Goal: Obtain resource: Download file/media

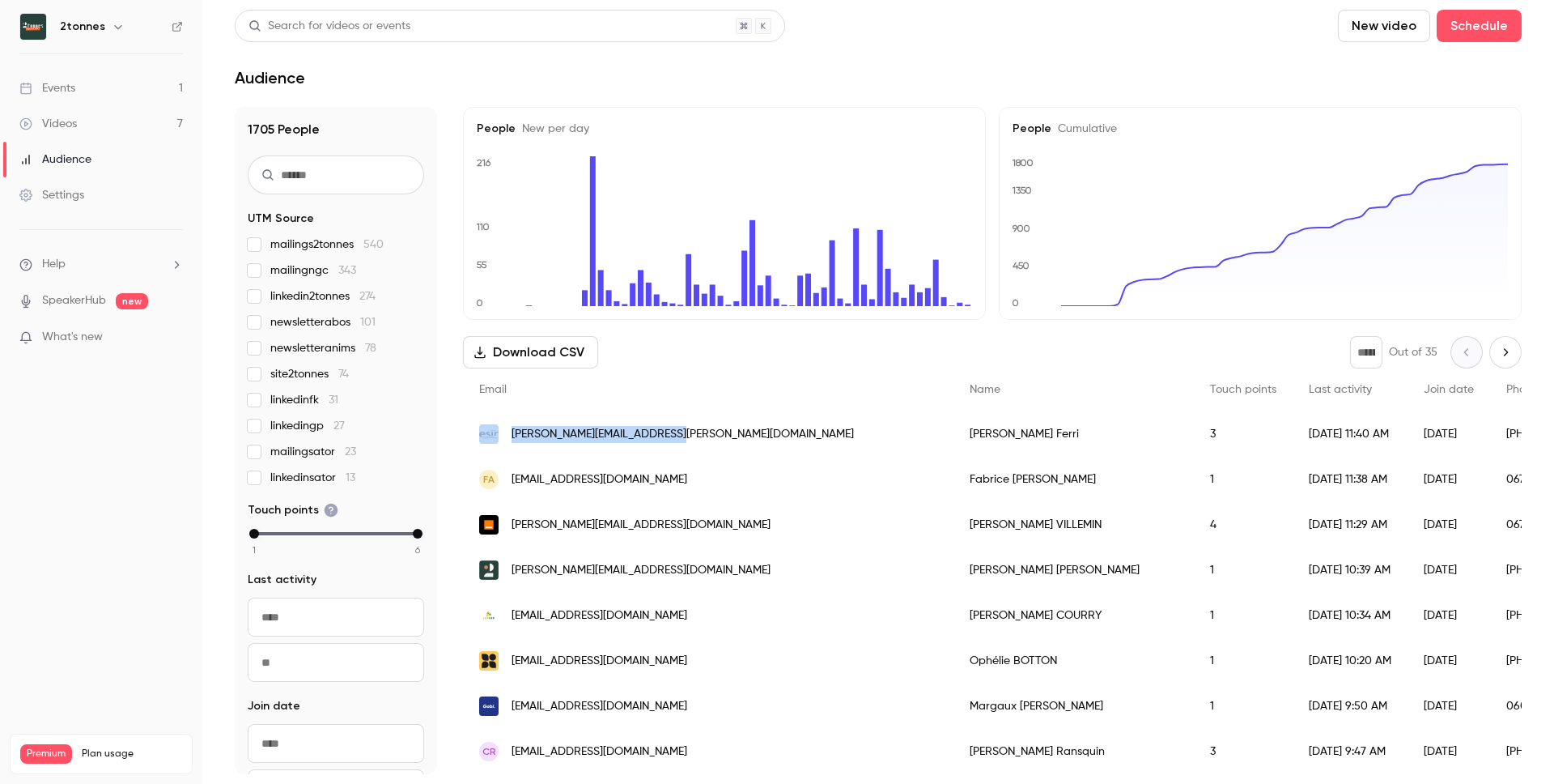
drag, startPoint x: 660, startPoint y: 430, endPoint x: 503, endPoint y: 441, distance: 157.4
click at [503, 441] on div "[PERSON_NAME][EMAIL_ADDRESS][PERSON_NAME][DOMAIN_NAME]" at bounding box center [708, 434] width 491 height 46
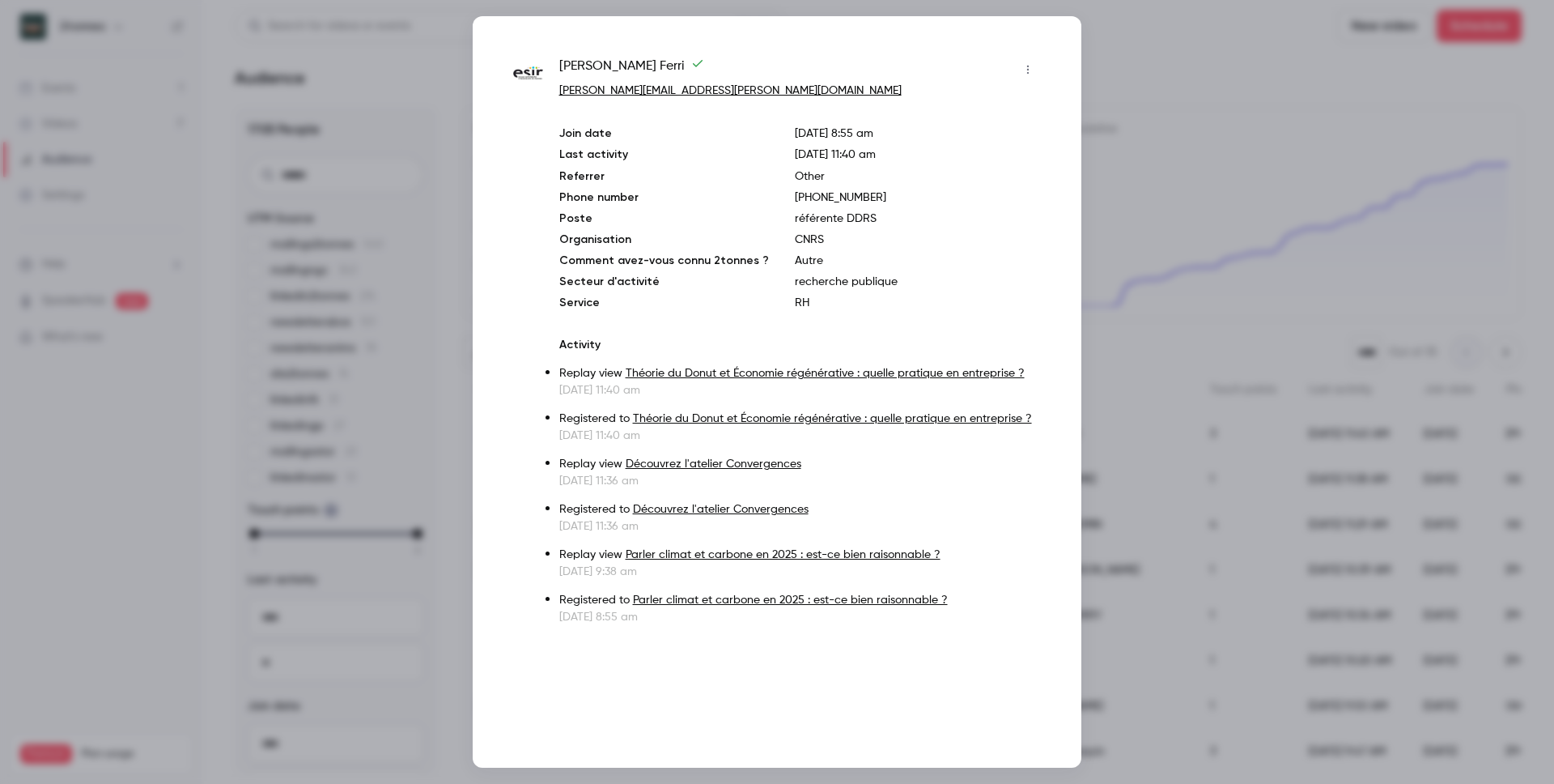
copy div "[PERSON_NAME][EMAIL_ADDRESS][PERSON_NAME][DOMAIN_NAME]"
click at [1066, 52] on div "[PERSON_NAME] [PERSON_NAME][EMAIL_ADDRESS][PERSON_NAME][DOMAIN_NAME] Join date …" at bounding box center [777, 392] width 608 height 751
click at [1213, 142] on div at bounding box center [777, 392] width 1554 height 784
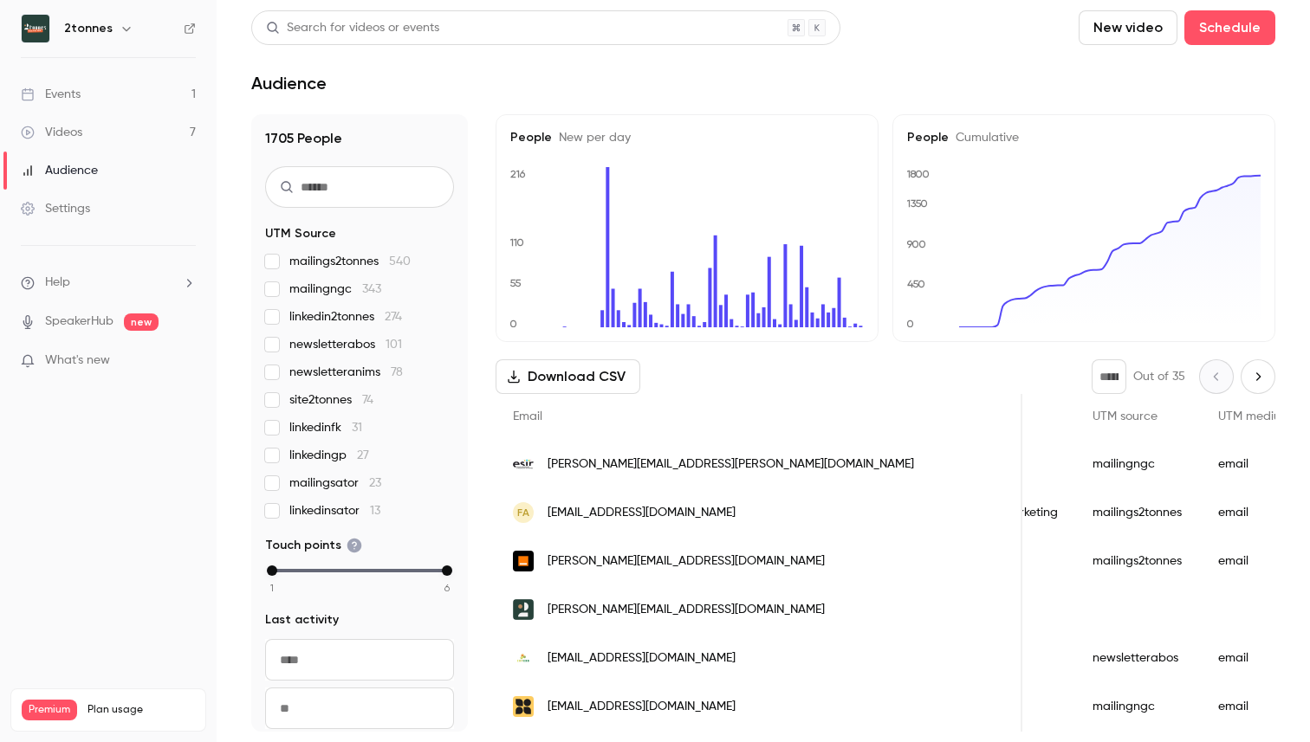
click at [100, 201] on link "Settings" at bounding box center [108, 209] width 217 height 38
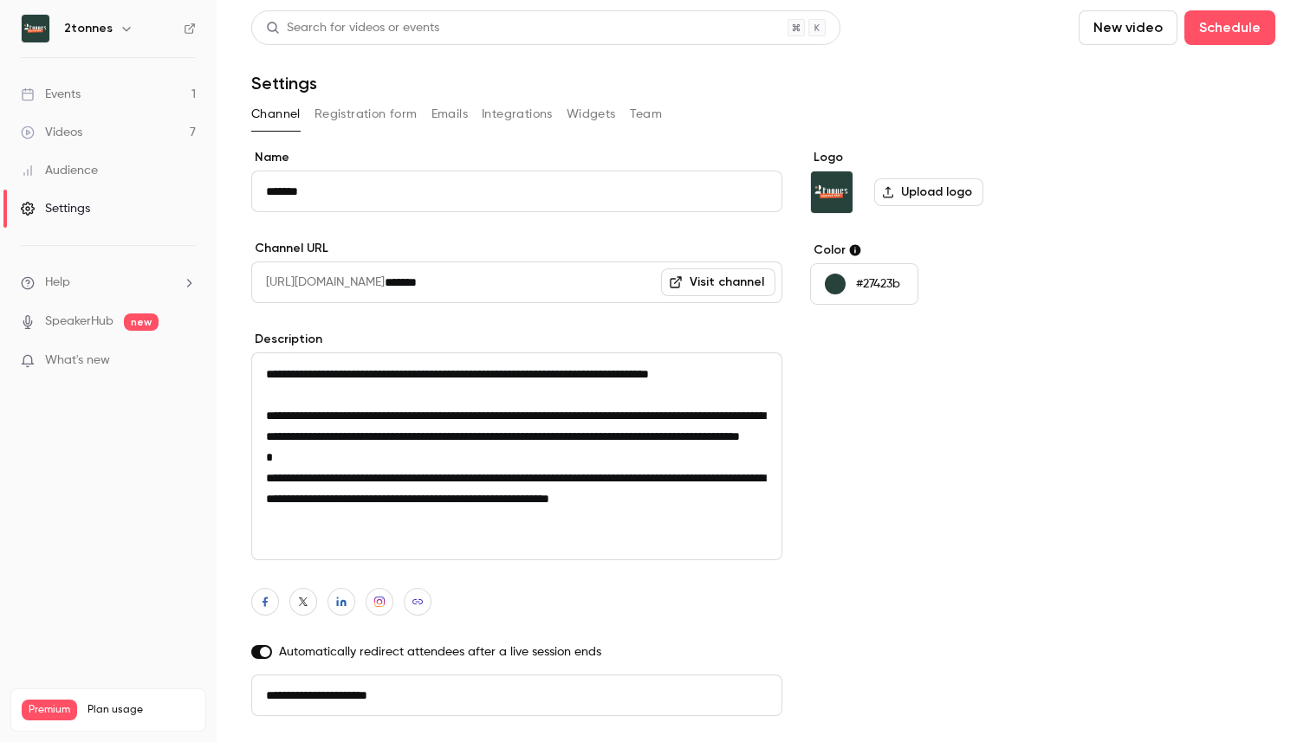
click at [373, 131] on div "Channel Registration form Emails Integrations Widgets Team" at bounding box center [763, 117] width 1024 height 35
click at [373, 111] on button "Registration form" at bounding box center [365, 114] width 103 height 28
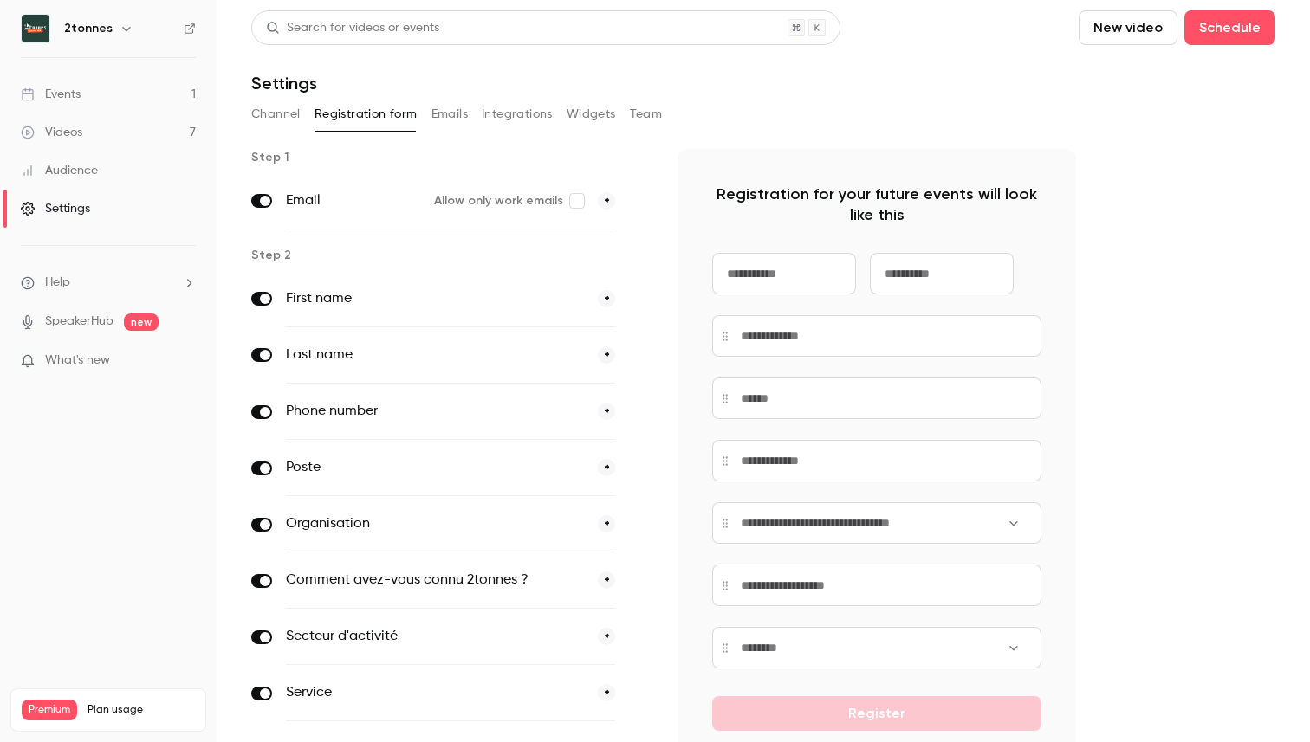
click at [447, 119] on button "Emails" at bounding box center [449, 114] width 36 height 28
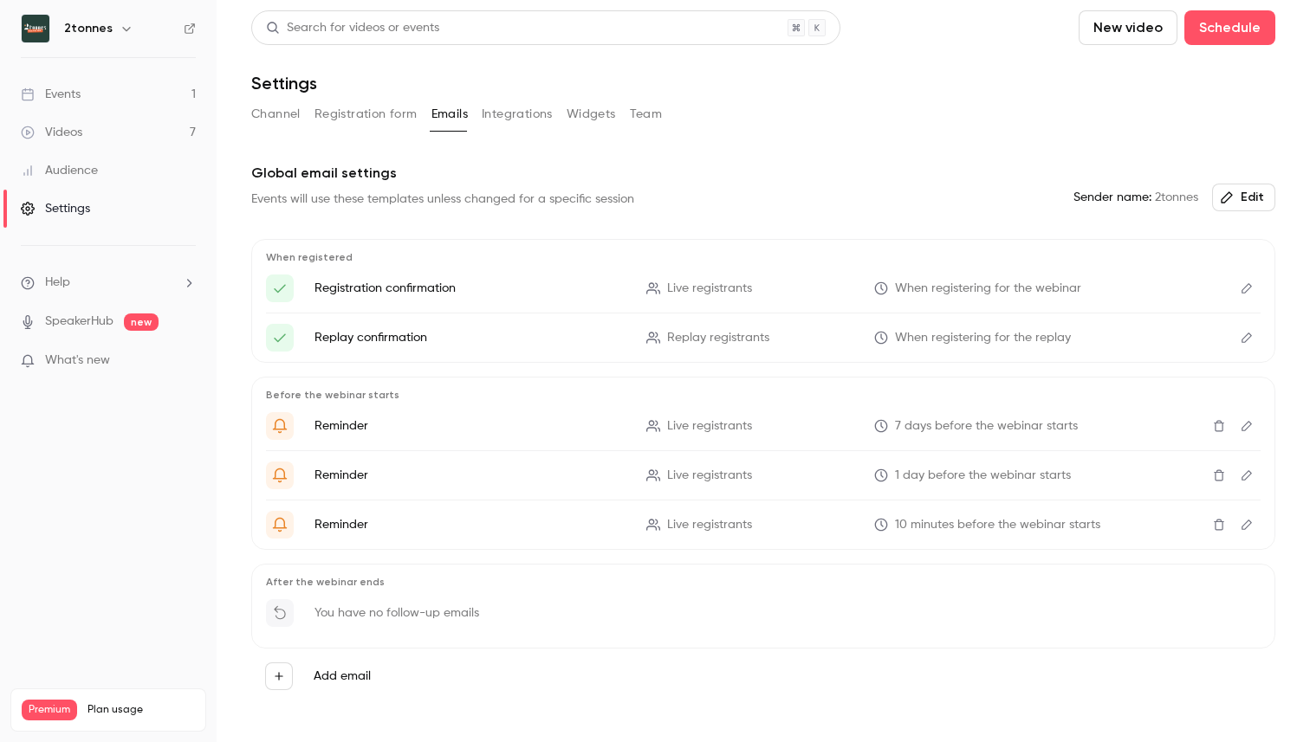
click at [518, 104] on button "Integrations" at bounding box center [517, 114] width 71 height 28
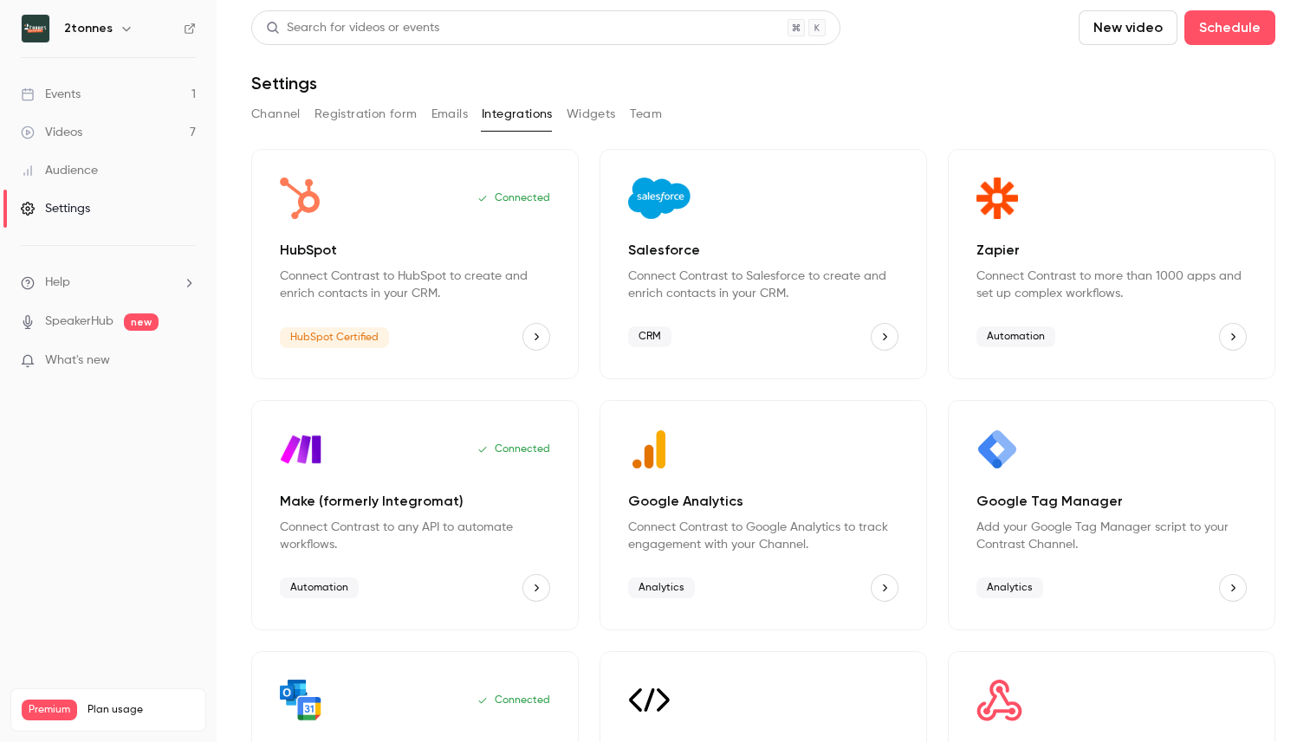
click at [571, 113] on button "Widgets" at bounding box center [591, 114] width 49 height 28
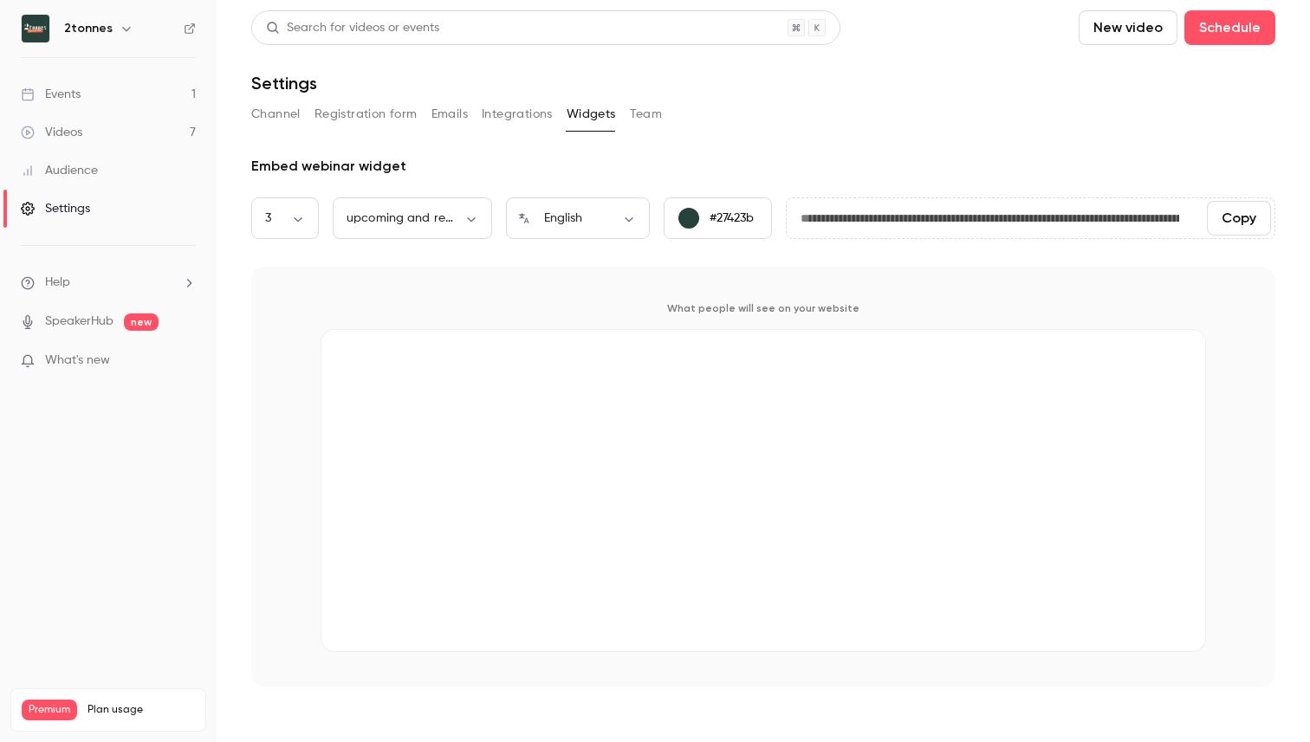
click at [651, 105] on button "Team" at bounding box center [646, 114] width 33 height 28
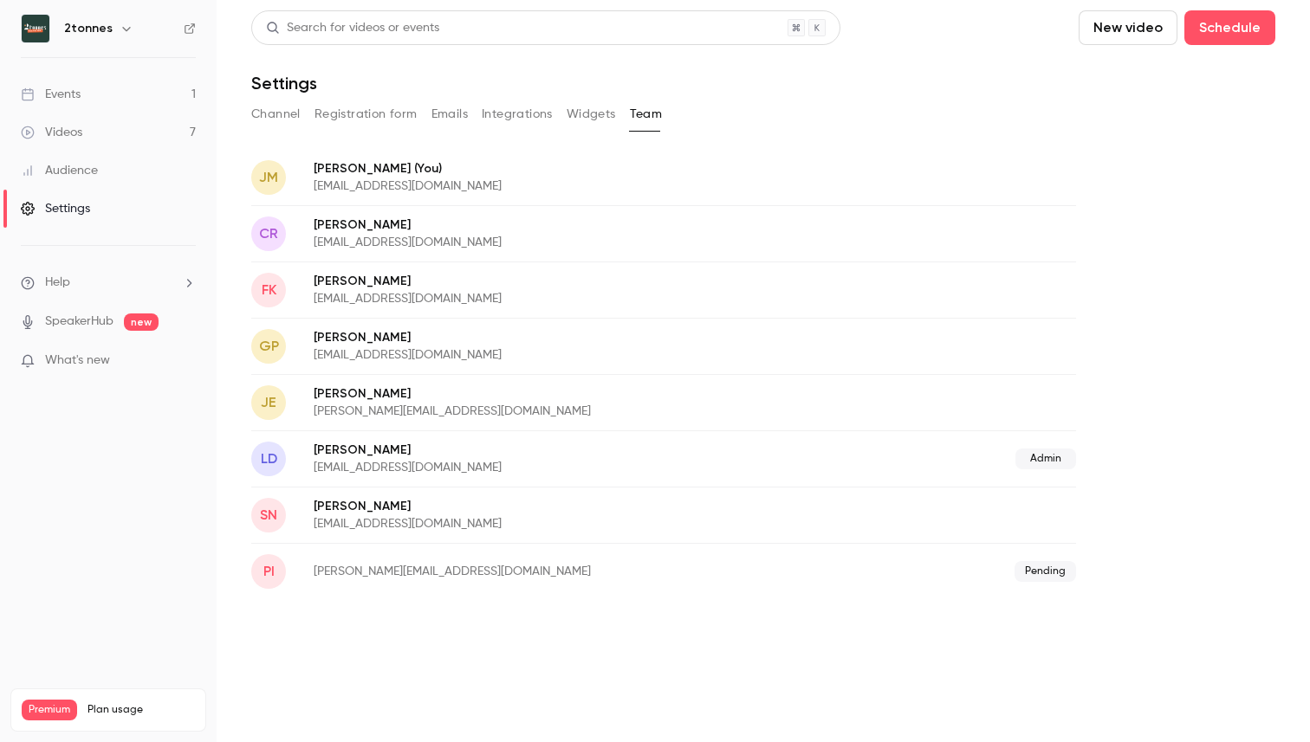
click at [75, 179] on link "Audience" at bounding box center [108, 171] width 217 height 38
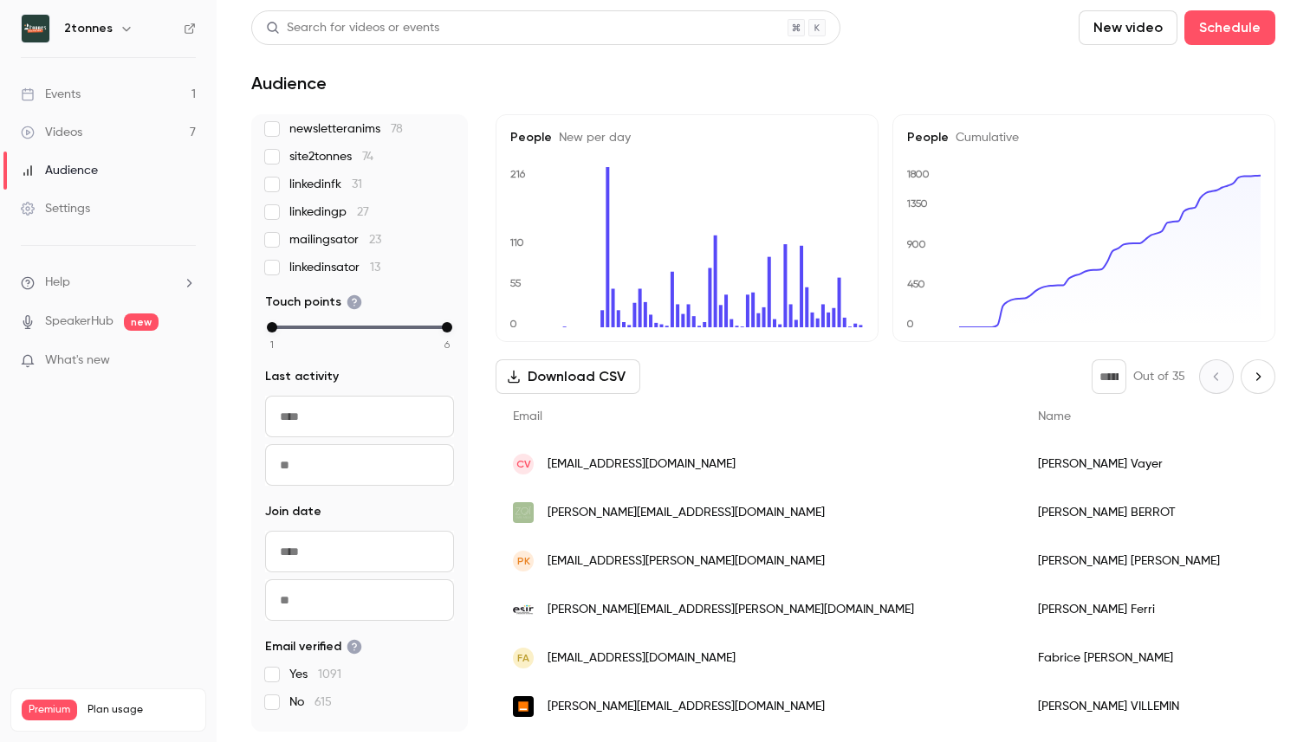
scroll to position [245, 0]
click at [155, 83] on link "Events 1" at bounding box center [108, 94] width 217 height 38
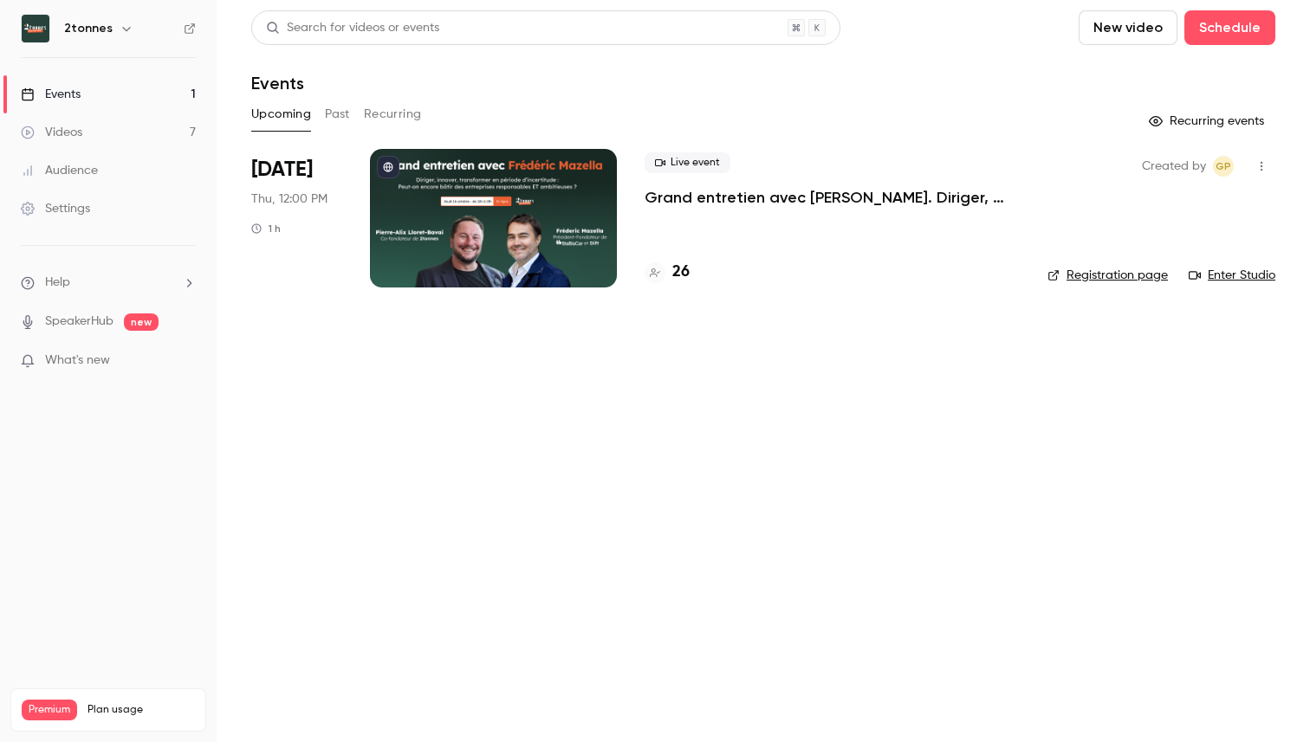
click at [133, 119] on link "Videos 7" at bounding box center [108, 132] width 217 height 38
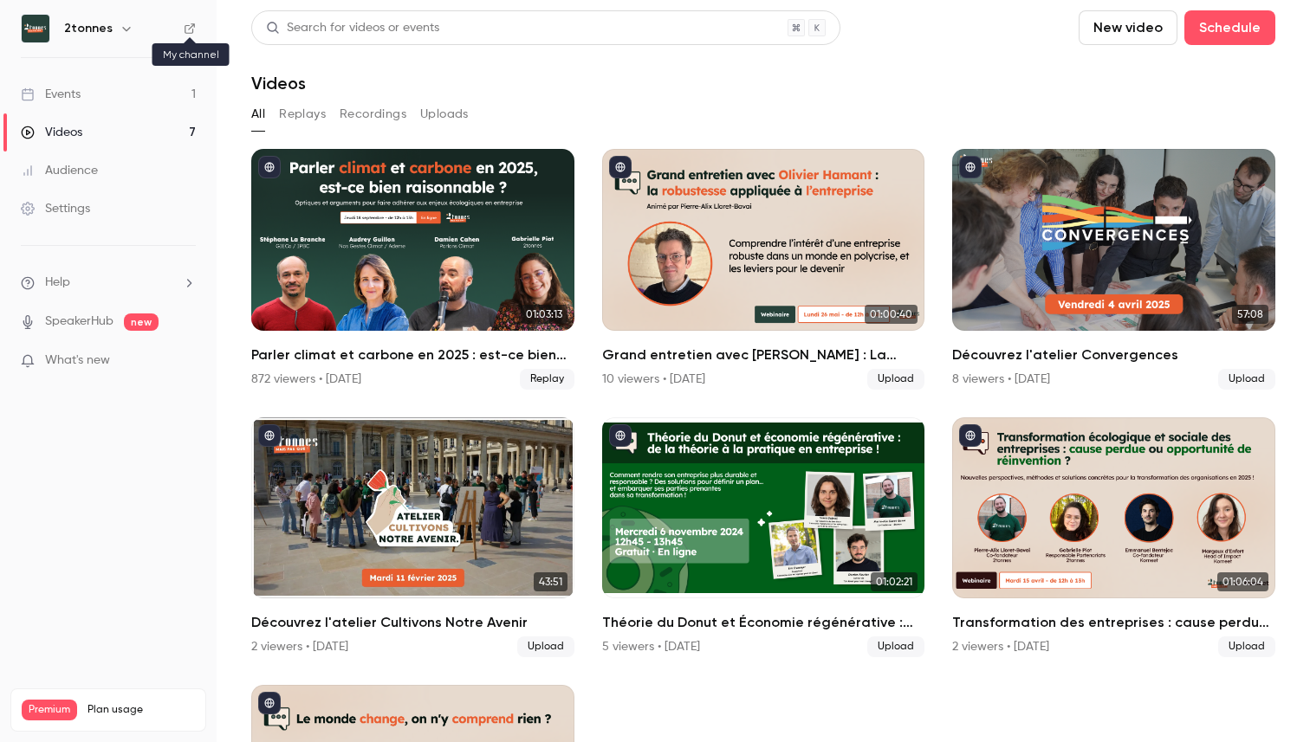
click at [189, 24] on icon at bounding box center [190, 29] width 12 height 12
click at [112, 279] on li "Help" at bounding box center [108, 283] width 175 height 18
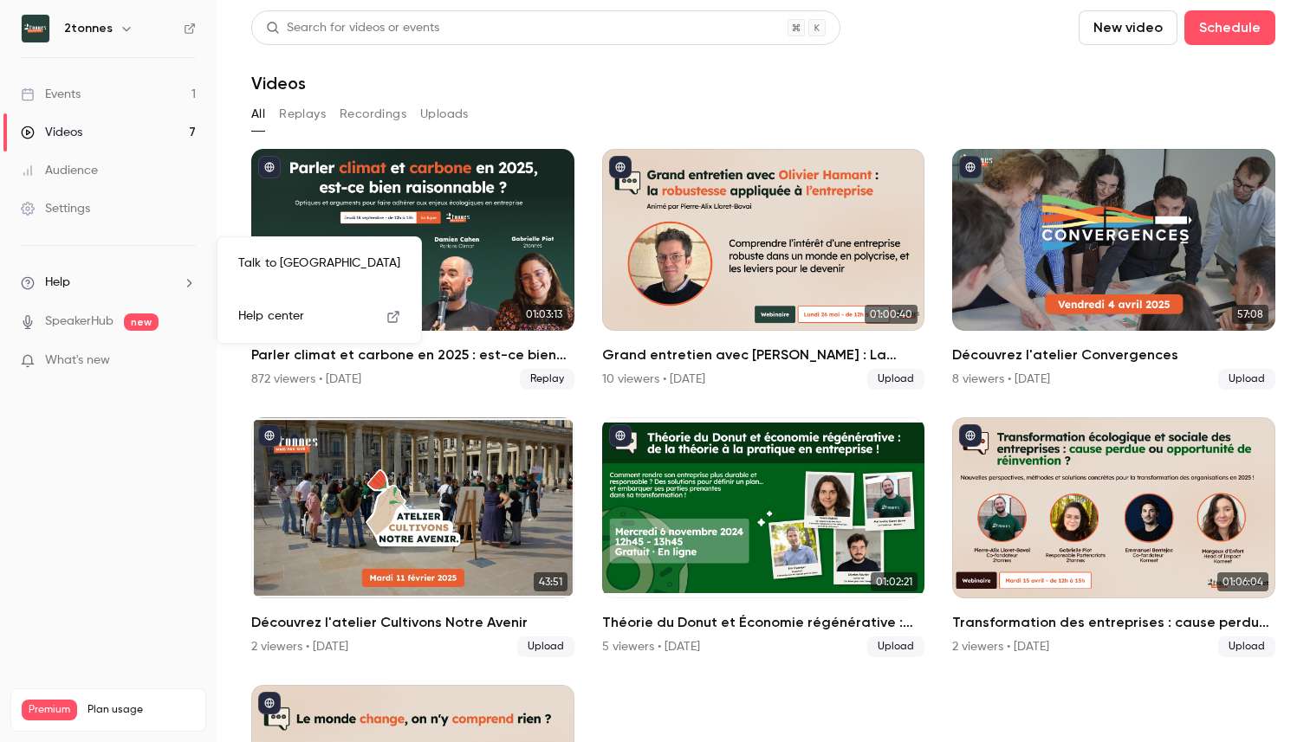
click at [74, 500] on div at bounding box center [655, 371] width 1310 height 742
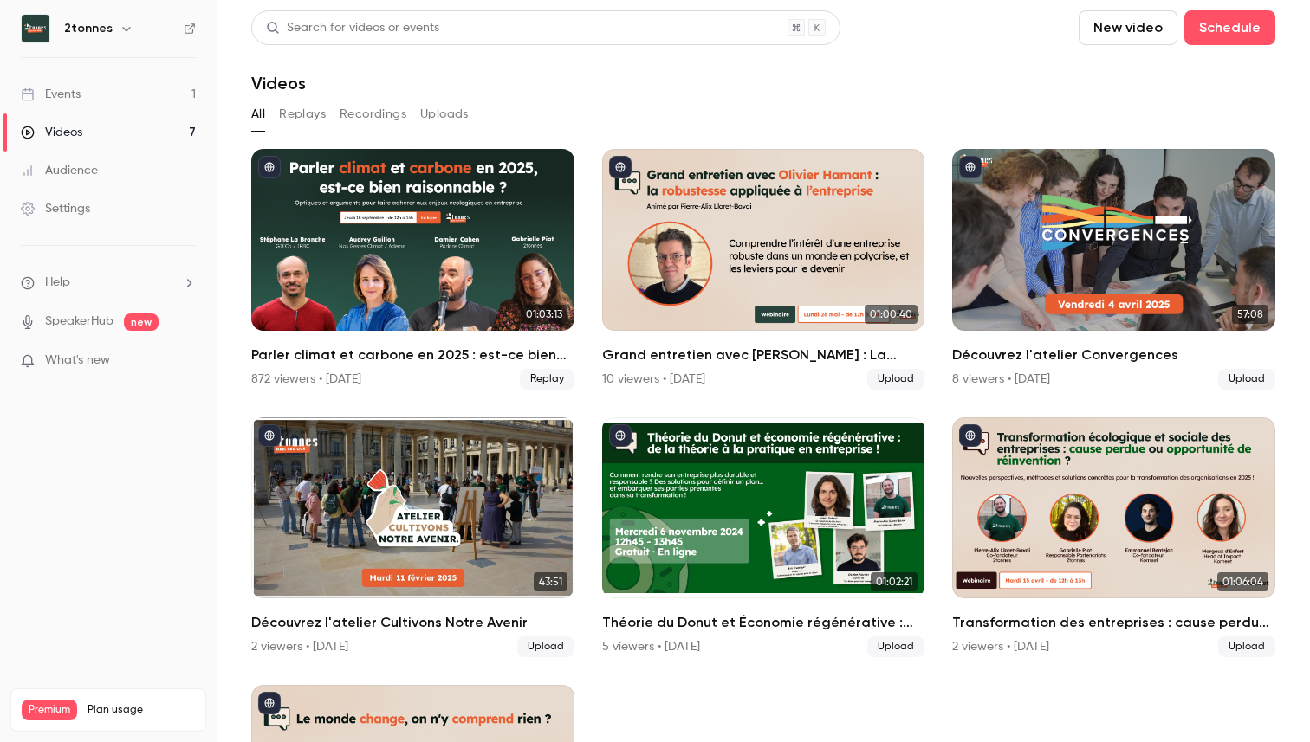
click at [113, 703] on span "Plan usage" at bounding box center [141, 710] width 107 height 14
click at [116, 515] on nav "2tonnes Events 1 Videos 7 Audience Settings Help SpeakerHub new What's new Prem…" at bounding box center [108, 371] width 217 height 742
click at [101, 203] on link "Settings" at bounding box center [108, 209] width 217 height 38
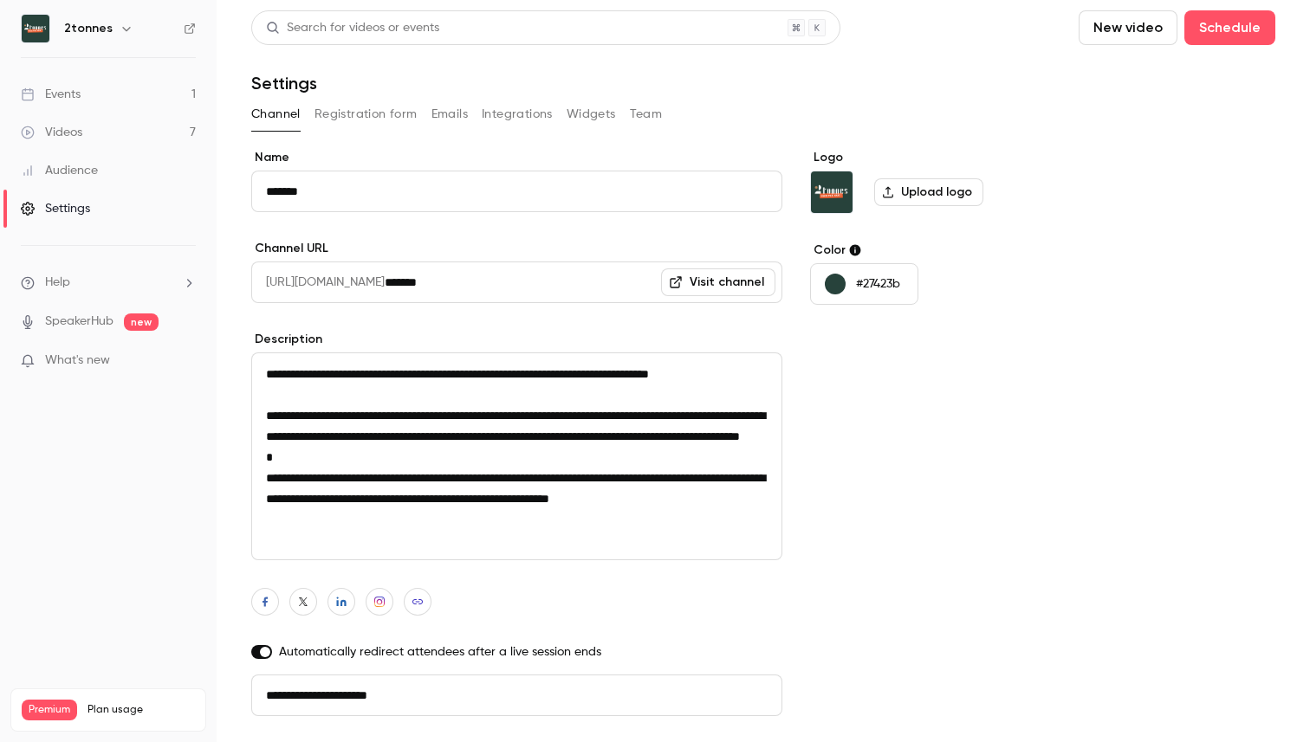
click at [79, 173] on div "Audience" at bounding box center [59, 170] width 77 height 17
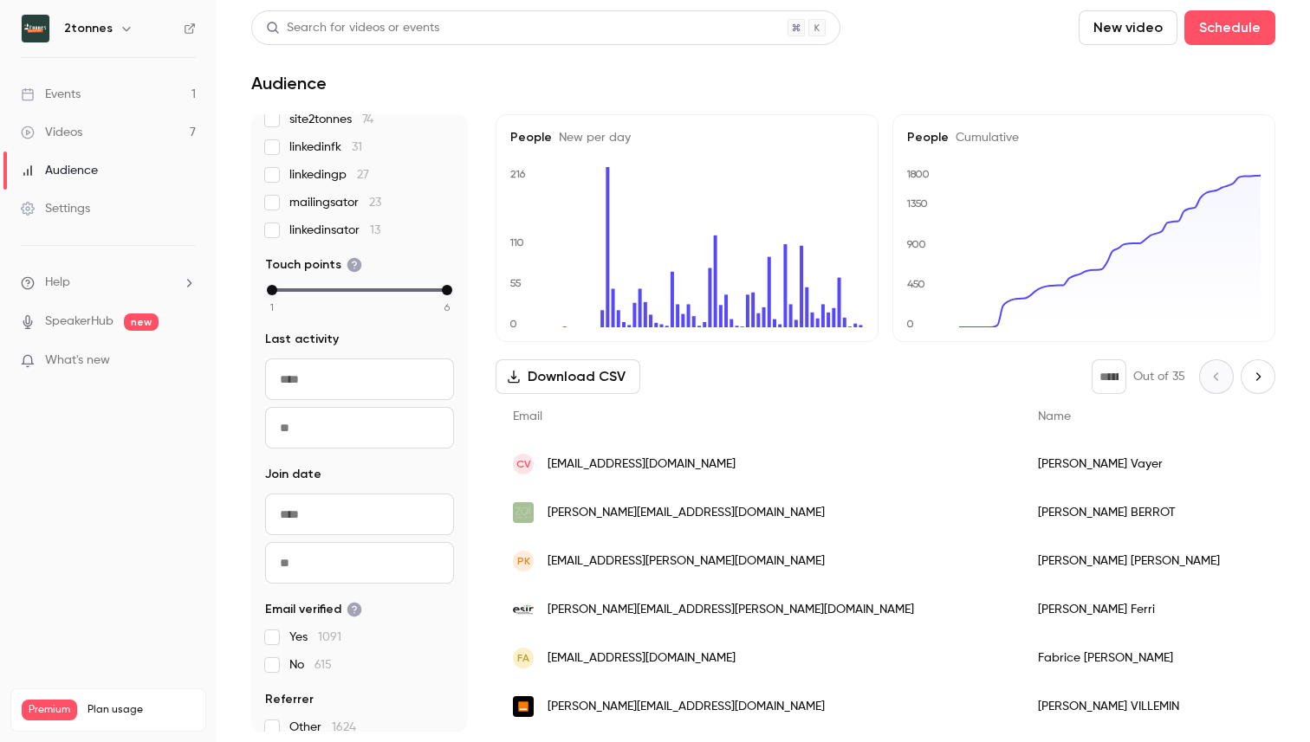
scroll to position [269, 0]
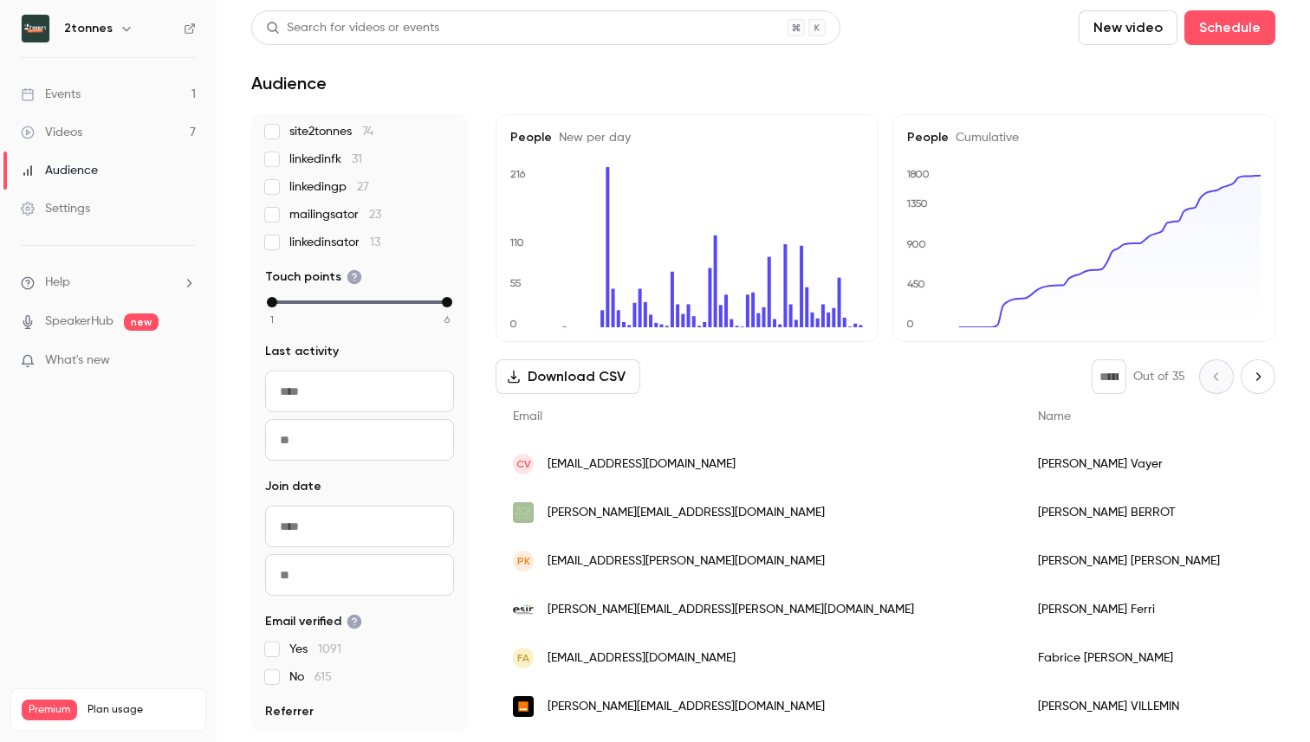
click at [554, 381] on button "Download CSV" at bounding box center [568, 377] width 145 height 35
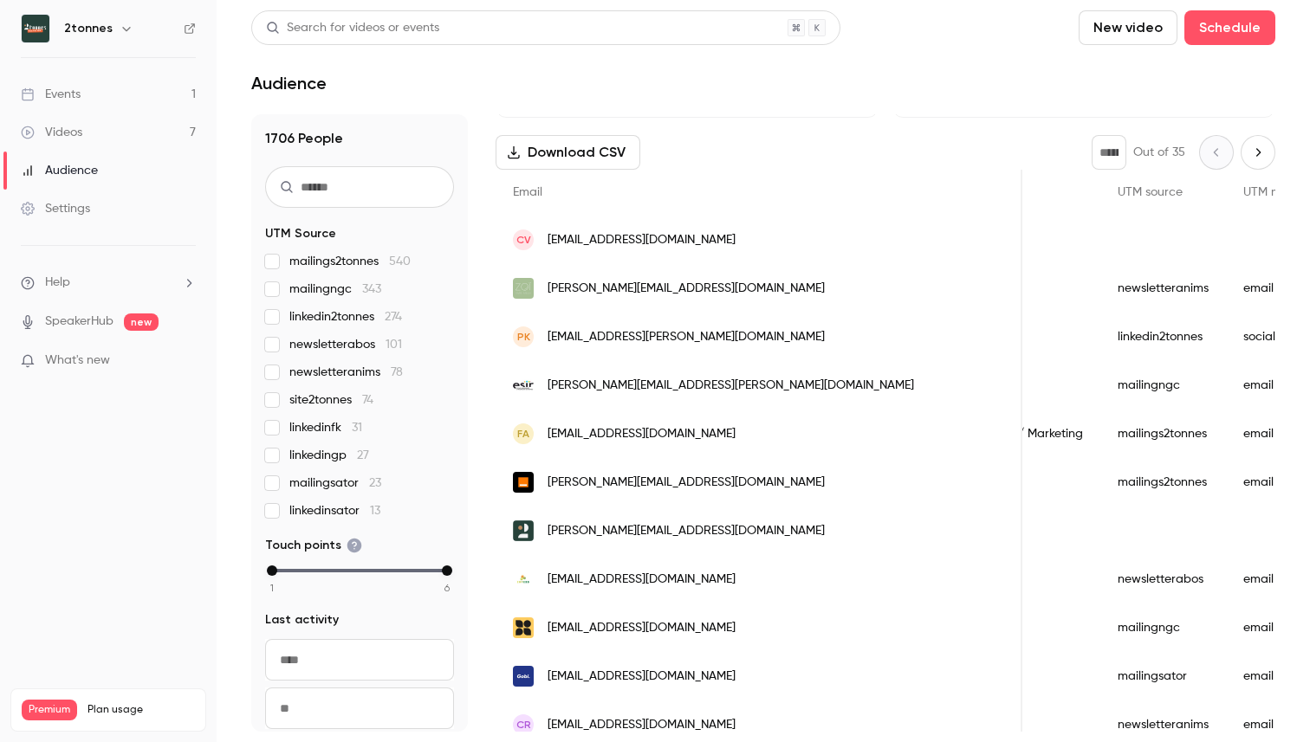
scroll to position [215, 0]
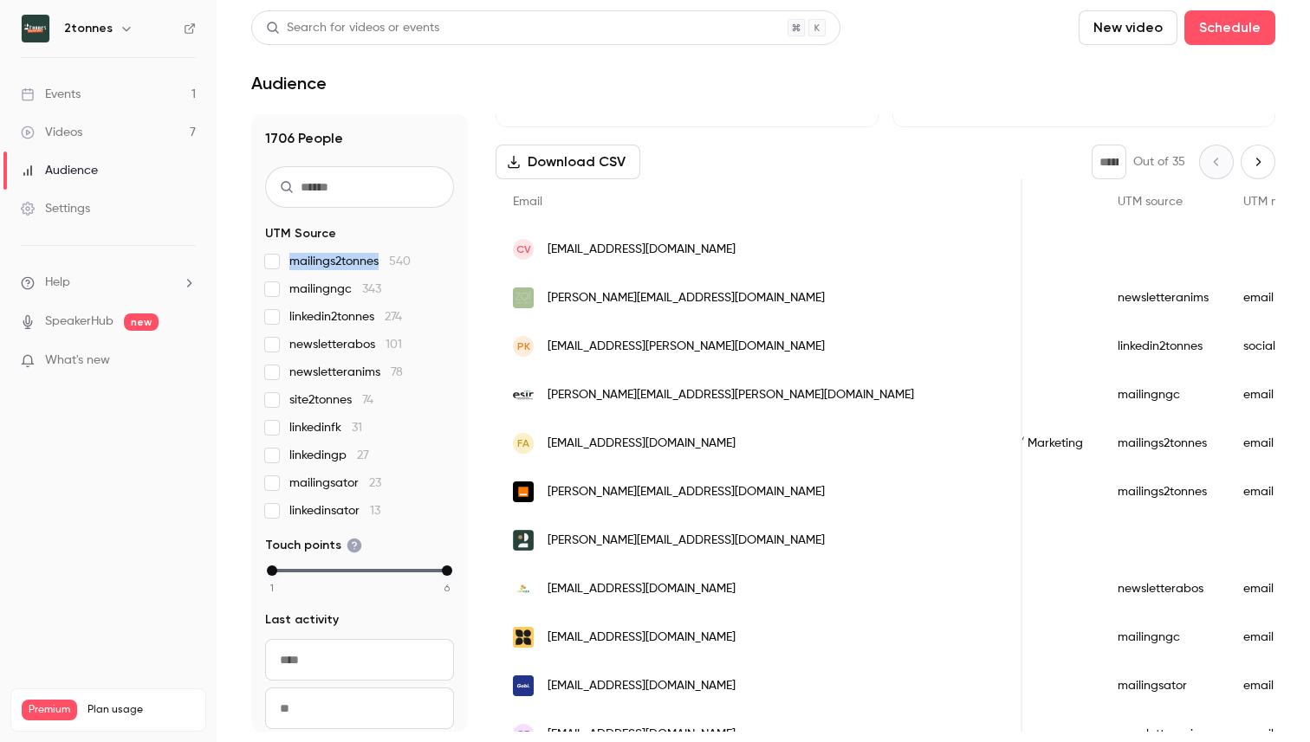
drag, startPoint x: 379, startPoint y: 261, endPoint x: 291, endPoint y: 263, distance: 87.5
click at [291, 263] on span "mailings2tonnes 540" at bounding box center [349, 261] width 121 height 17
copy span "mailings2tonnes"
click at [297, 288] on span "mailingngc 343" at bounding box center [335, 289] width 92 height 17
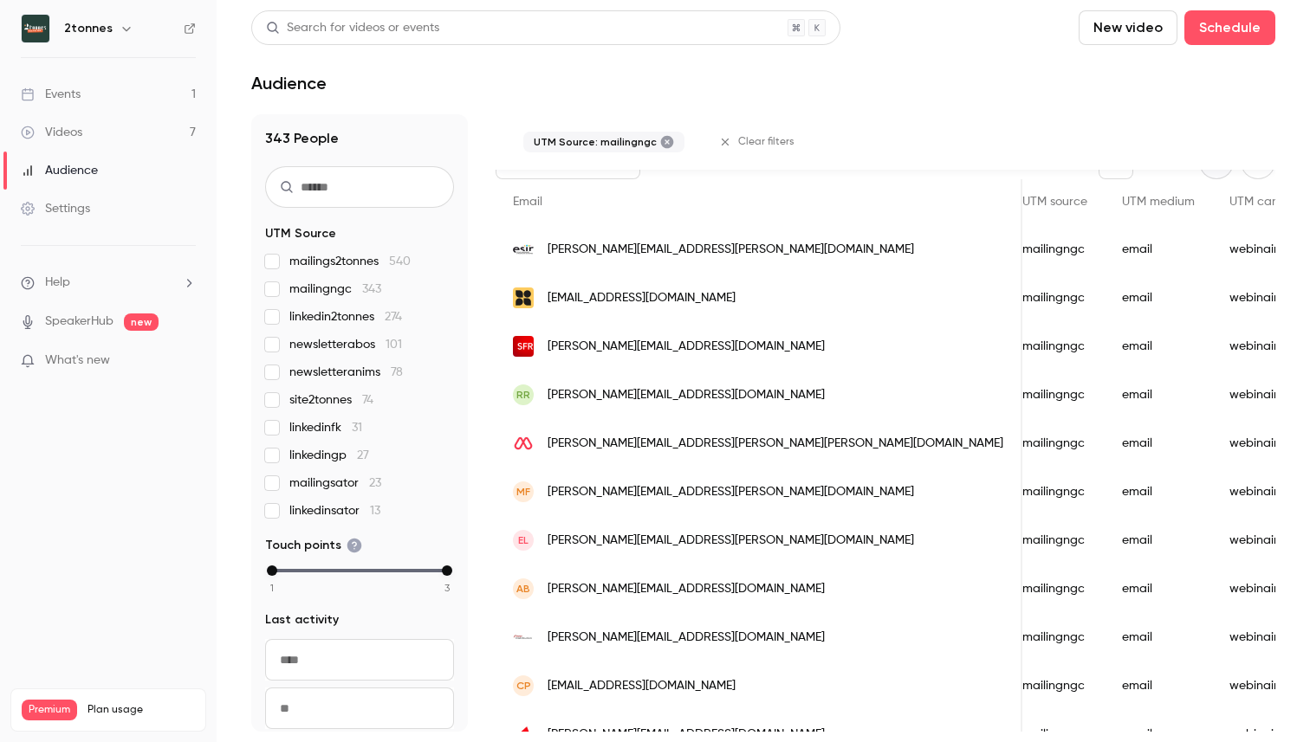
click at [297, 288] on span "mailingngc 343" at bounding box center [335, 289] width 92 height 17
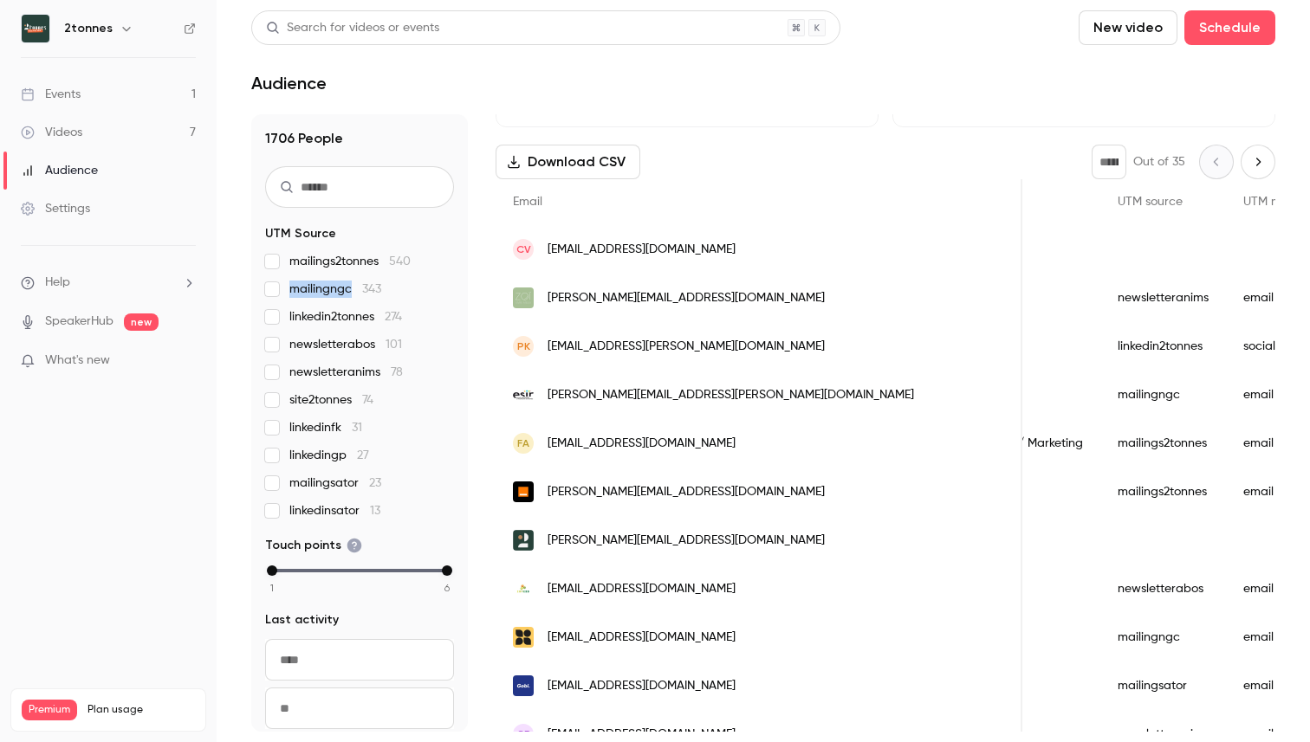
drag, startPoint x: 352, startPoint y: 289, endPoint x: 293, endPoint y: 290, distance: 58.9
click at [293, 290] on span "mailingngc 343" at bounding box center [335, 289] width 92 height 17
copy span "mailingngc"
click at [354, 316] on span "linkedin2tonnes 274" at bounding box center [345, 316] width 113 height 17
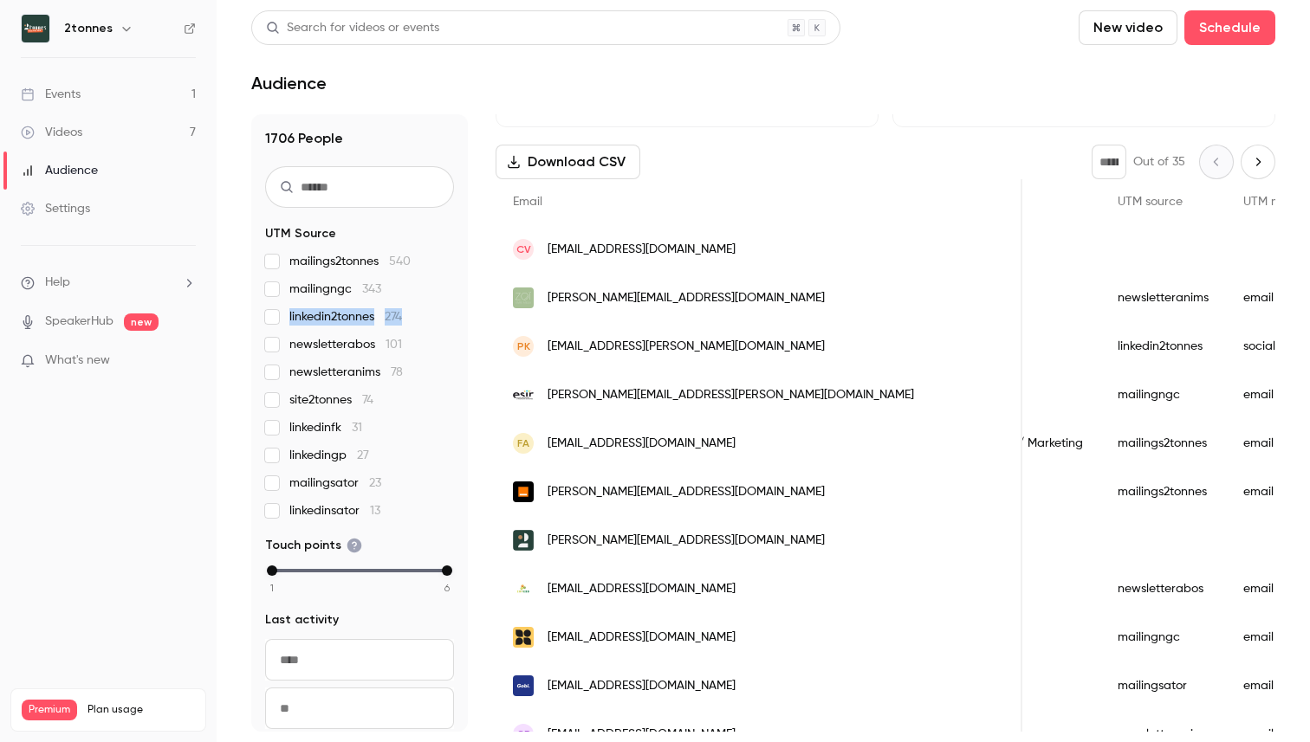
click at [354, 316] on span "linkedin2tonnes 274" at bounding box center [345, 316] width 113 height 17
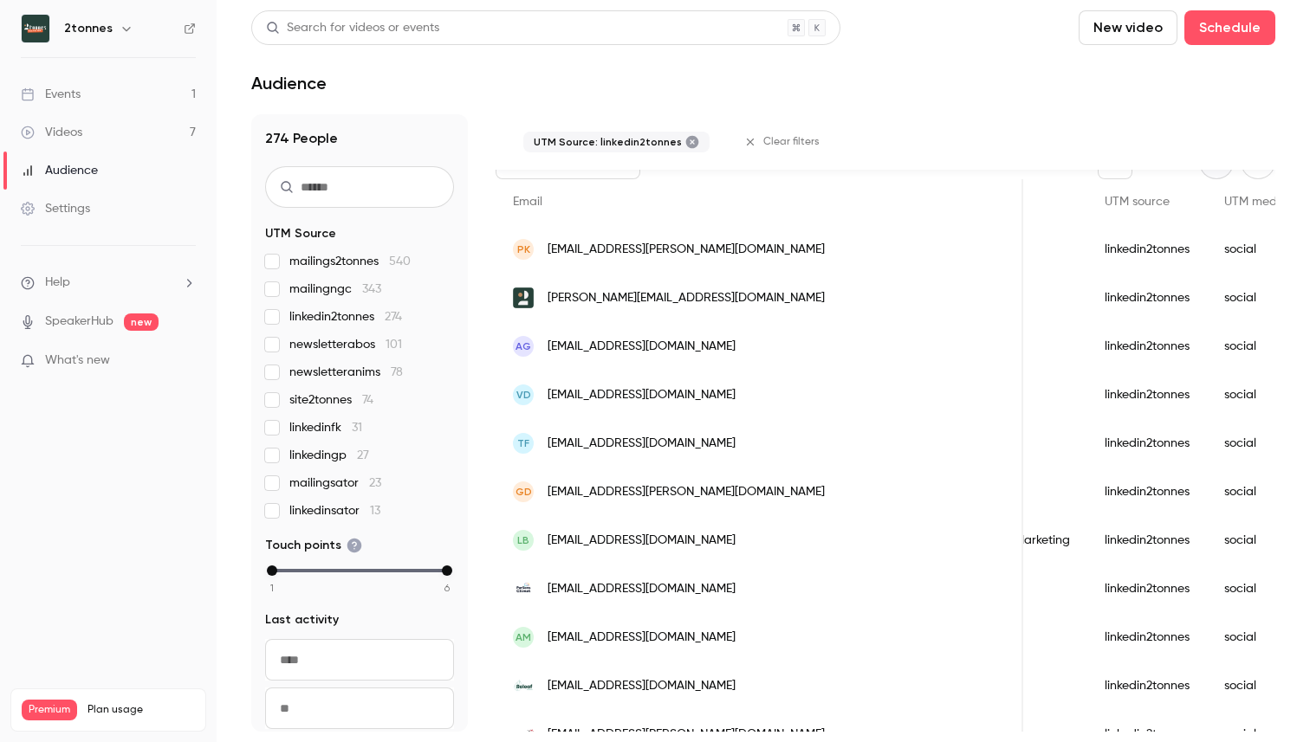
click at [354, 316] on span "linkedin2tonnes 274" at bounding box center [345, 316] width 113 height 17
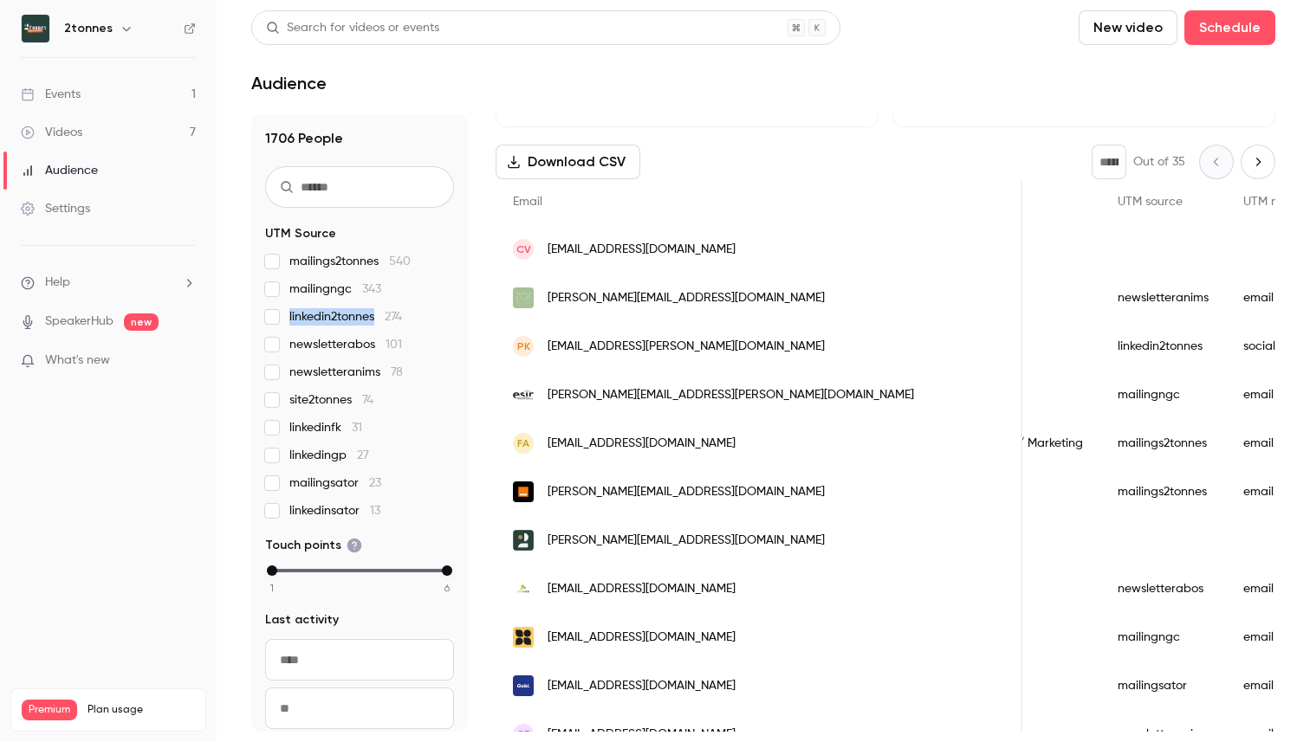
drag, startPoint x: 376, startPoint y: 315, endPoint x: 287, endPoint y: 319, distance: 89.3
click at [287, 319] on label "linkedin2tonnes 274" at bounding box center [359, 316] width 189 height 17
copy span "linkedin2tonnes"
click at [296, 343] on span "newsletterabos 101" at bounding box center [345, 344] width 113 height 17
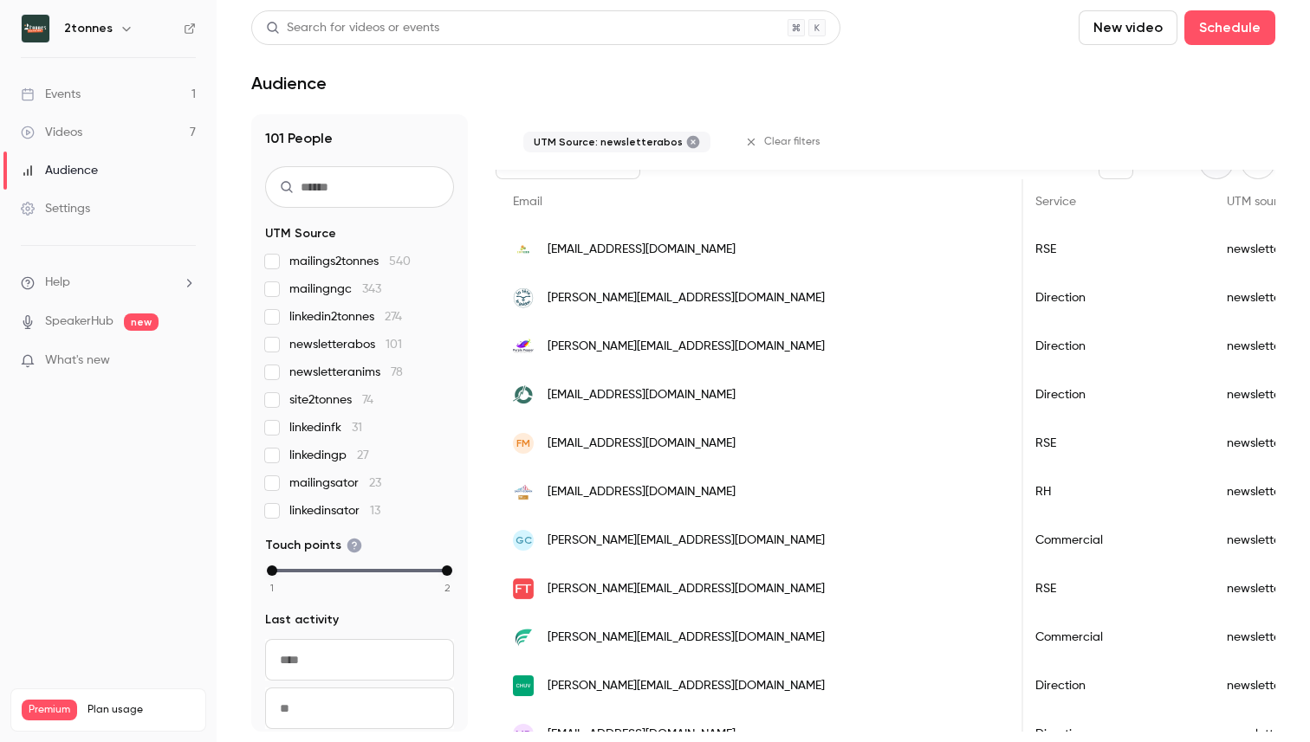
click at [356, 340] on span "newsletterabos 101" at bounding box center [345, 344] width 113 height 17
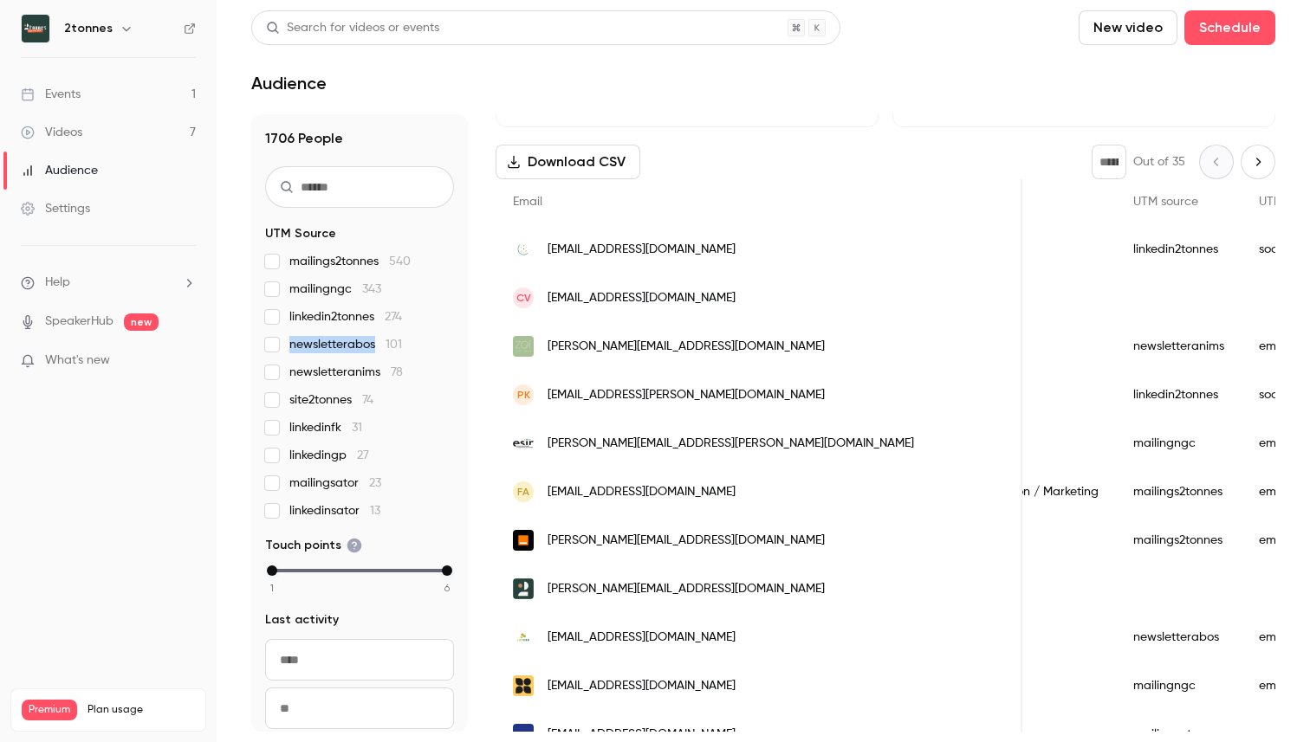
drag, startPoint x: 375, startPoint y: 347, endPoint x: 291, endPoint y: 347, distance: 84.0
click at [291, 347] on span "newsletterabos 101" at bounding box center [345, 344] width 113 height 17
copy span "newsletterabos"
click at [296, 371] on span "newsletteranims 78" at bounding box center [345, 372] width 113 height 17
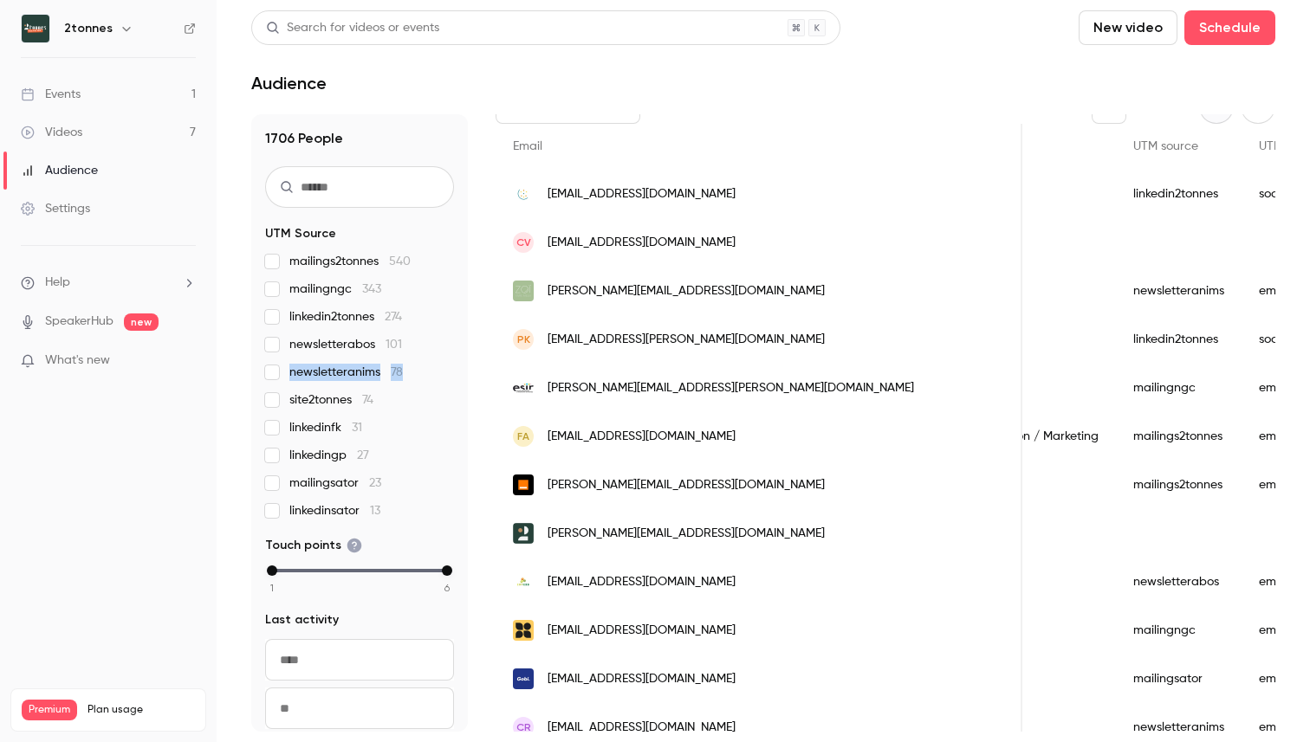
click at [296, 371] on span "newsletteranims 78" at bounding box center [345, 372] width 113 height 17
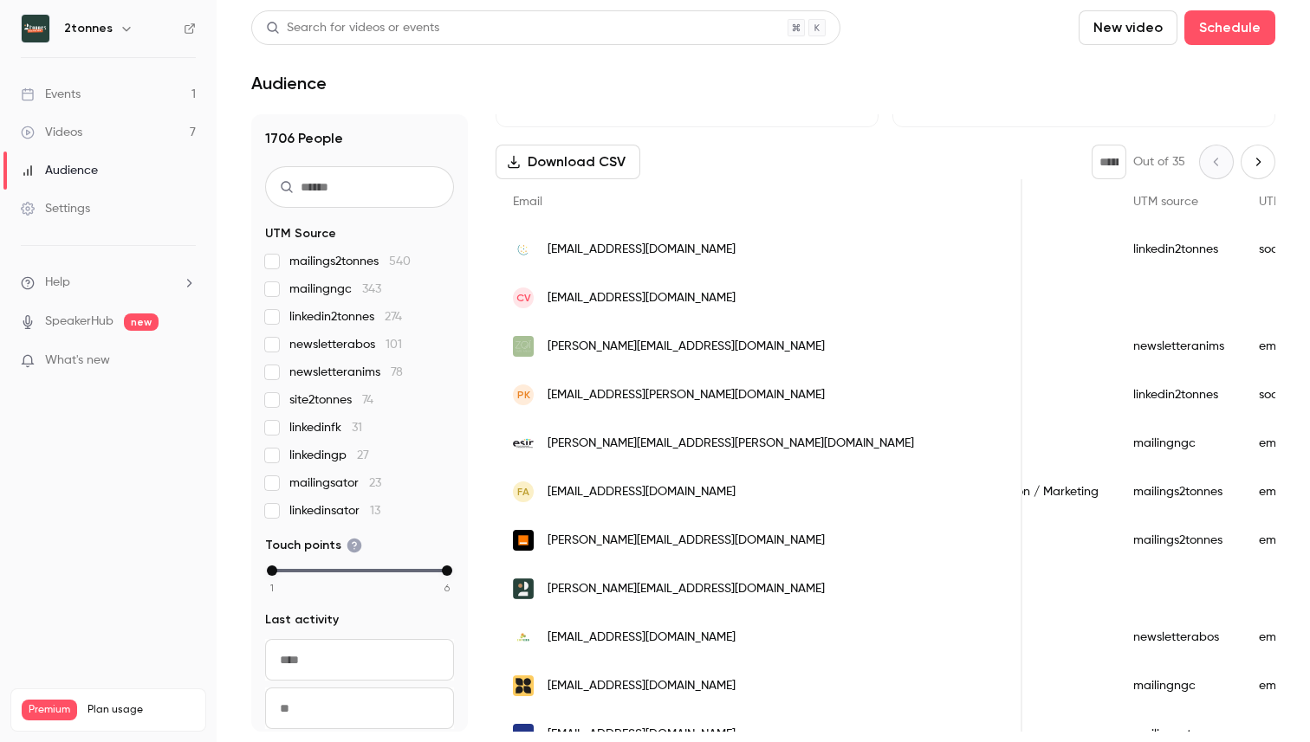
click at [362, 373] on span "newsletteranims 78" at bounding box center [345, 372] width 113 height 17
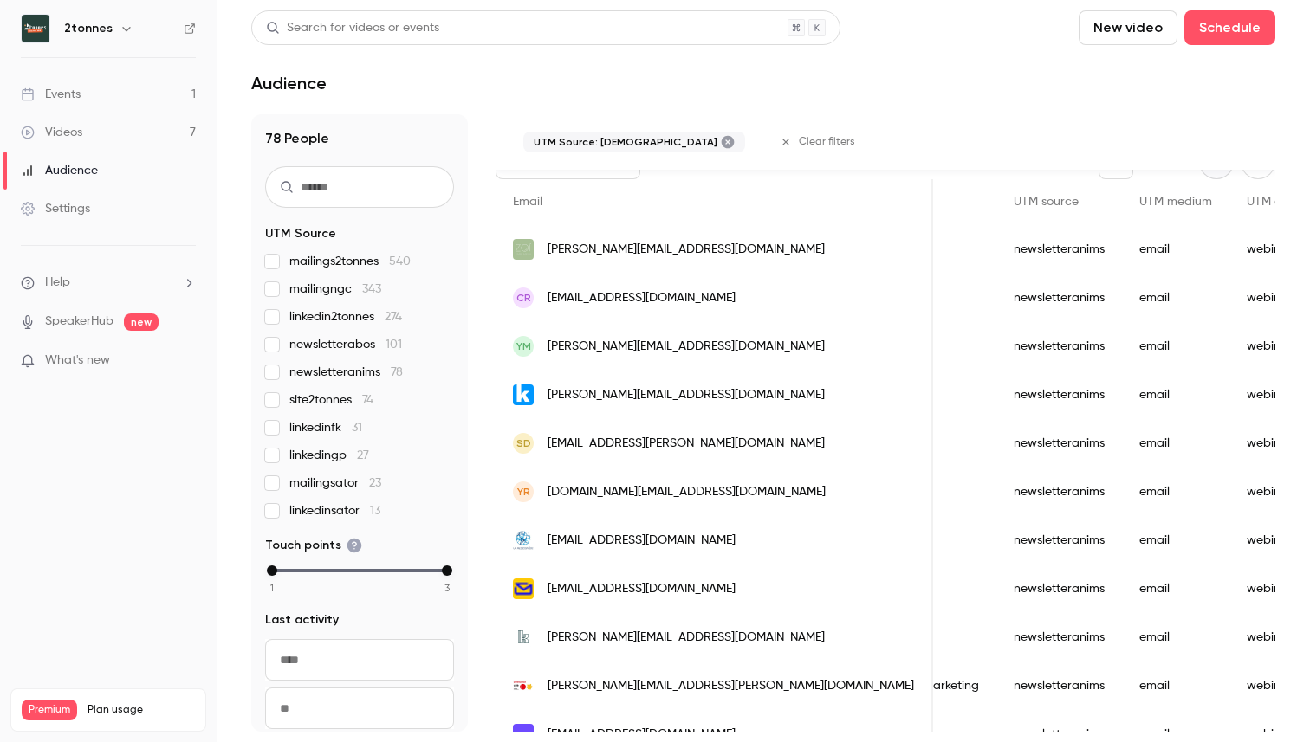
click at [385, 374] on span "newsletteranims 78" at bounding box center [345, 372] width 113 height 17
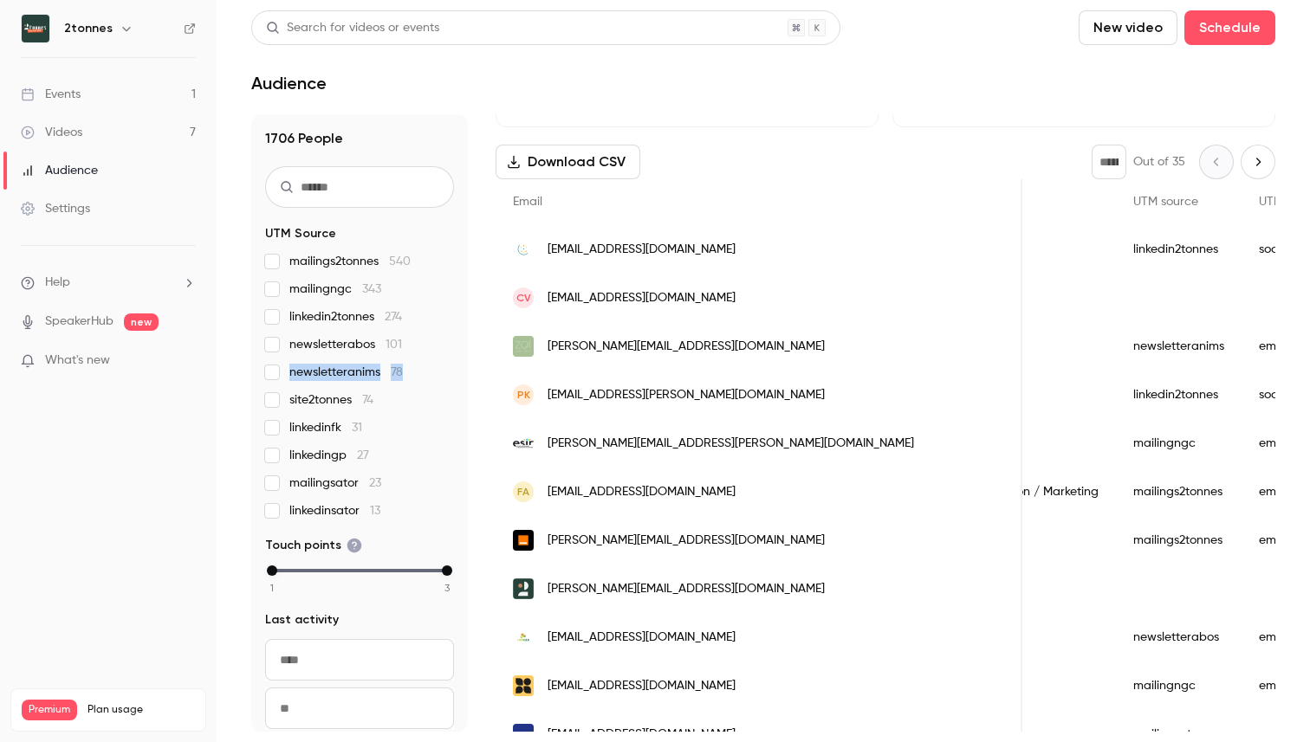
click at [385, 374] on span "newsletteranims 78" at bounding box center [345, 372] width 113 height 17
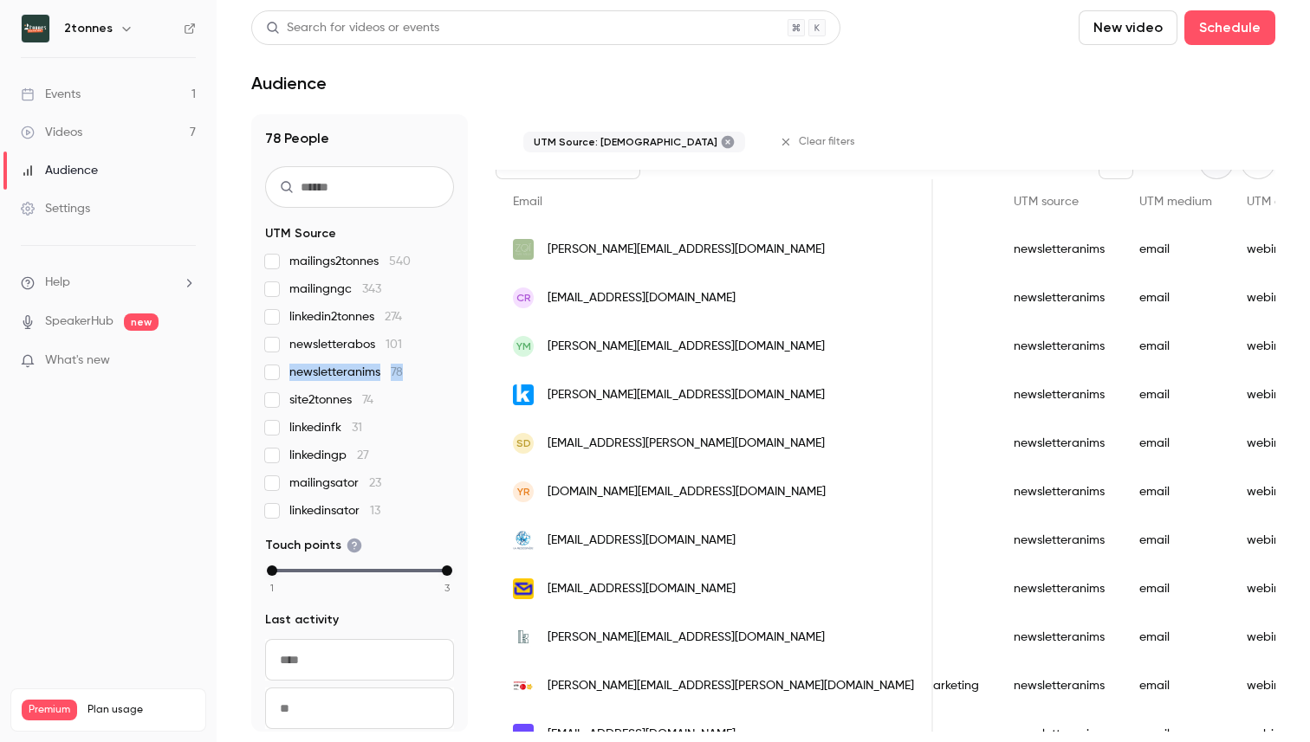
click at [379, 374] on span "newsletteranims 78" at bounding box center [345, 372] width 113 height 17
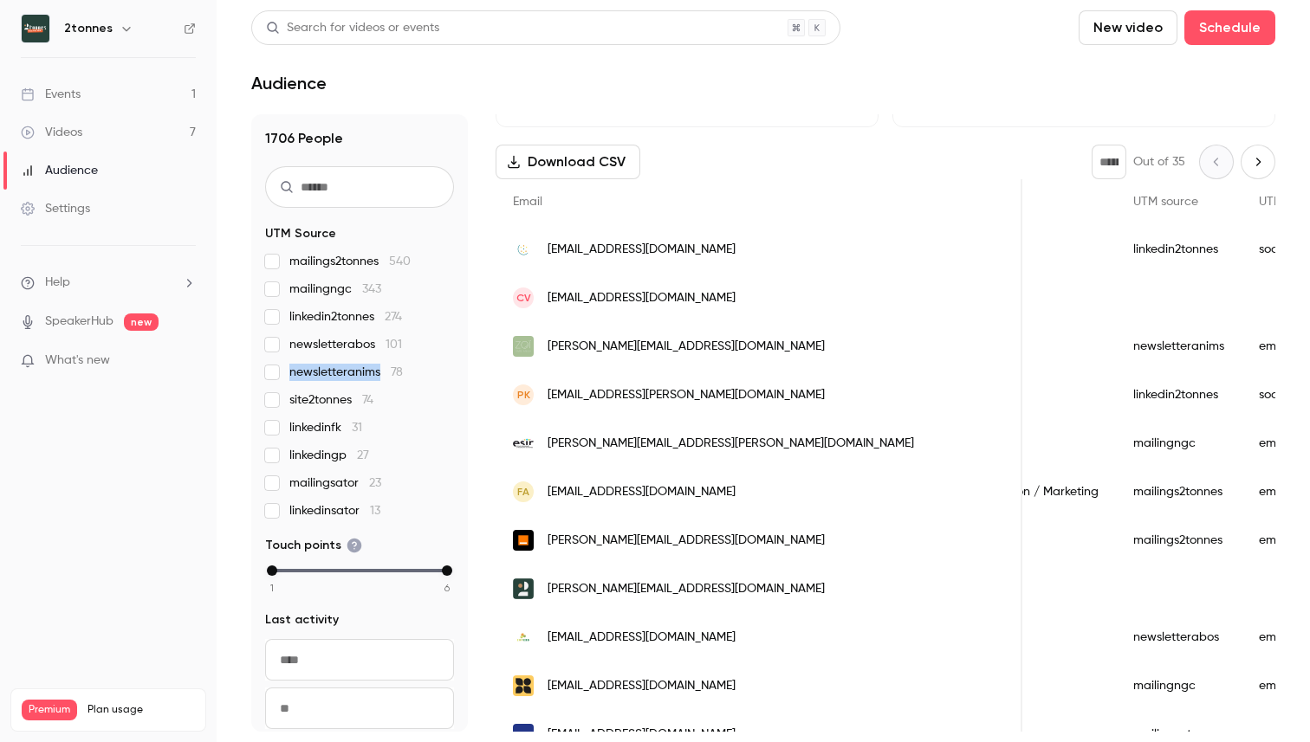
drag, startPoint x: 380, startPoint y: 372, endPoint x: 290, endPoint y: 372, distance: 90.1
click at [290, 372] on span "newsletteranims 78" at bounding box center [345, 372] width 113 height 17
copy span "newsletteranims"
drag, startPoint x: 353, startPoint y: 402, endPoint x: 288, endPoint y: 401, distance: 65.0
click at [289, 401] on span "site2tonnes 74" at bounding box center [331, 400] width 84 height 17
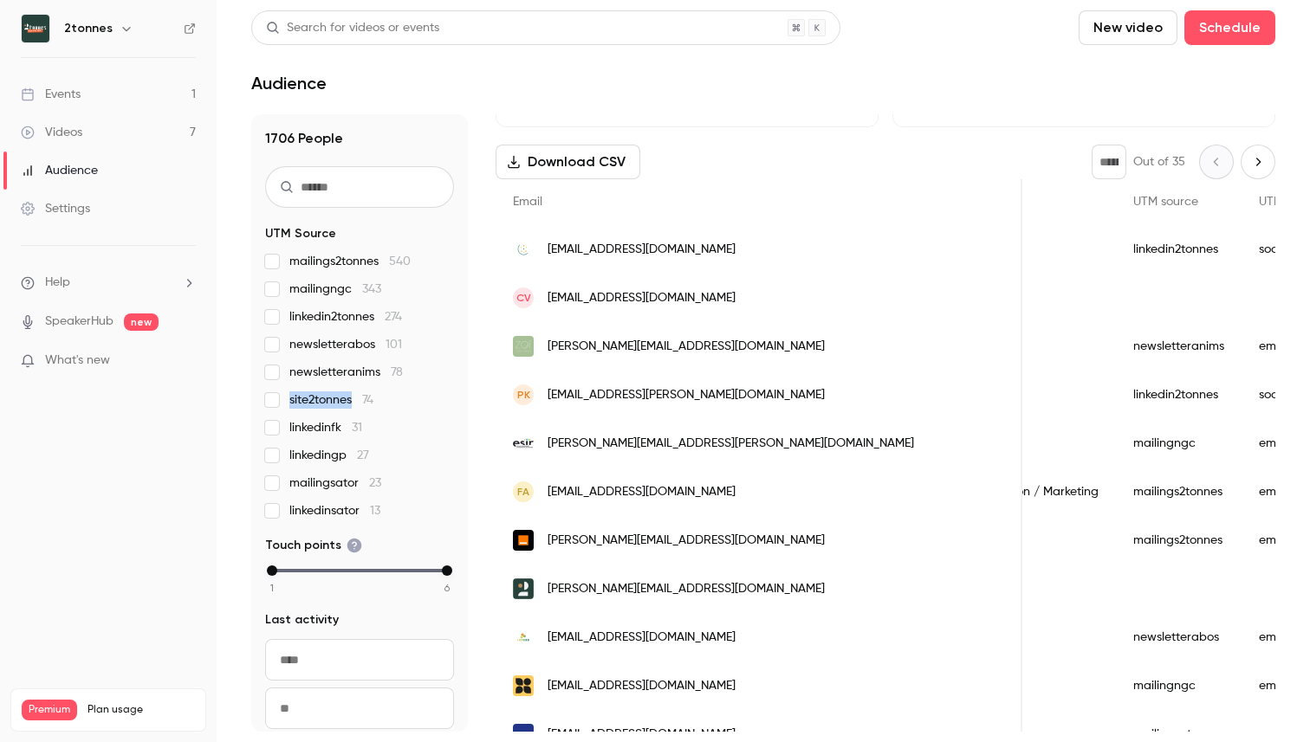
copy span "site2tonnes"
drag, startPoint x: 347, startPoint y: 425, endPoint x: 289, endPoint y: 427, distance: 57.2
click at [289, 427] on span "linkedinfk 31" at bounding box center [325, 427] width 73 height 17
copy span "linkedinfk"
click at [304, 455] on span "linkedingp 27" at bounding box center [329, 455] width 80 height 17
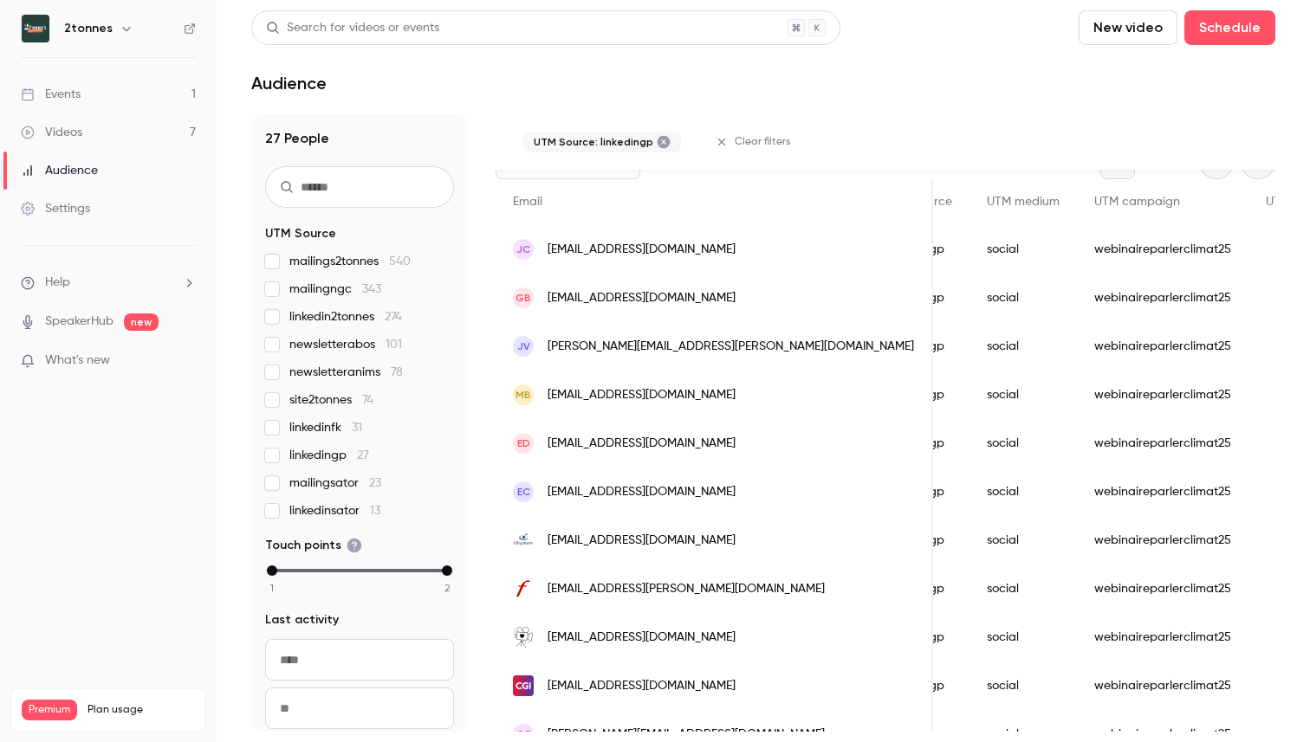
click at [315, 456] on span "linkedingp 27" at bounding box center [329, 455] width 80 height 17
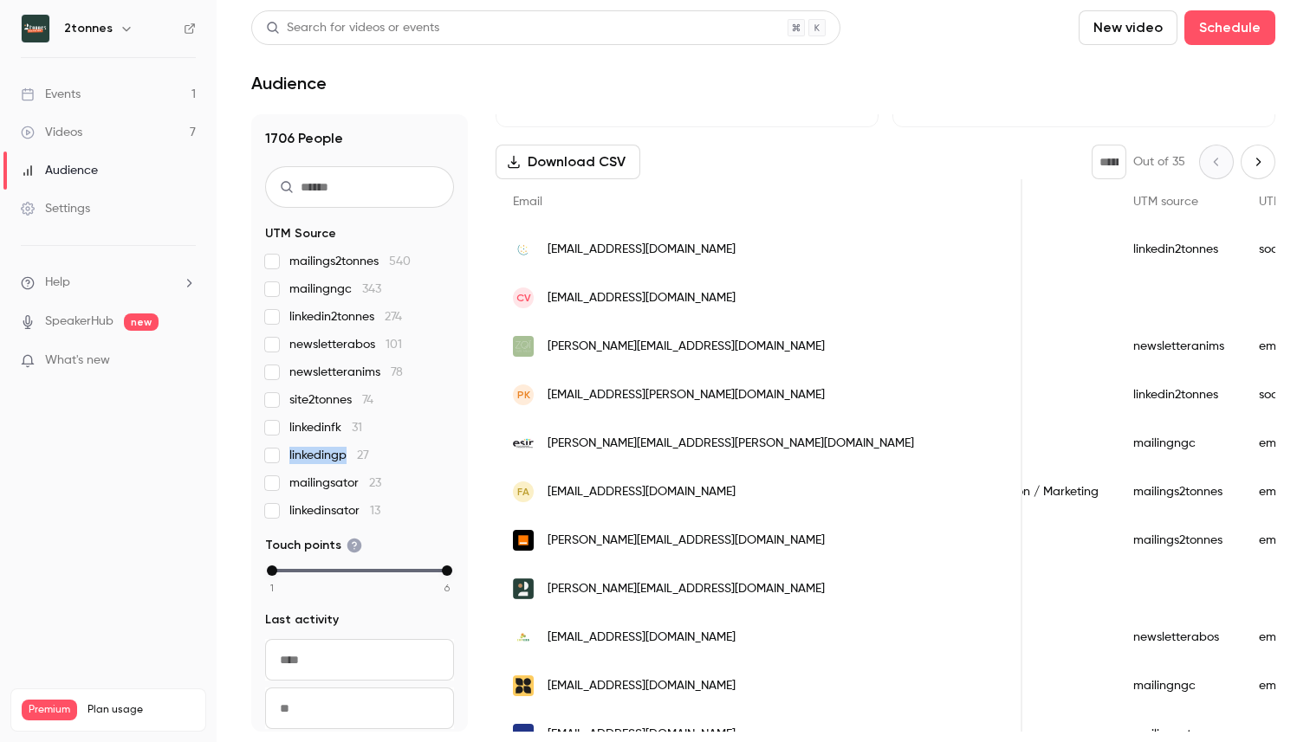
drag, startPoint x: 348, startPoint y: 457, endPoint x: 287, endPoint y: 457, distance: 61.5
click at [287, 457] on label "linkedingp 27" at bounding box center [359, 455] width 189 height 17
copy span "linkedingp"
click at [337, 483] on span "mailingsator 23" at bounding box center [335, 483] width 92 height 17
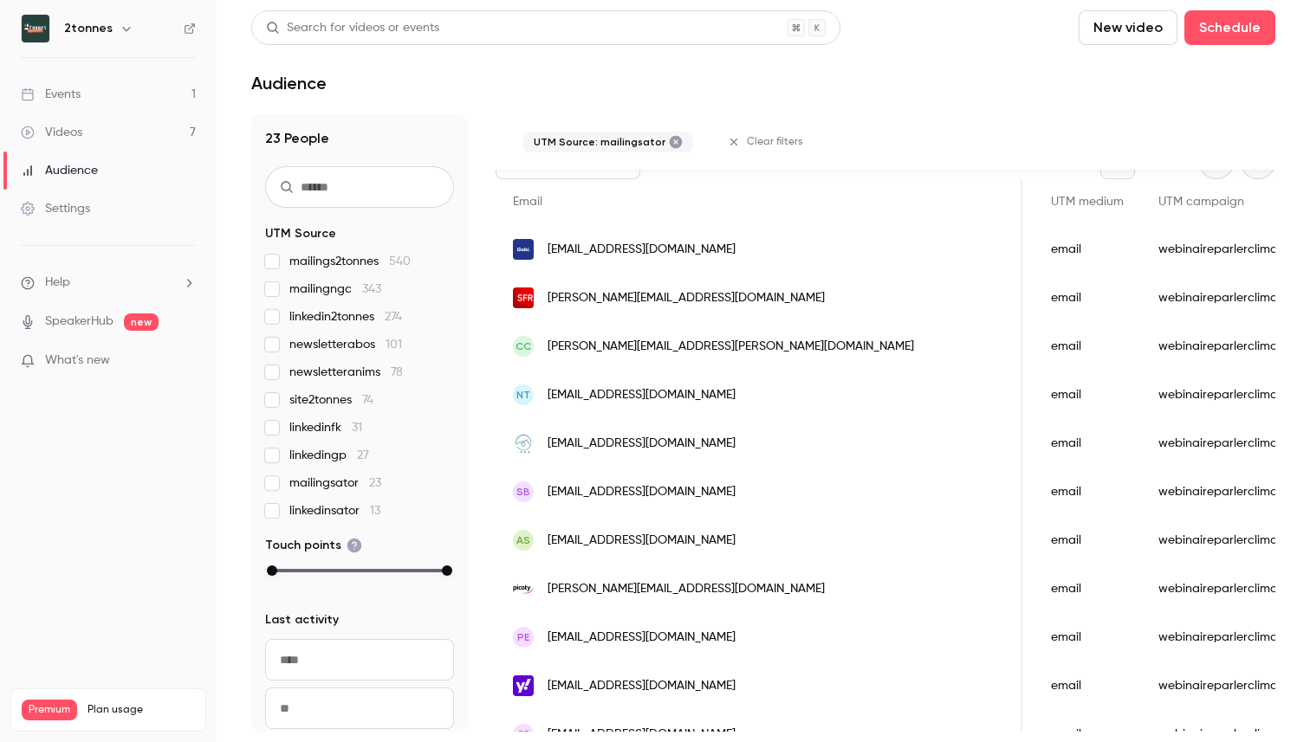
click at [353, 484] on span "mailingsator 23" at bounding box center [335, 483] width 92 height 17
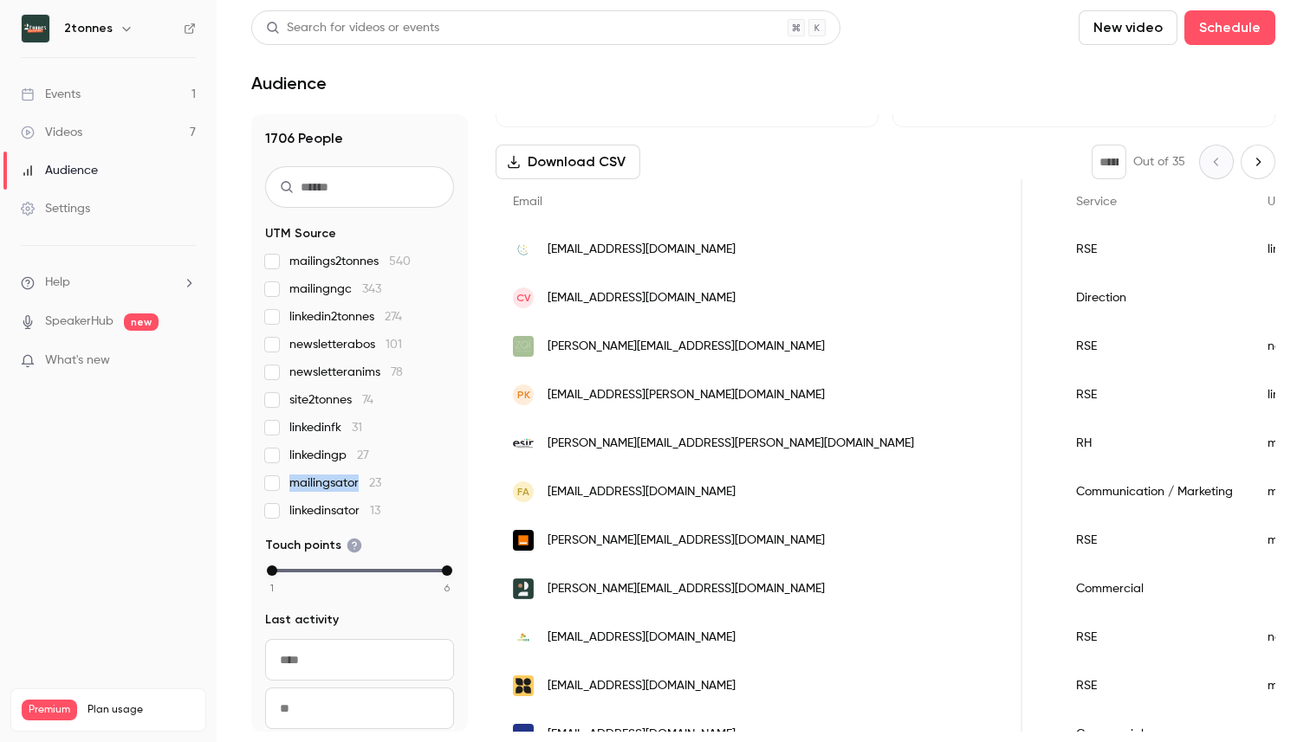
drag, startPoint x: 361, startPoint y: 483, endPoint x: 287, endPoint y: 485, distance: 74.6
click at [287, 485] on label "mailingsator 23" at bounding box center [359, 483] width 189 height 17
copy span "mailingsator"
click at [316, 513] on span "linkedinsator 13" at bounding box center [334, 510] width 91 height 17
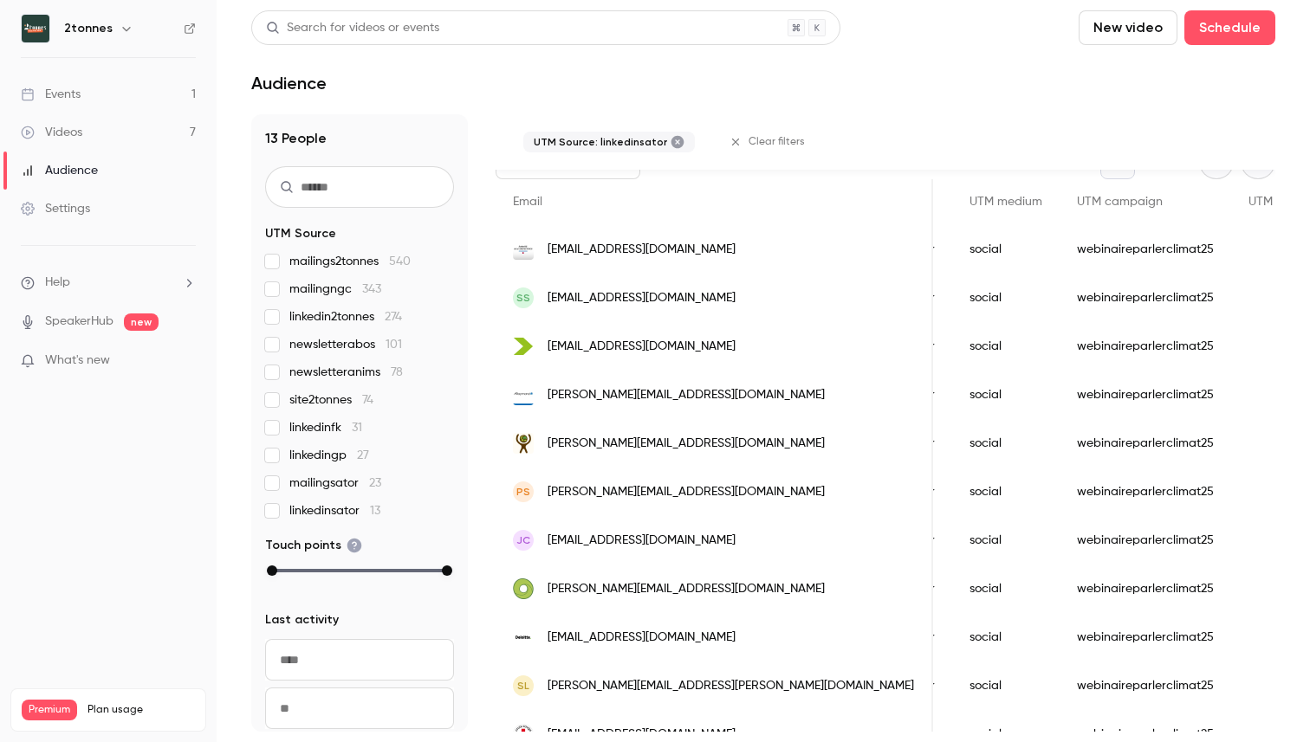
scroll to position [0, 1890]
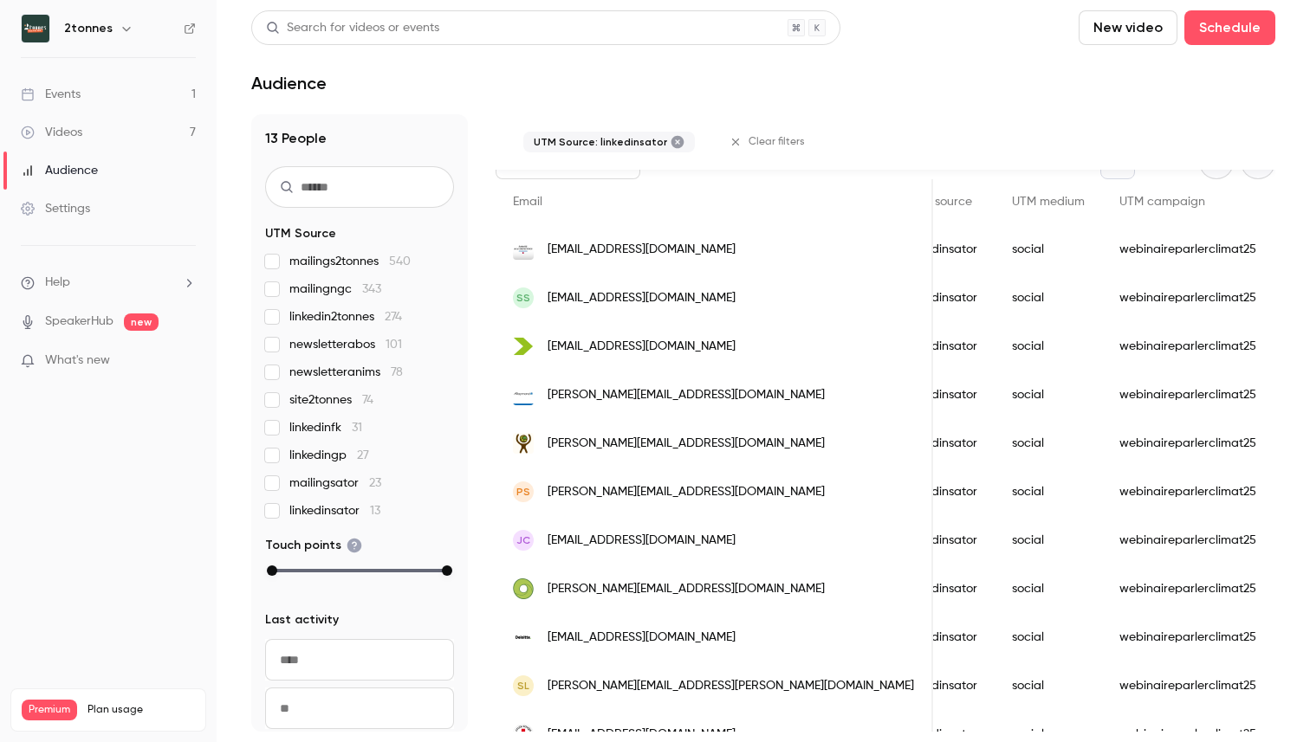
click at [331, 509] on span "linkedinsator 13" at bounding box center [334, 510] width 91 height 17
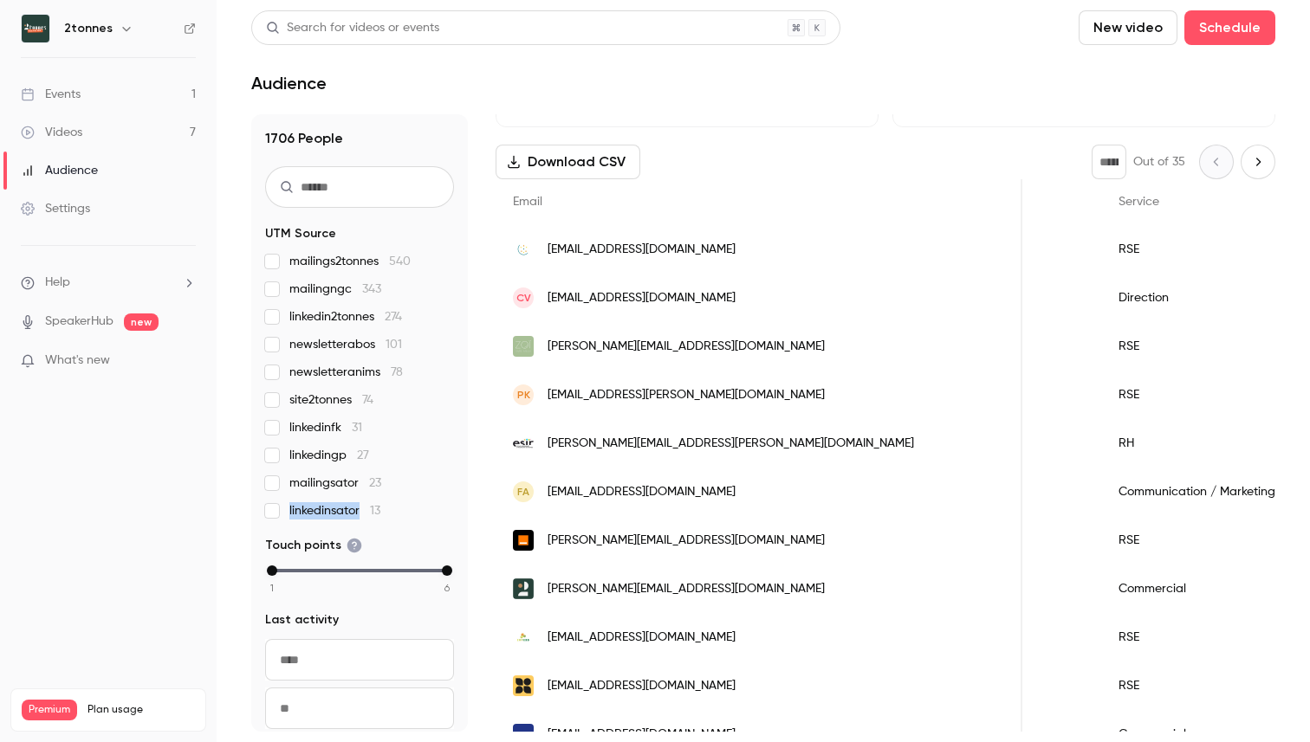
drag, startPoint x: 366, startPoint y: 506, endPoint x: 288, endPoint y: 510, distance: 77.2
click at [288, 510] on label "linkedinsator 13" at bounding box center [359, 510] width 189 height 17
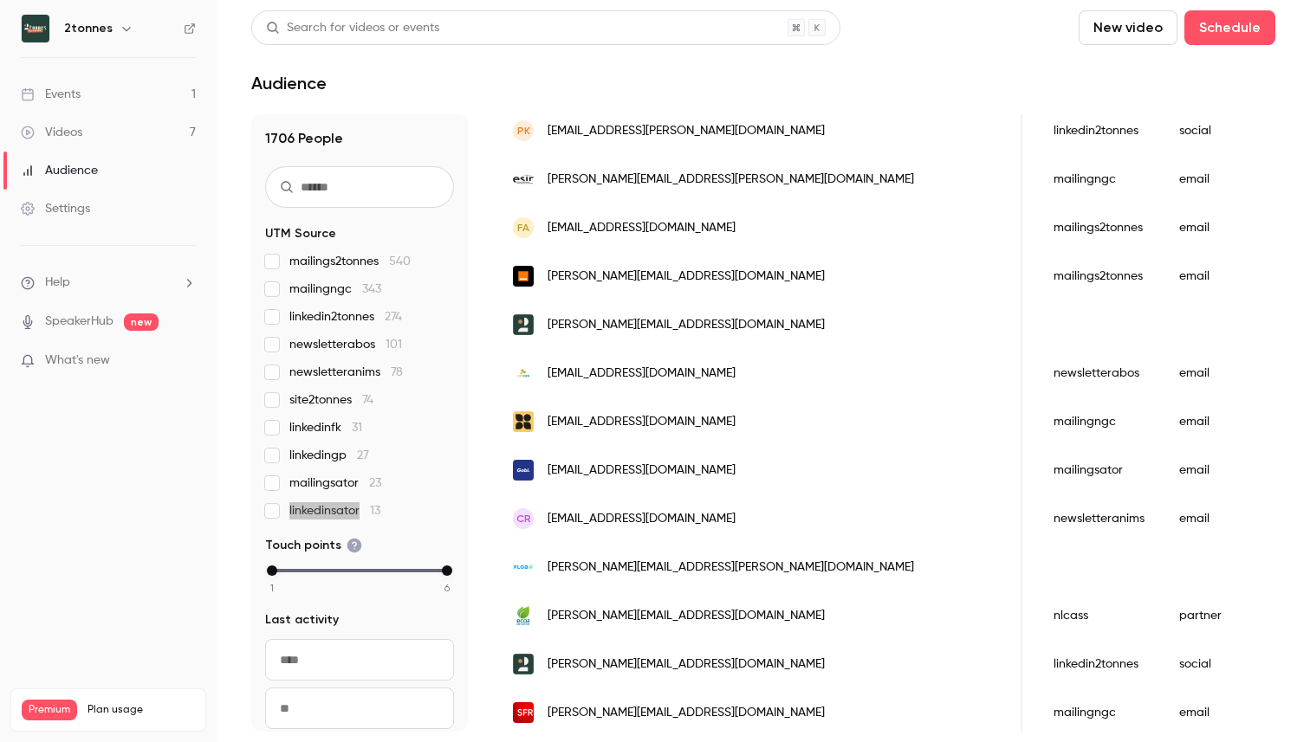
scroll to position [472, 0]
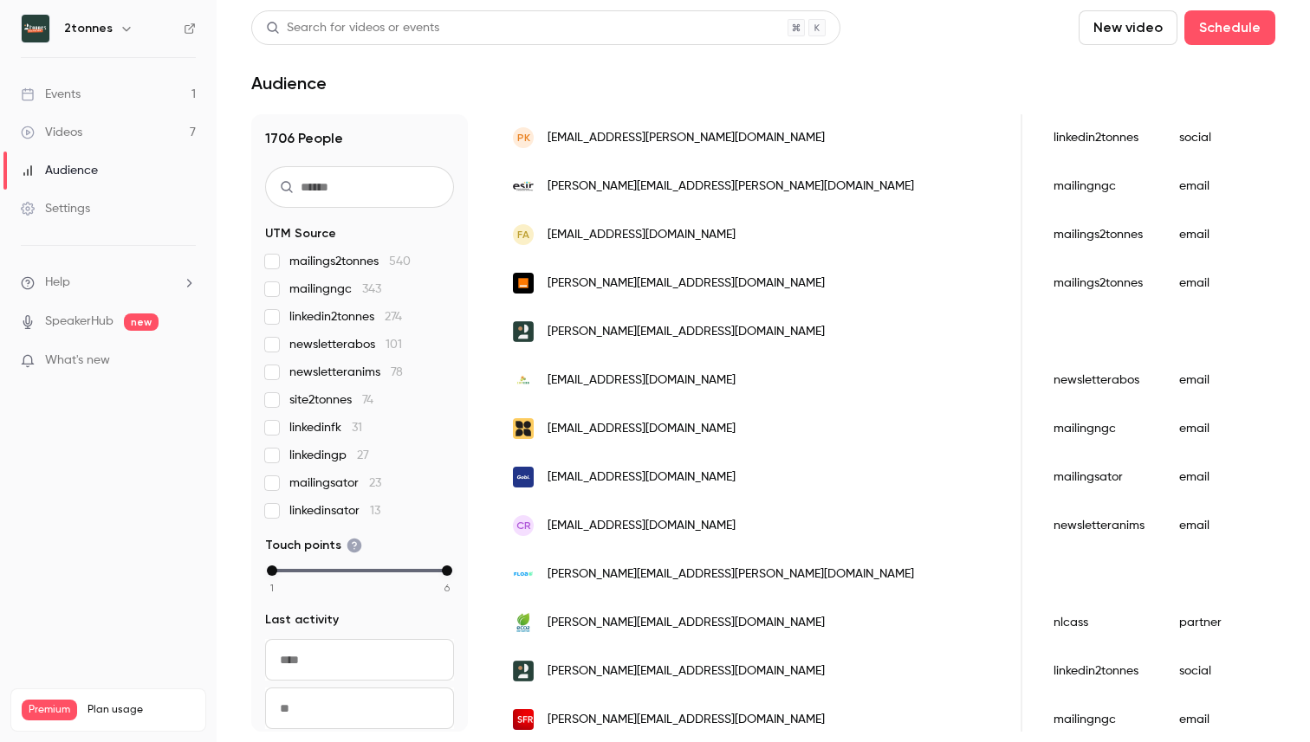
click at [191, 538] on nav "2tonnes Events 1 Videos 7 Audience Settings Help SpeakerHub new What's new Prem…" at bounding box center [108, 371] width 217 height 742
click at [285, 515] on label "linkedinsator 13" at bounding box center [359, 510] width 189 height 17
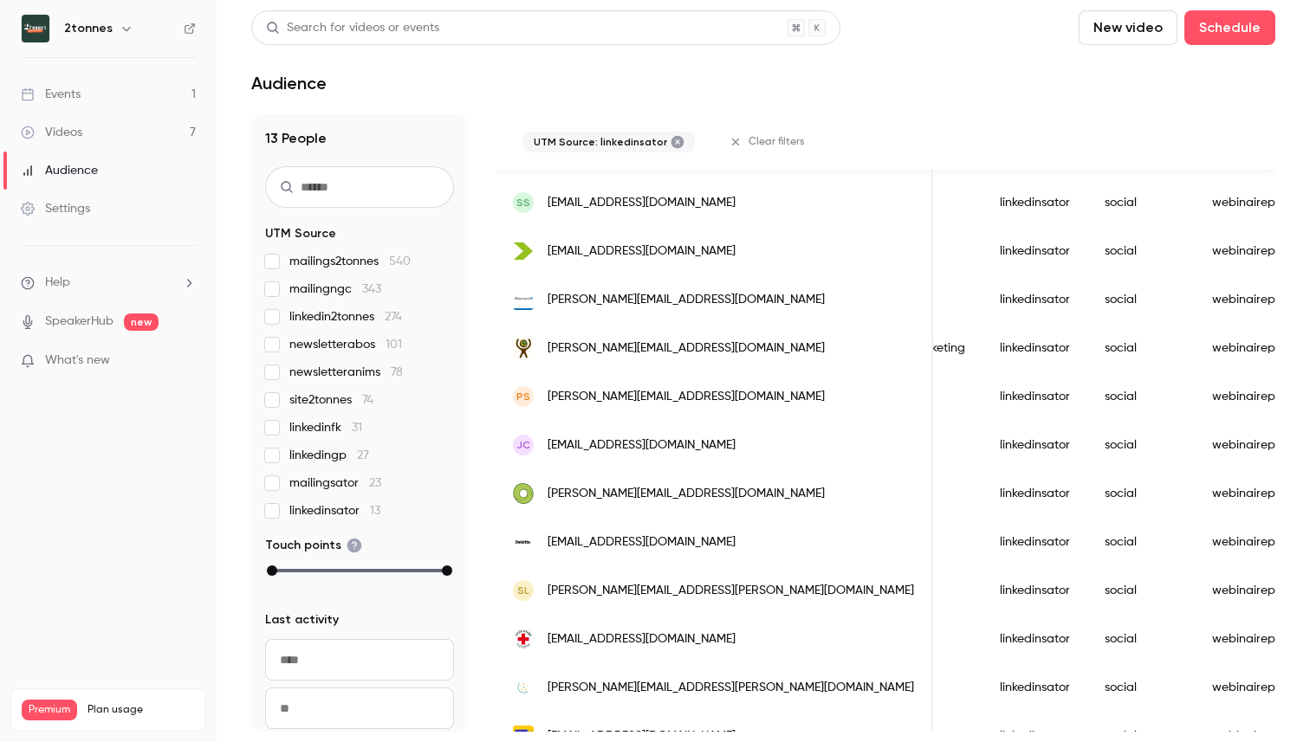
scroll to position [394, 0]
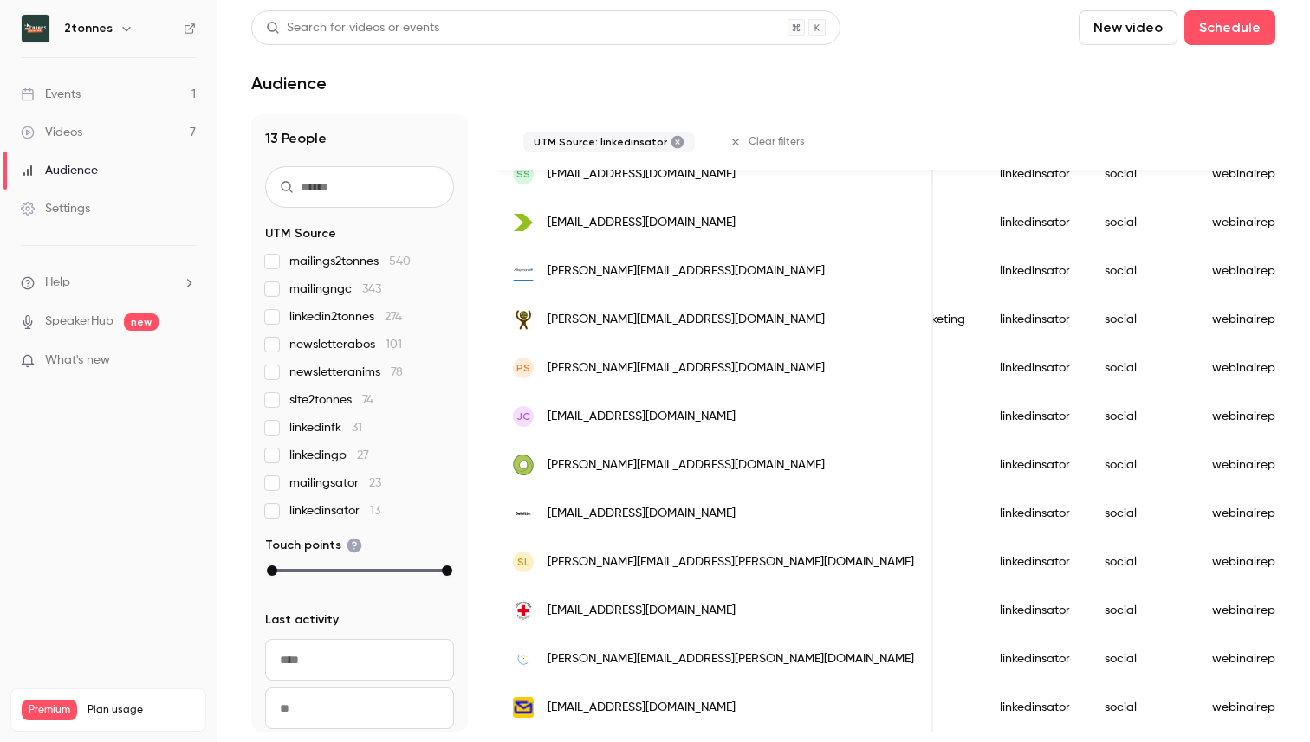
click at [1195, 606] on div "webinaireparlerclimat25" at bounding box center [1281, 611] width 172 height 49
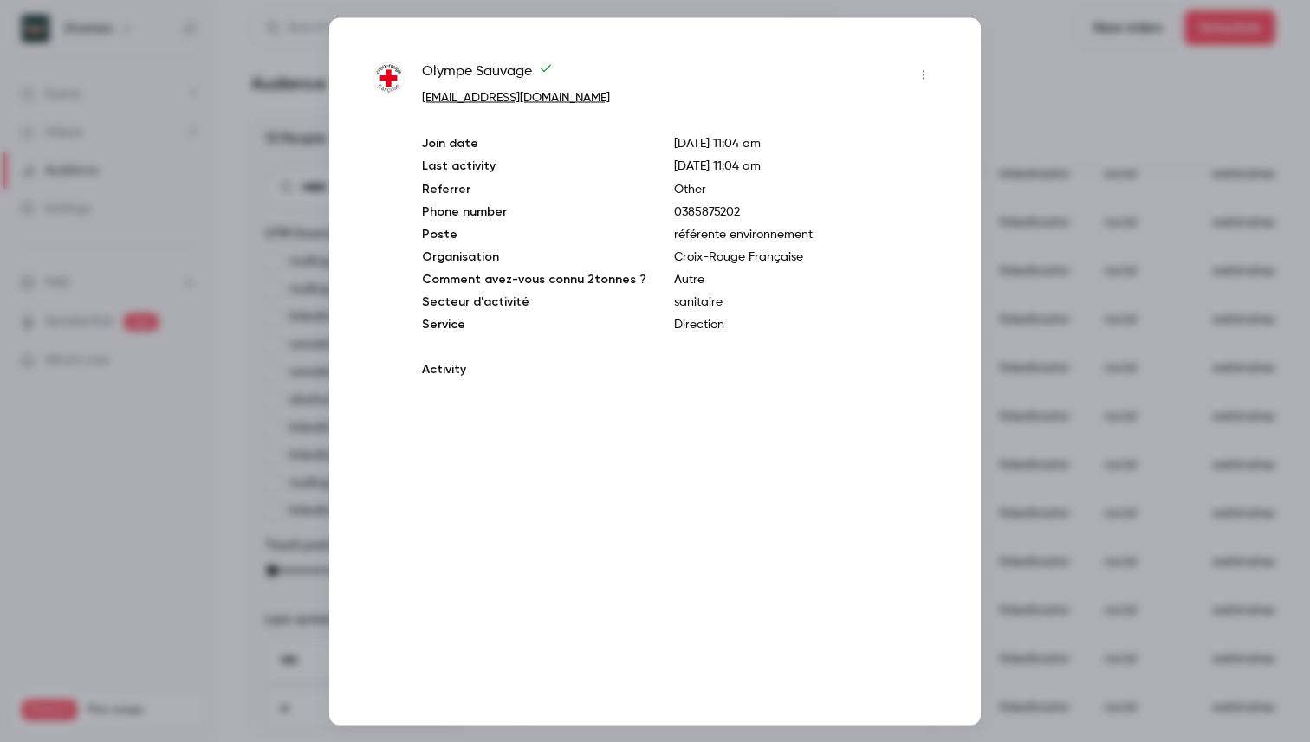
click at [1079, 606] on div at bounding box center [655, 371] width 1310 height 742
click at [1195, 606] on div "webinaireparlerclimat25" at bounding box center [1281, 611] width 172 height 49
click at [1125, 347] on div at bounding box center [655, 371] width 1310 height 742
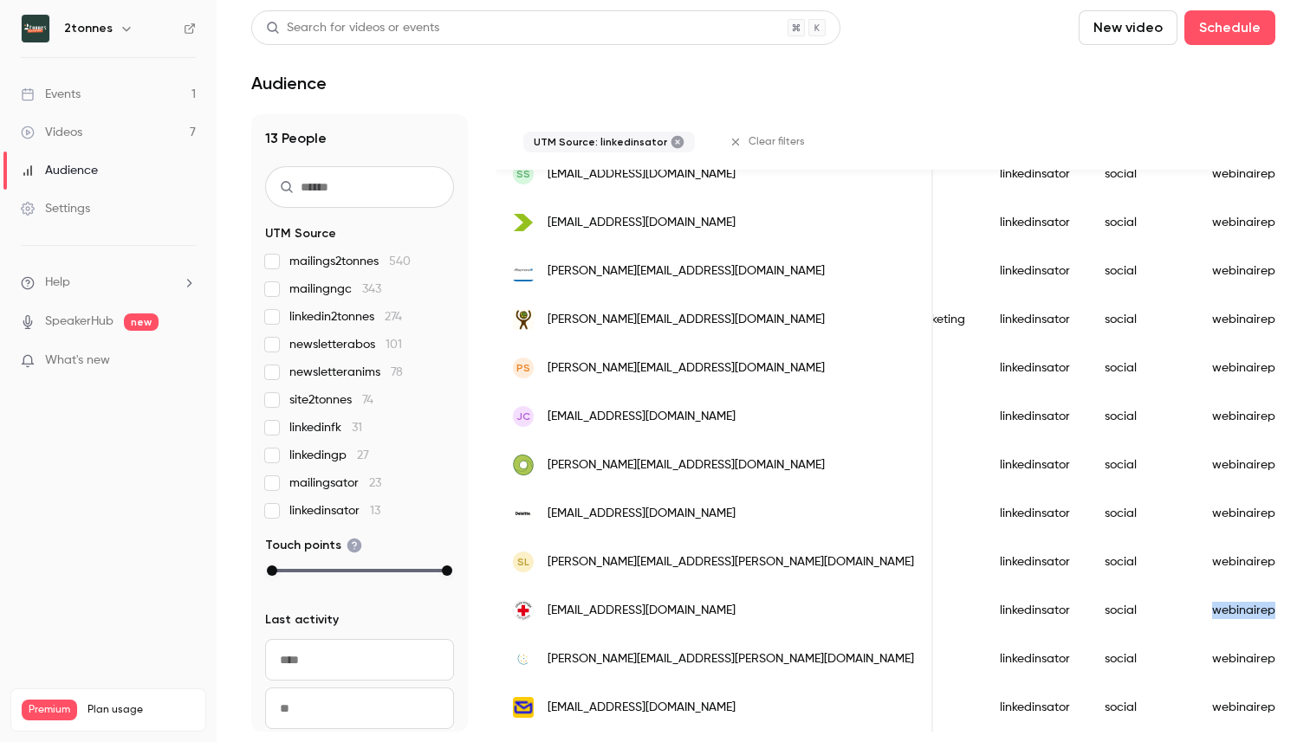
drag, startPoint x: 1169, startPoint y: 610, endPoint x: 1025, endPoint y: 615, distance: 143.9
click at [1195, 615] on div "webinaireparlerclimat25" at bounding box center [1281, 611] width 172 height 49
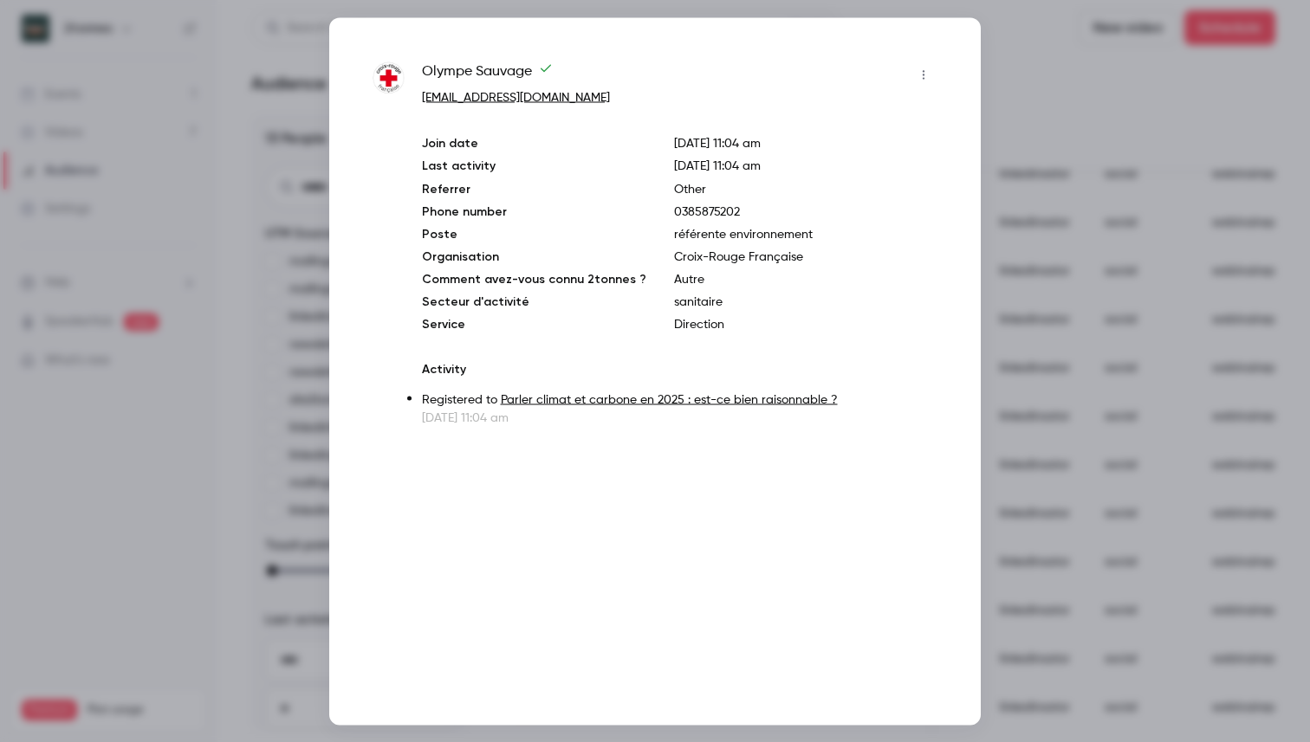
click at [1177, 184] on div at bounding box center [655, 371] width 1310 height 742
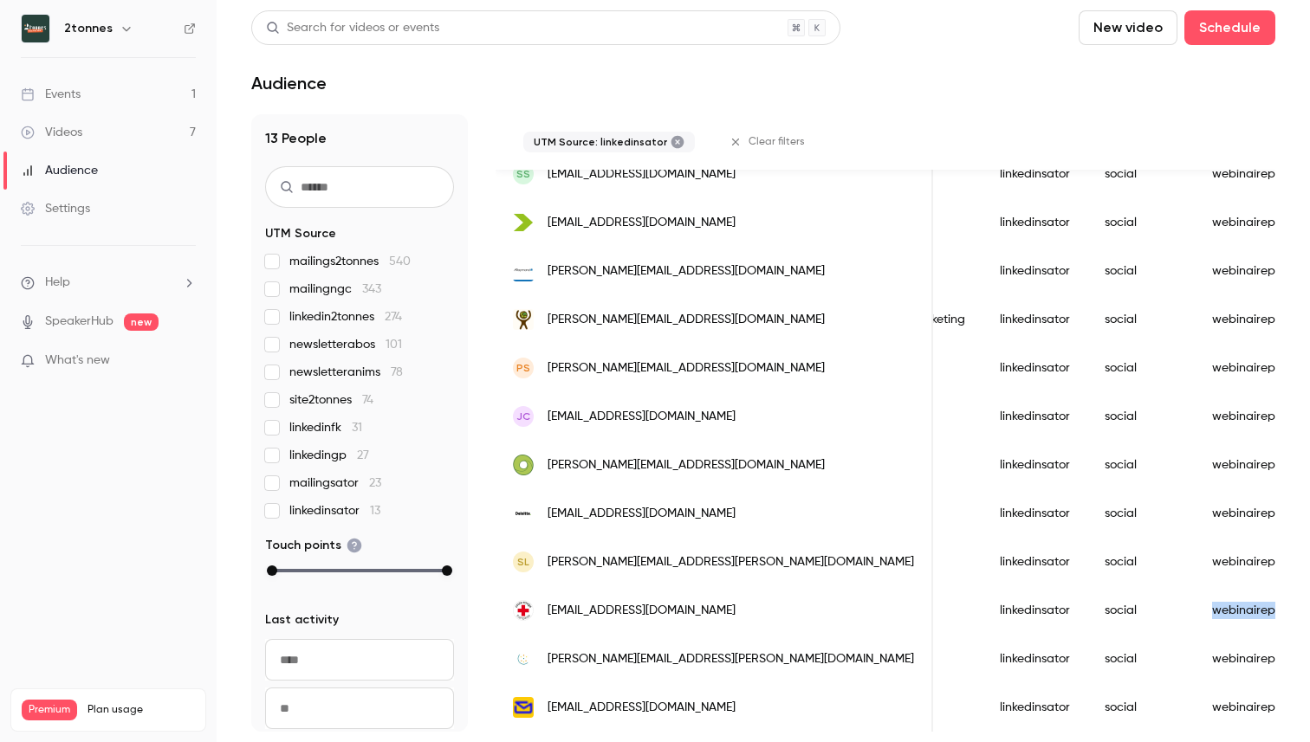
drag, startPoint x: 1023, startPoint y: 609, endPoint x: 1155, endPoint y: 610, distance: 131.7
click at [1195, 610] on div "webinaireparlerclimat25" at bounding box center [1281, 611] width 172 height 49
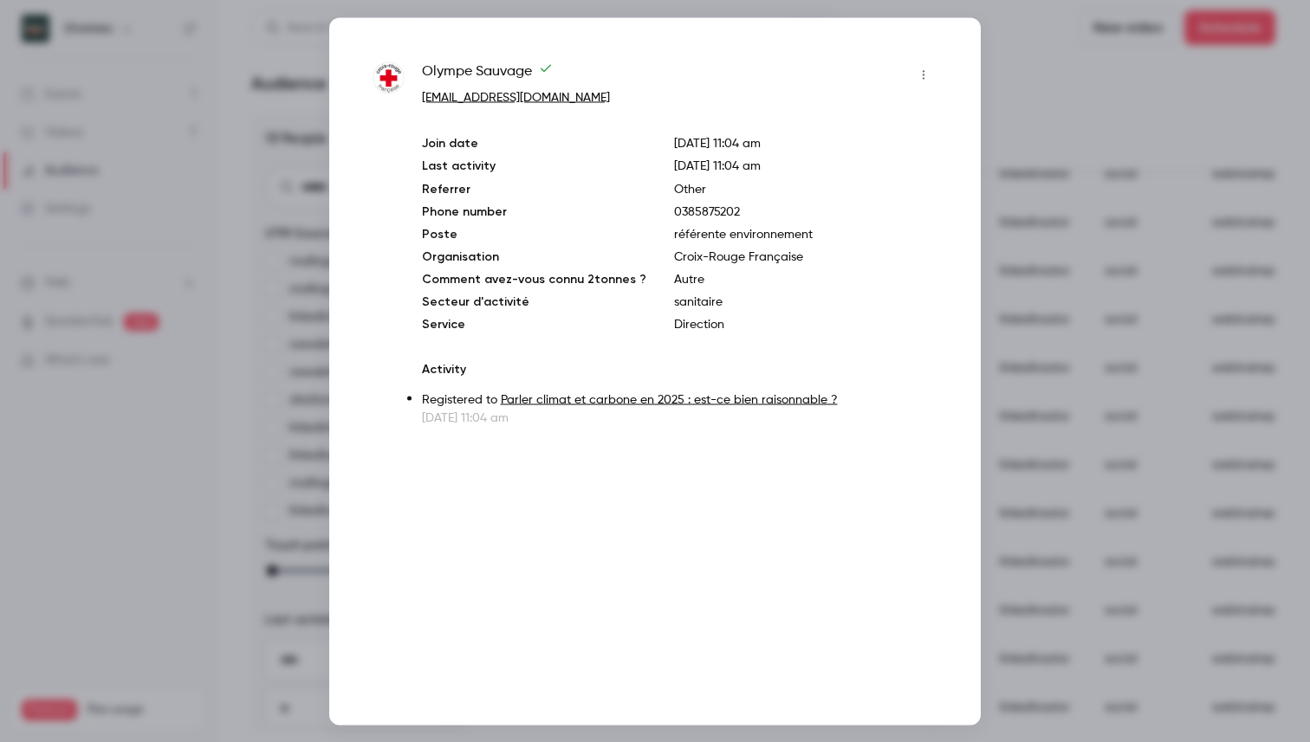
click at [1021, 352] on div at bounding box center [655, 371] width 1310 height 742
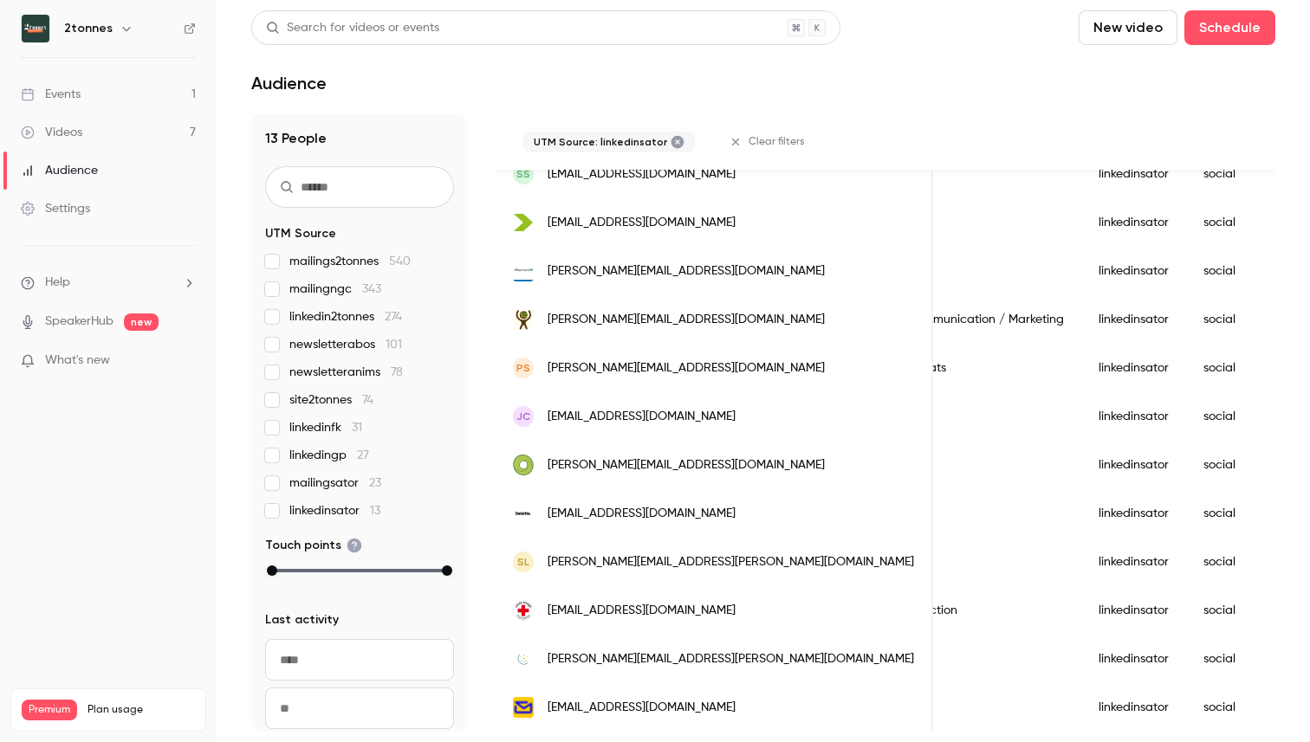
scroll to position [0, 1698]
click at [295, 506] on span "linkedinsator 13" at bounding box center [334, 510] width 91 height 17
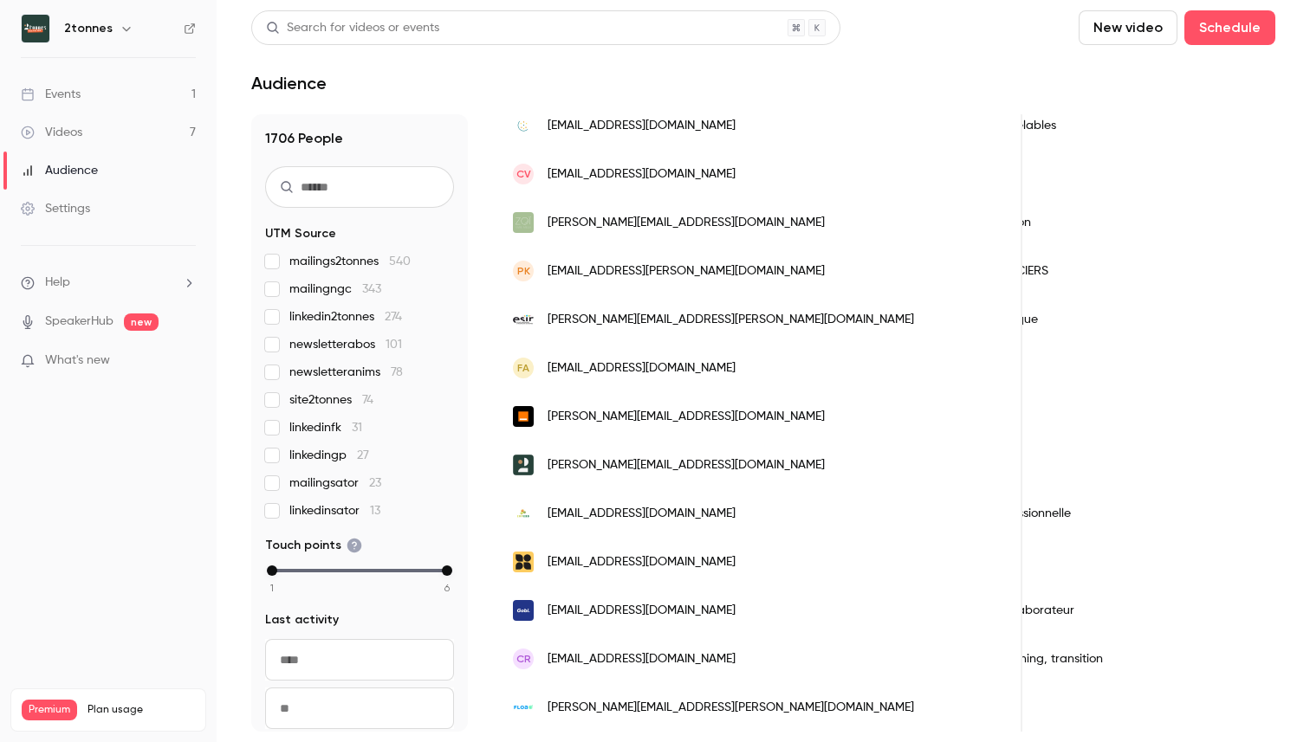
click at [309, 487] on span "mailingsator 23" at bounding box center [335, 483] width 92 height 17
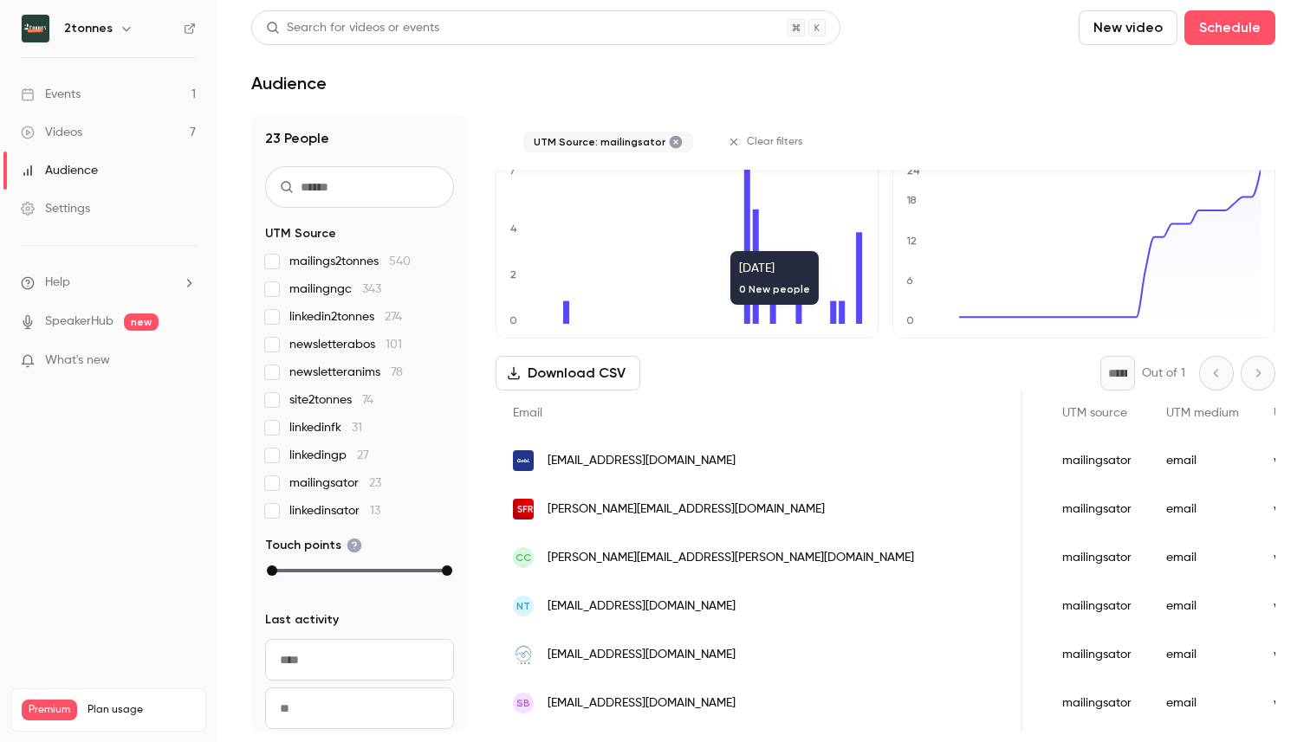
scroll to position [48, 0]
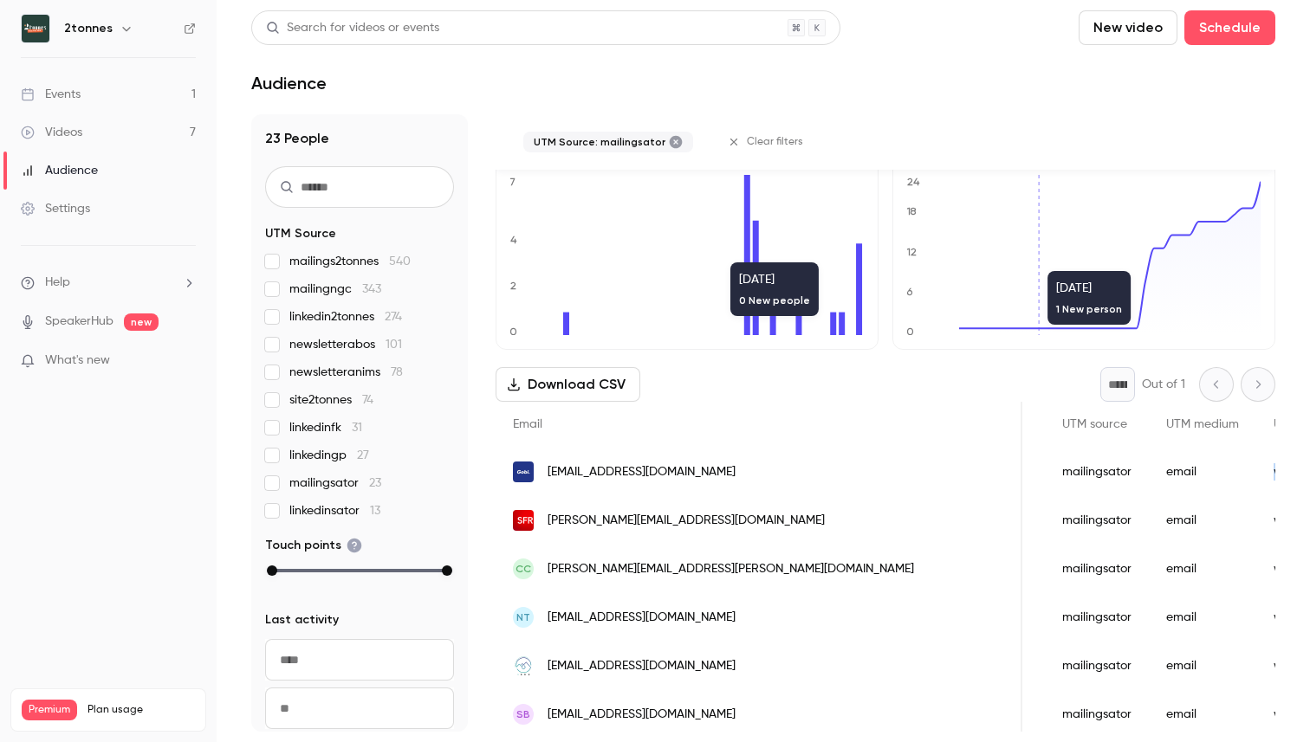
drag, startPoint x: 1045, startPoint y: 474, endPoint x: 1184, endPoint y: 476, distance: 139.5
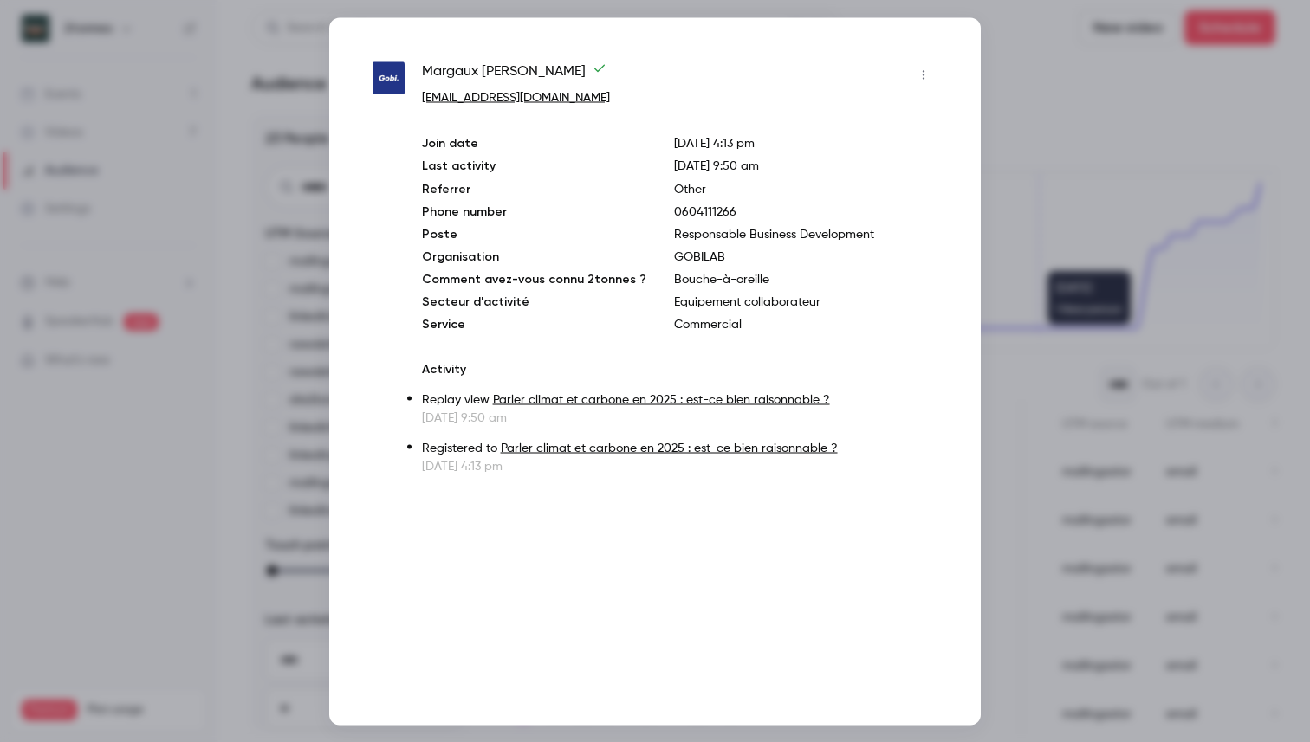
click at [1023, 146] on div at bounding box center [655, 371] width 1310 height 742
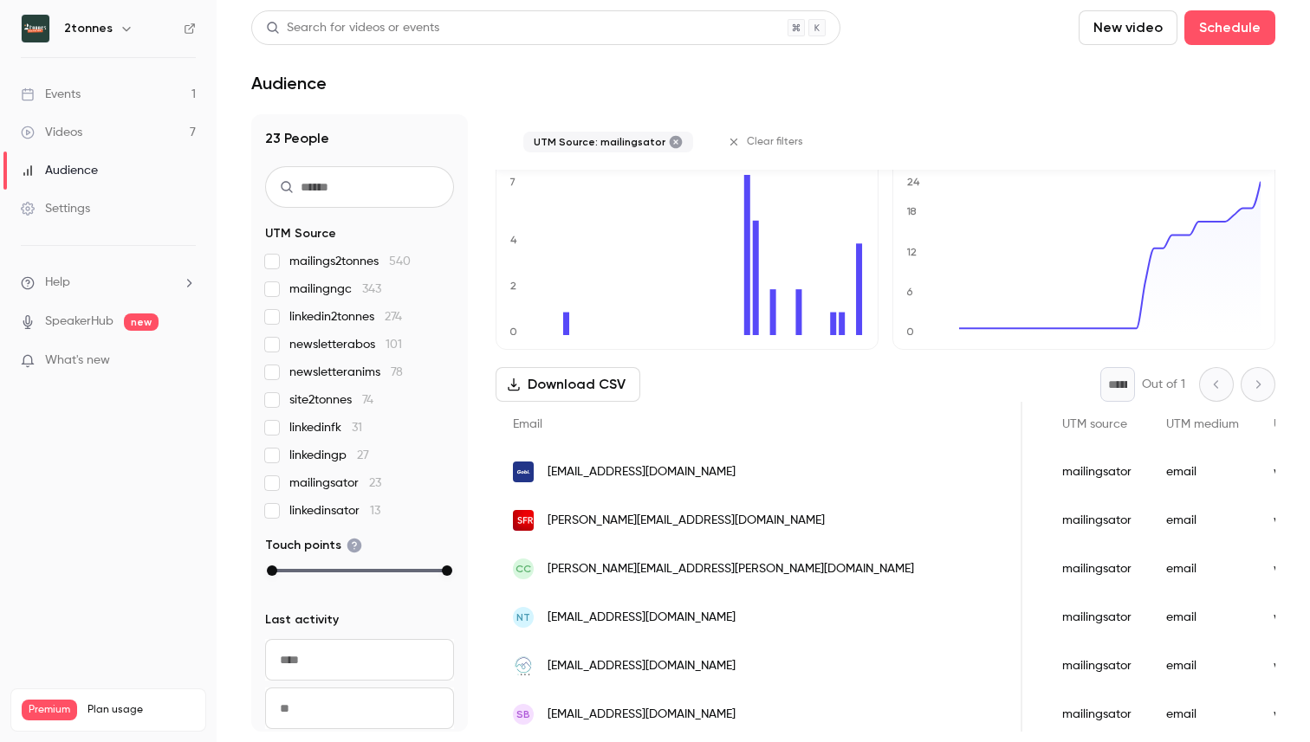
click at [317, 488] on span "mailingsator 23" at bounding box center [335, 483] width 92 height 17
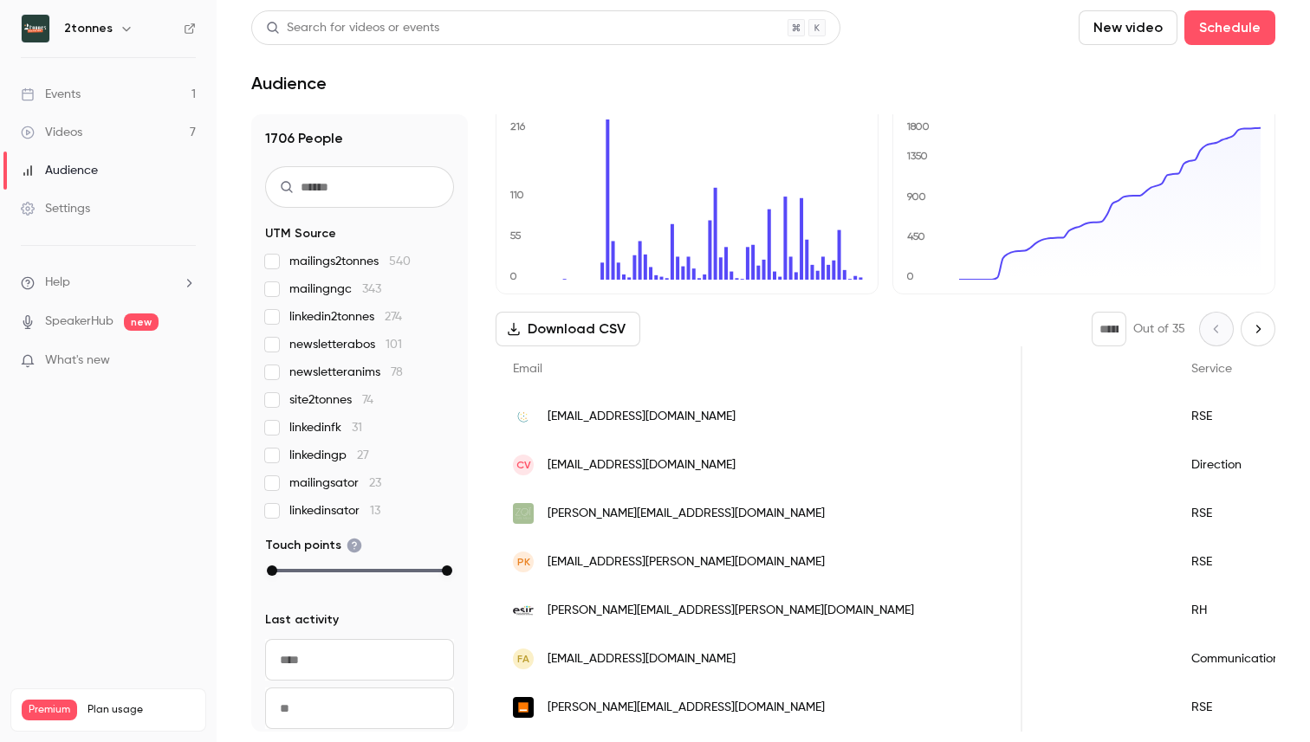
scroll to position [0, 0]
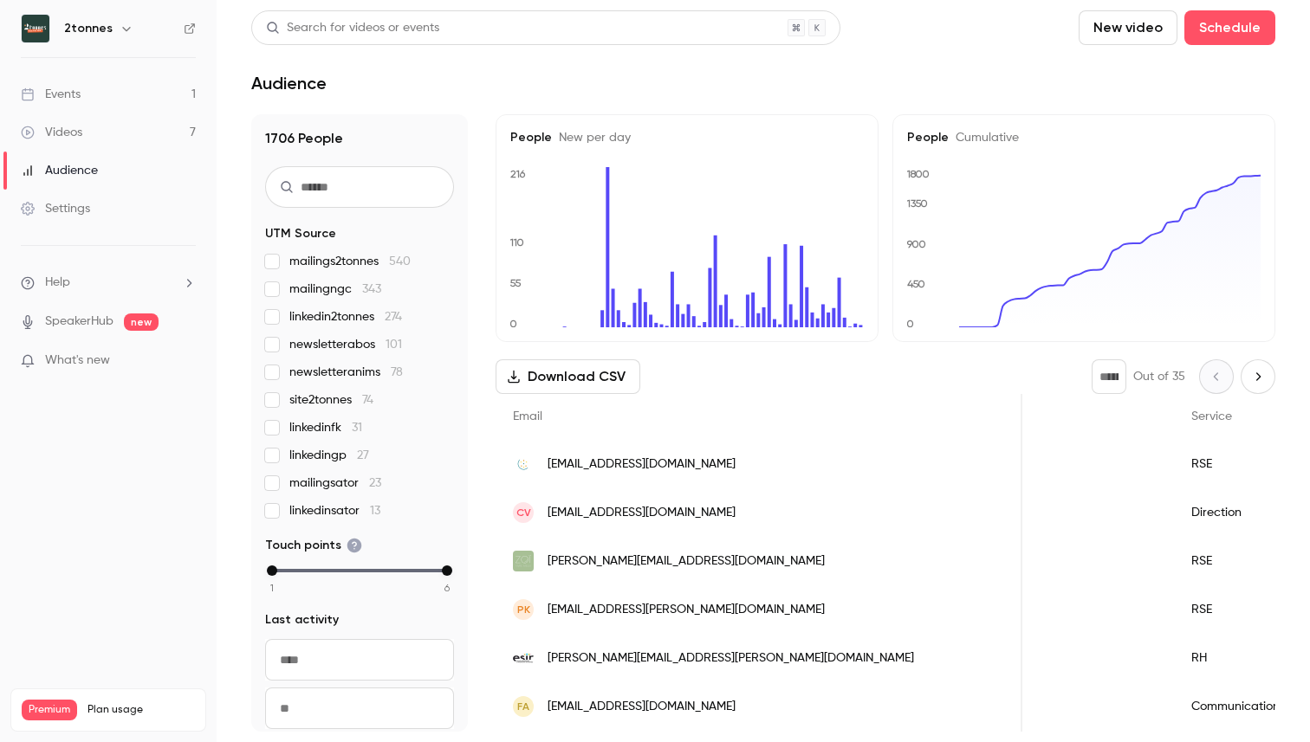
click at [288, 456] on label "linkedingp 27" at bounding box center [359, 455] width 189 height 17
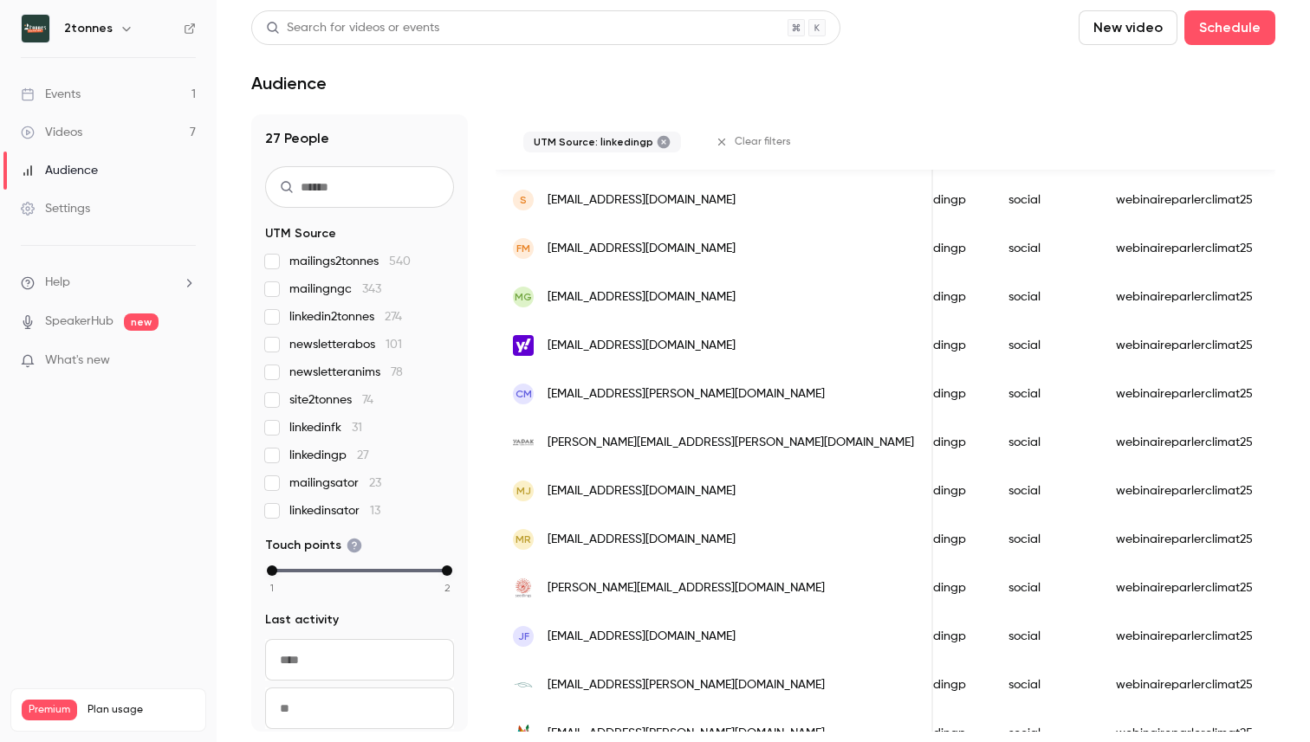
scroll to position [1073, 0]
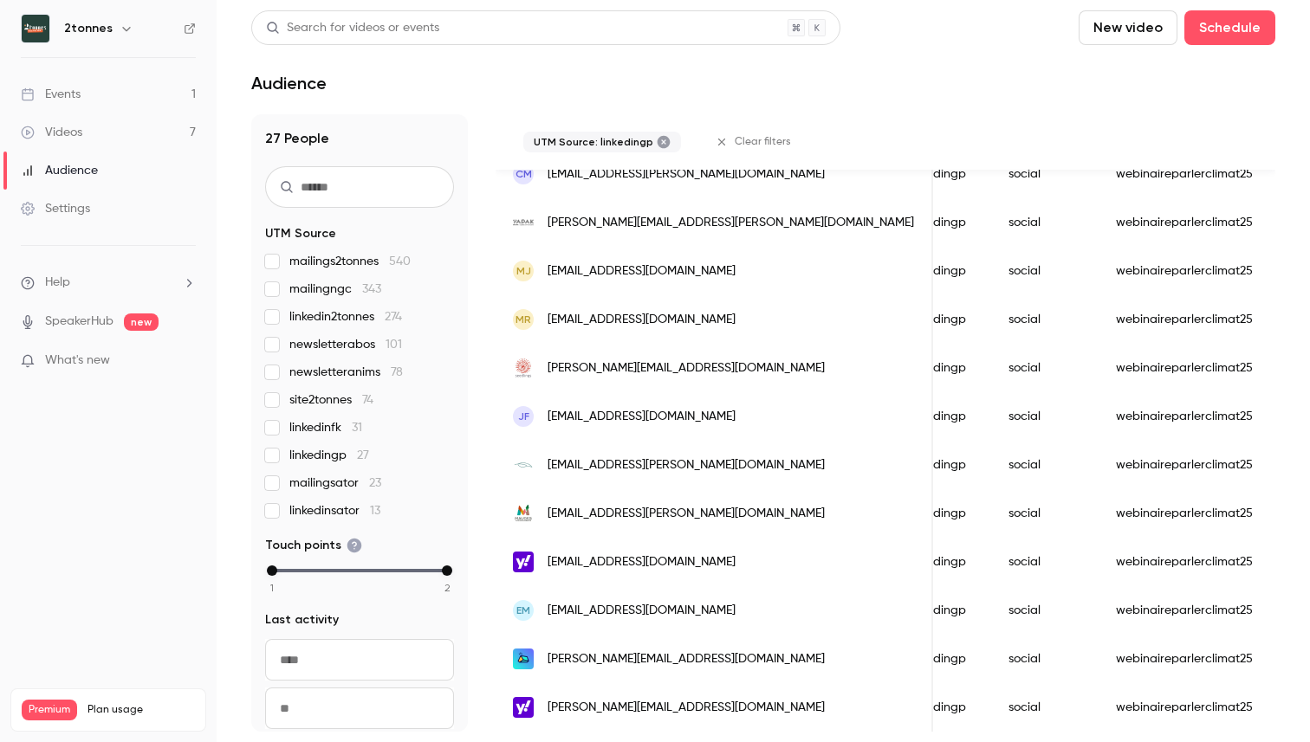
click at [290, 451] on span "linkedingp 27" at bounding box center [329, 455] width 80 height 17
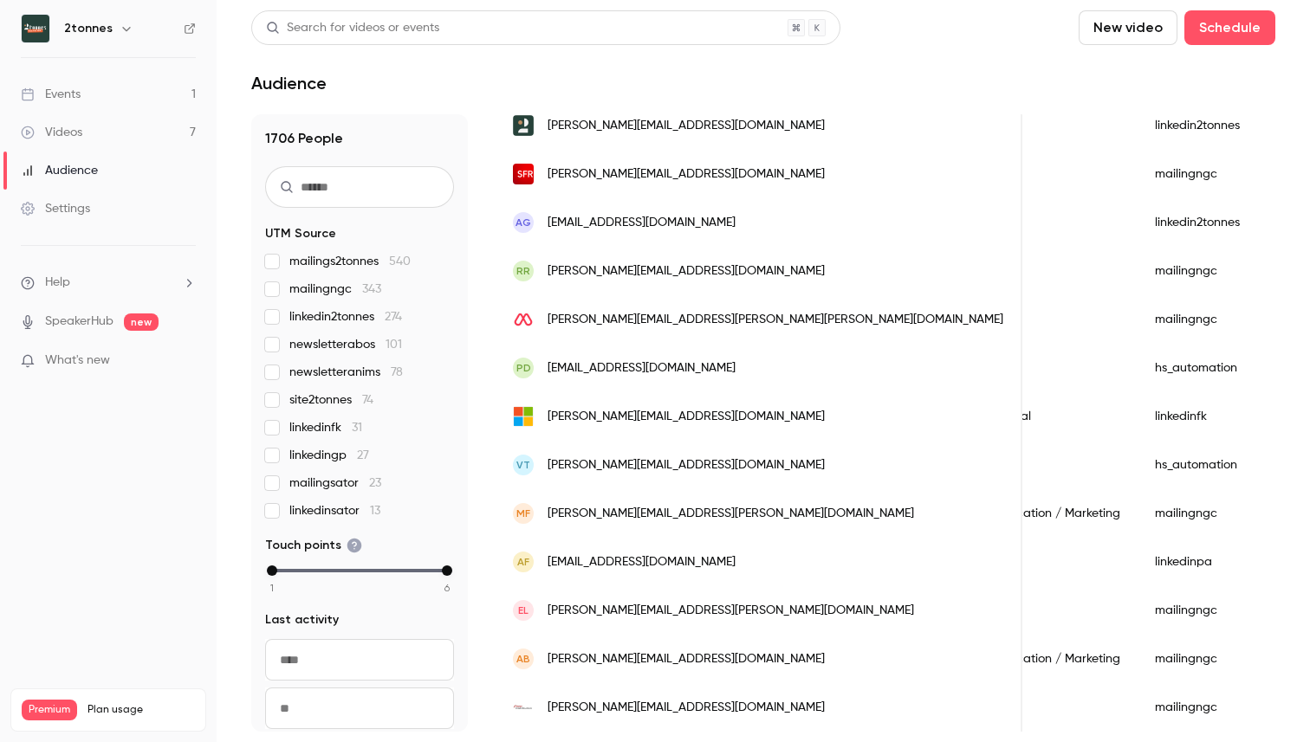
click at [308, 428] on span "linkedinfk 31" at bounding box center [325, 427] width 73 height 17
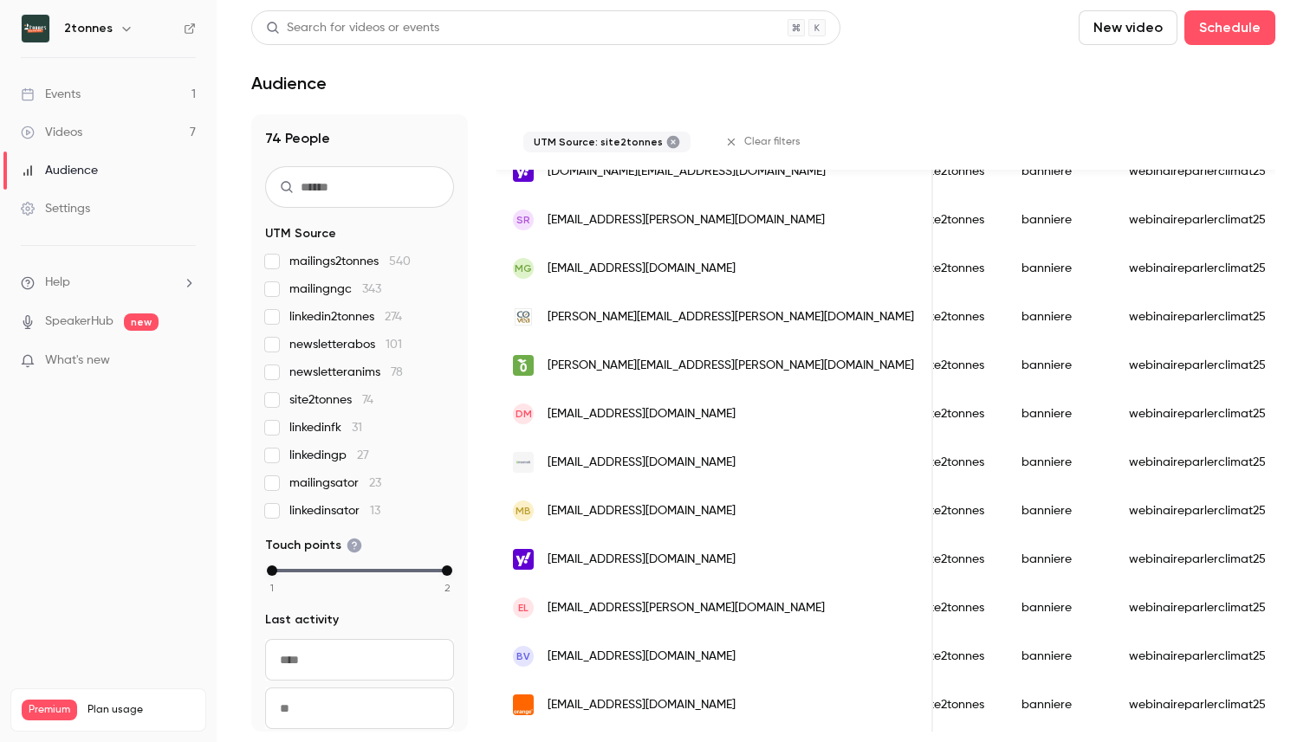
scroll to position [2189, 0]
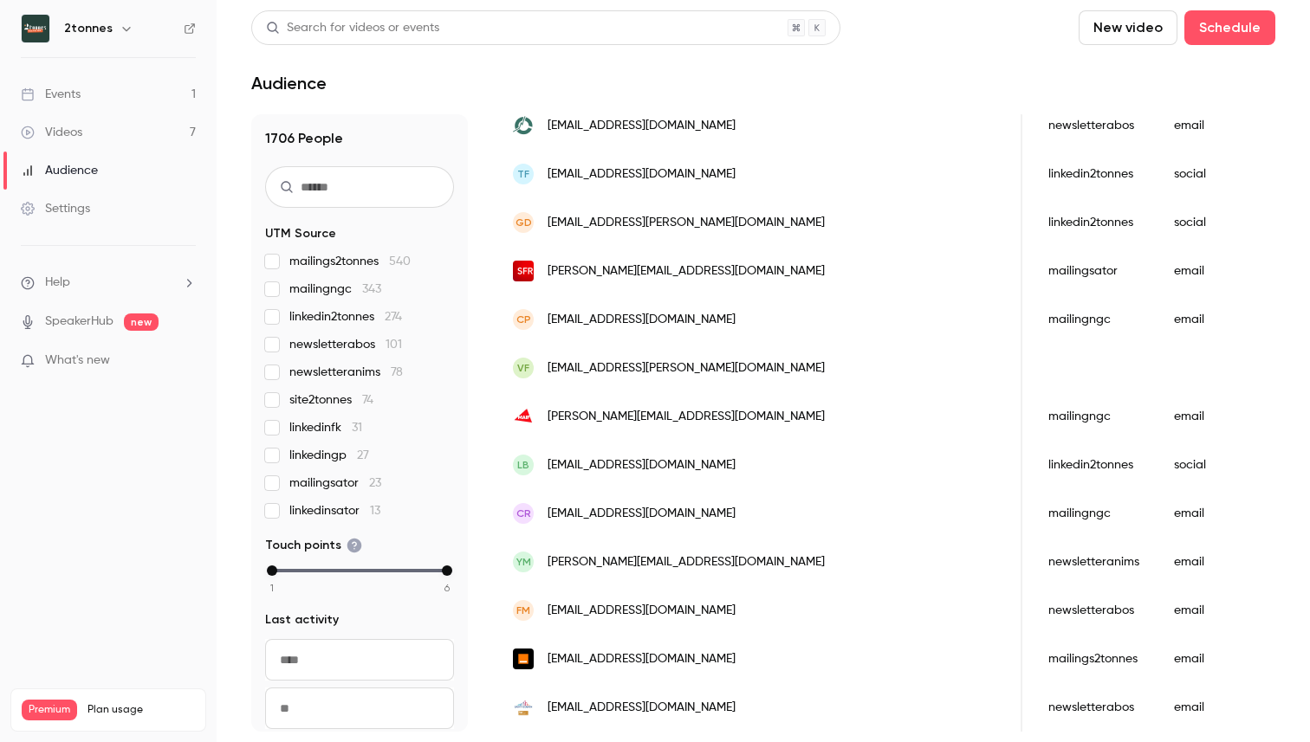
click at [317, 365] on span "newsletteranims 78" at bounding box center [345, 372] width 113 height 17
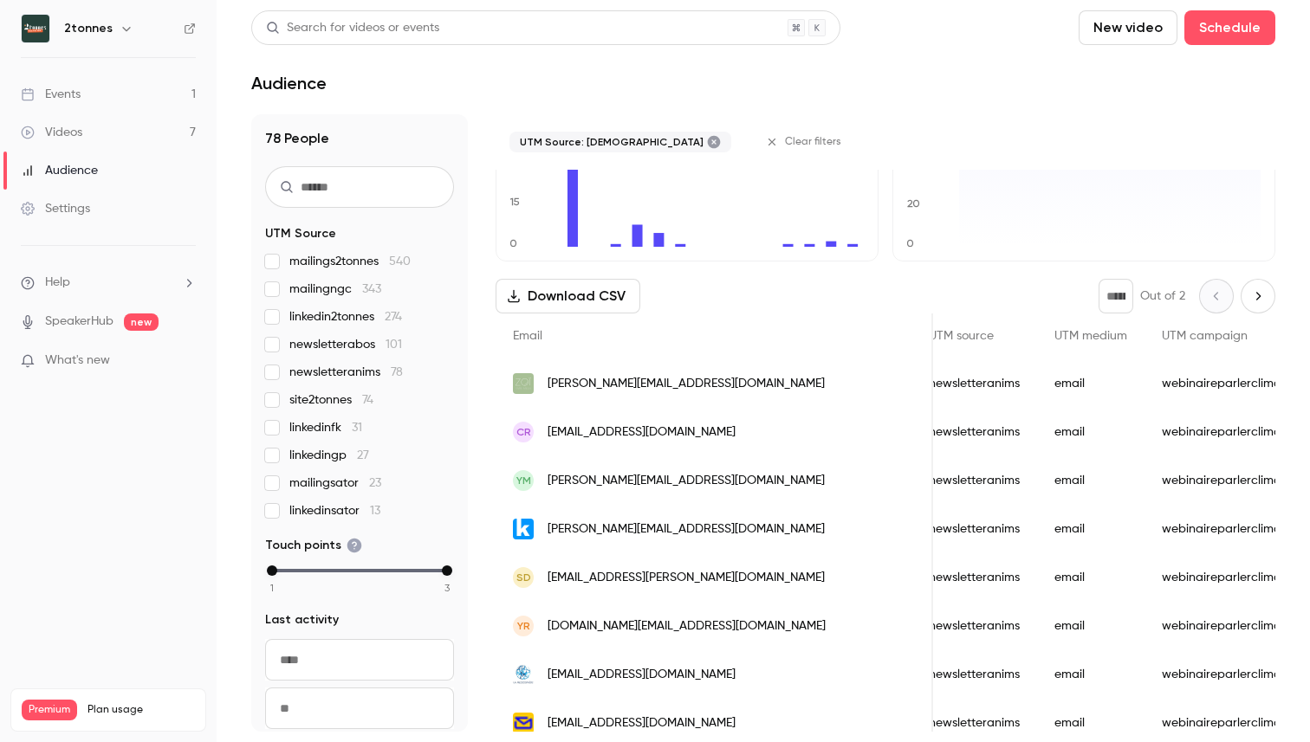
scroll to position [0, 0]
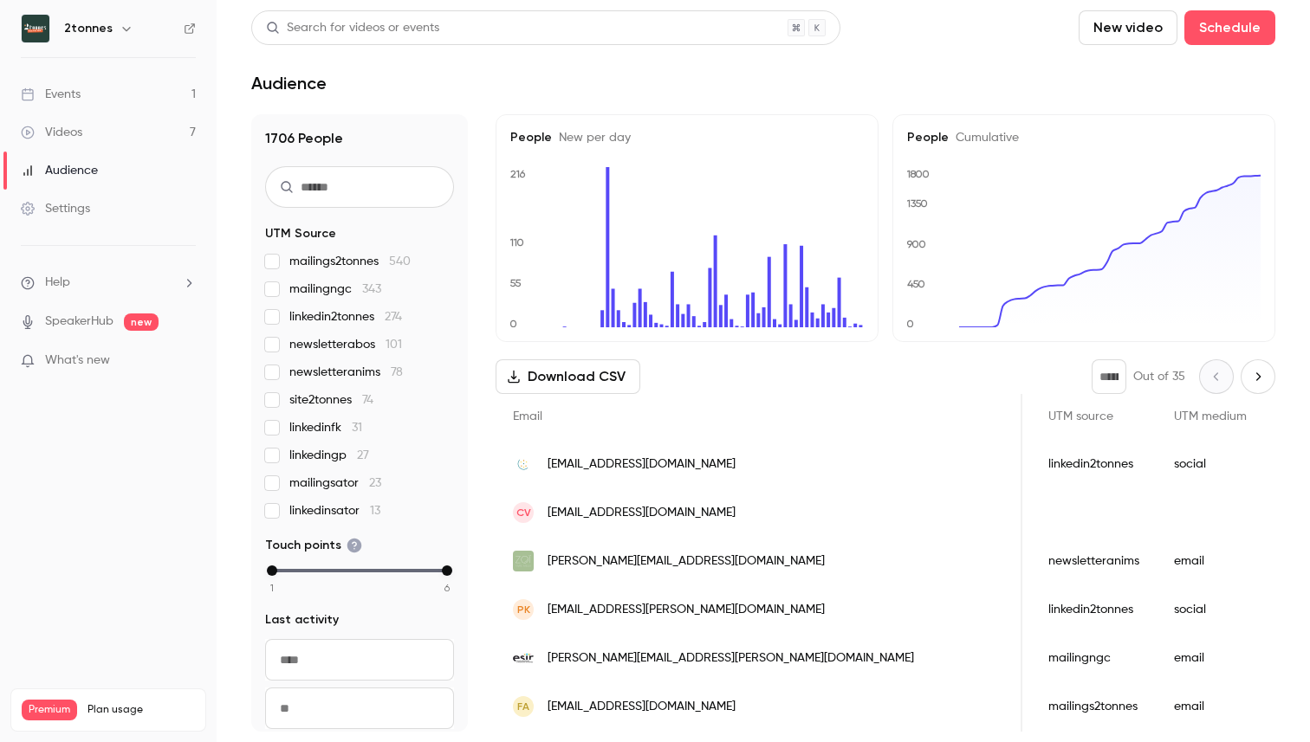
click at [270, 352] on label "newsletterabos 101" at bounding box center [359, 344] width 189 height 17
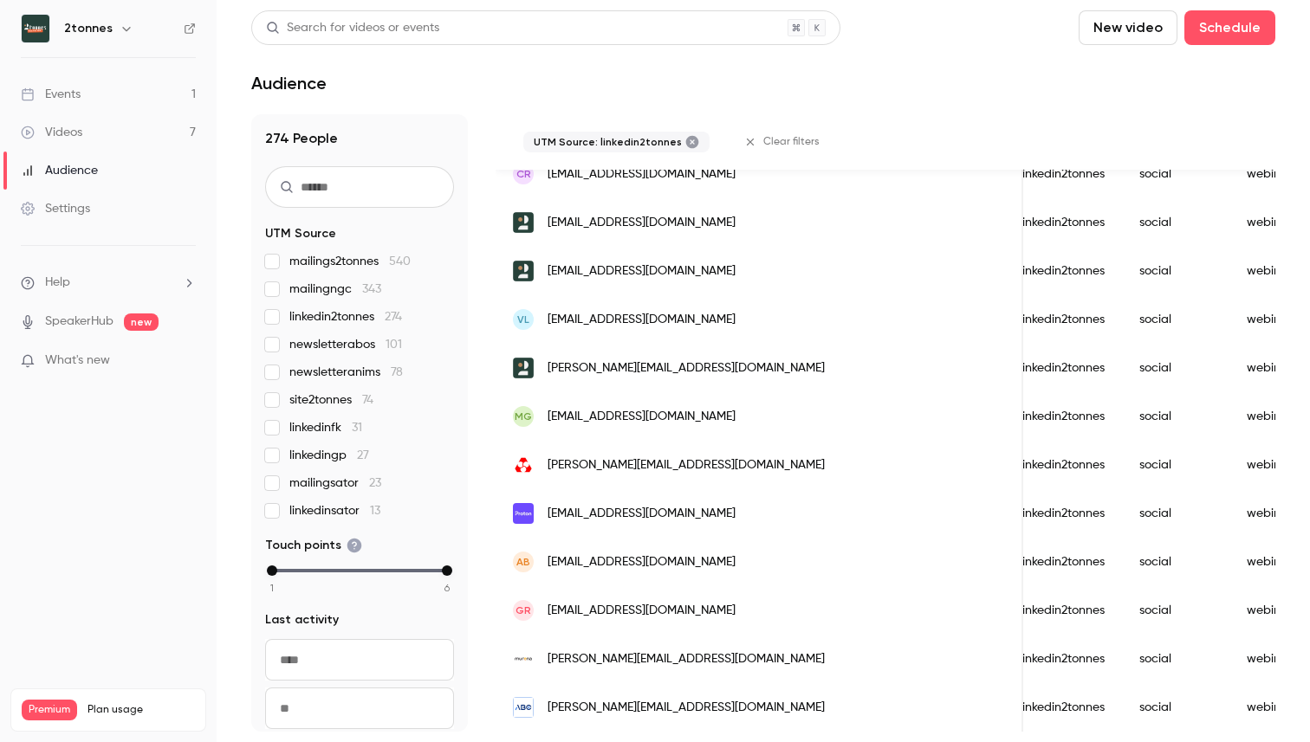
scroll to position [2134, 0]
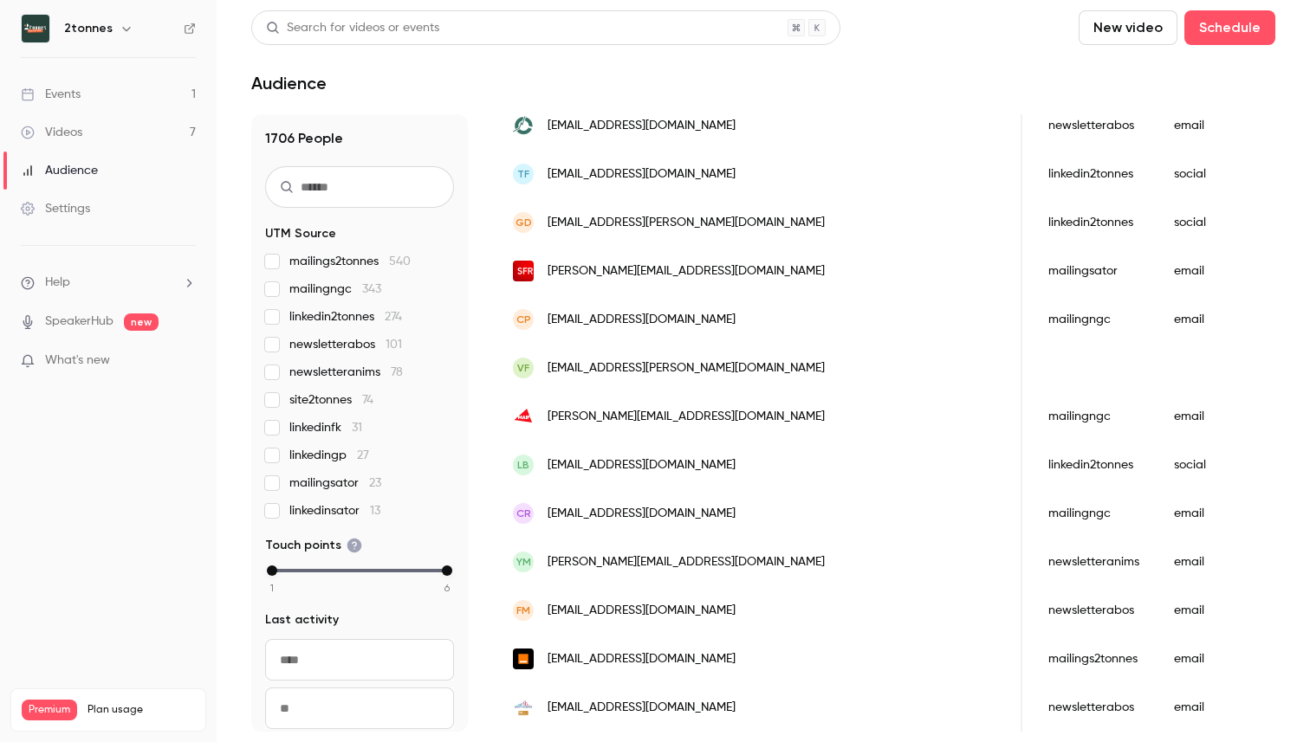
click at [283, 289] on label "mailingngc 343" at bounding box center [359, 289] width 189 height 17
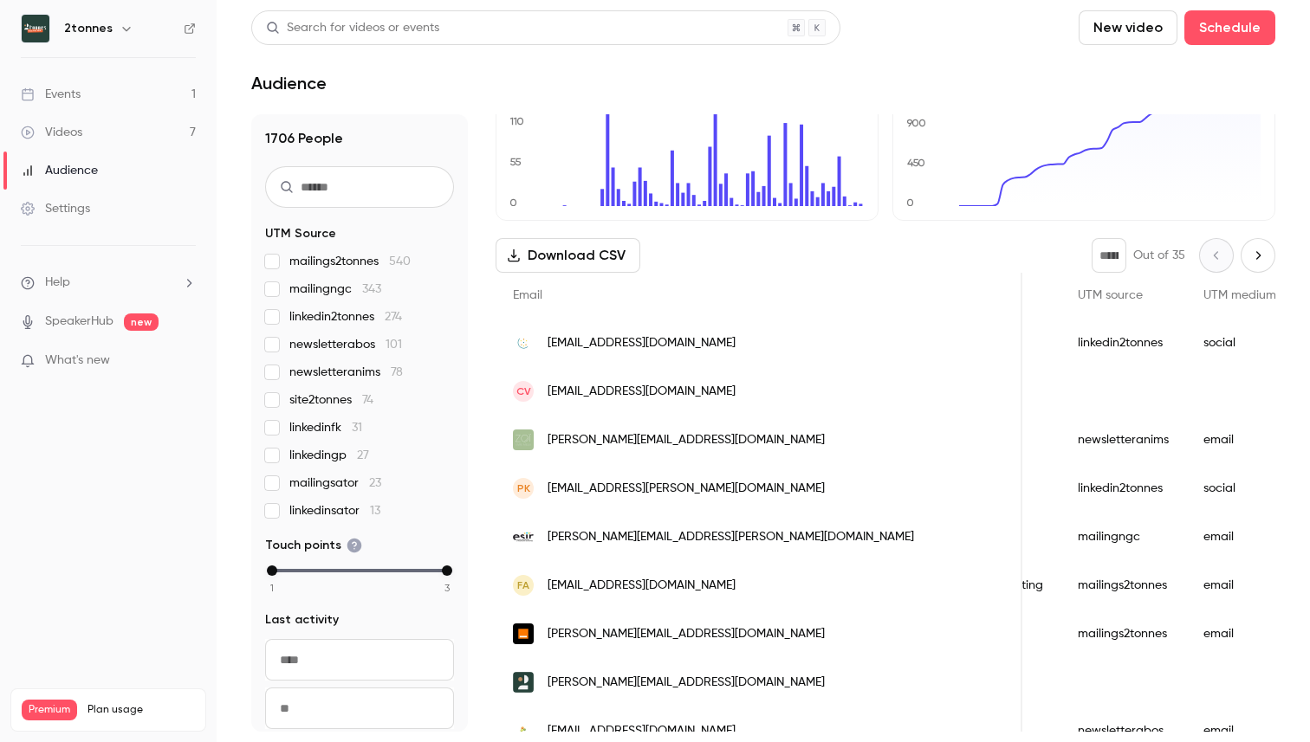
scroll to position [66, 0]
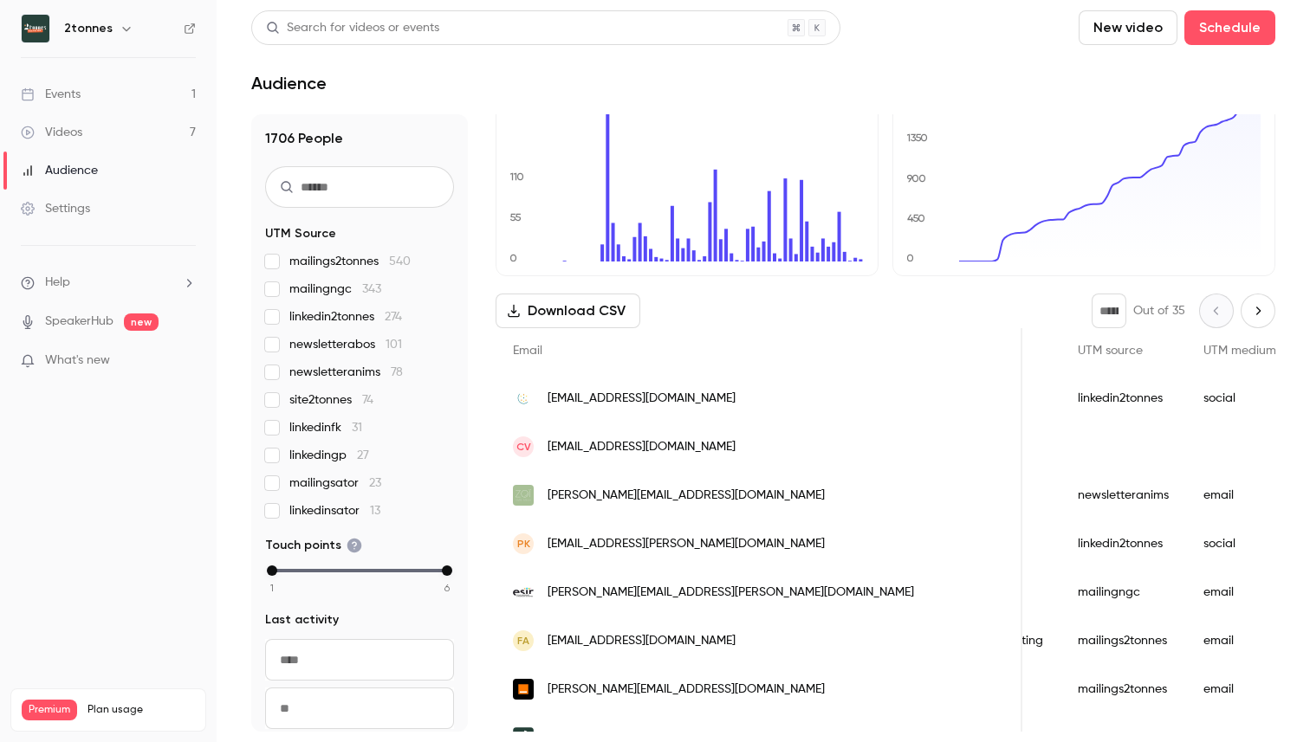
click at [274, 270] on div "mailings2tonnes 540 mailingngc 343 linkedin2tonnes 274 newsletterabos 101 newsl…" at bounding box center [359, 386] width 189 height 267
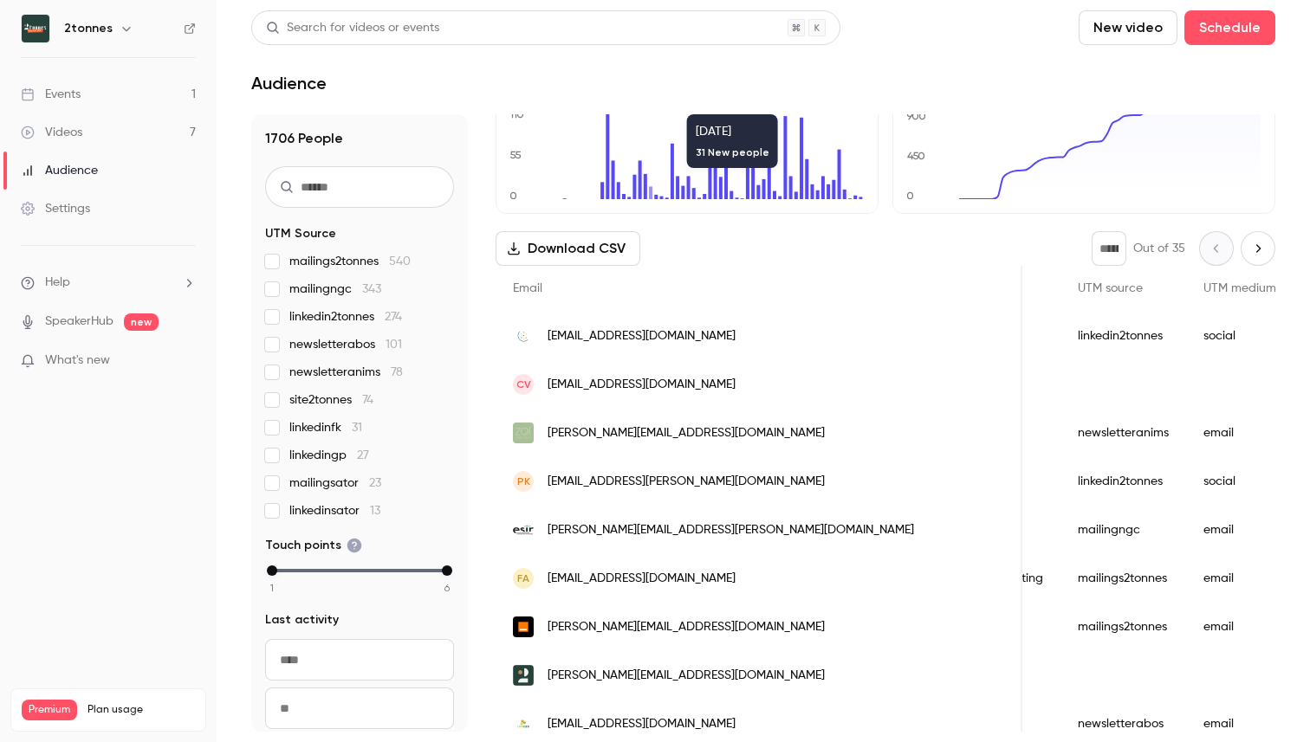
scroll to position [136, 0]
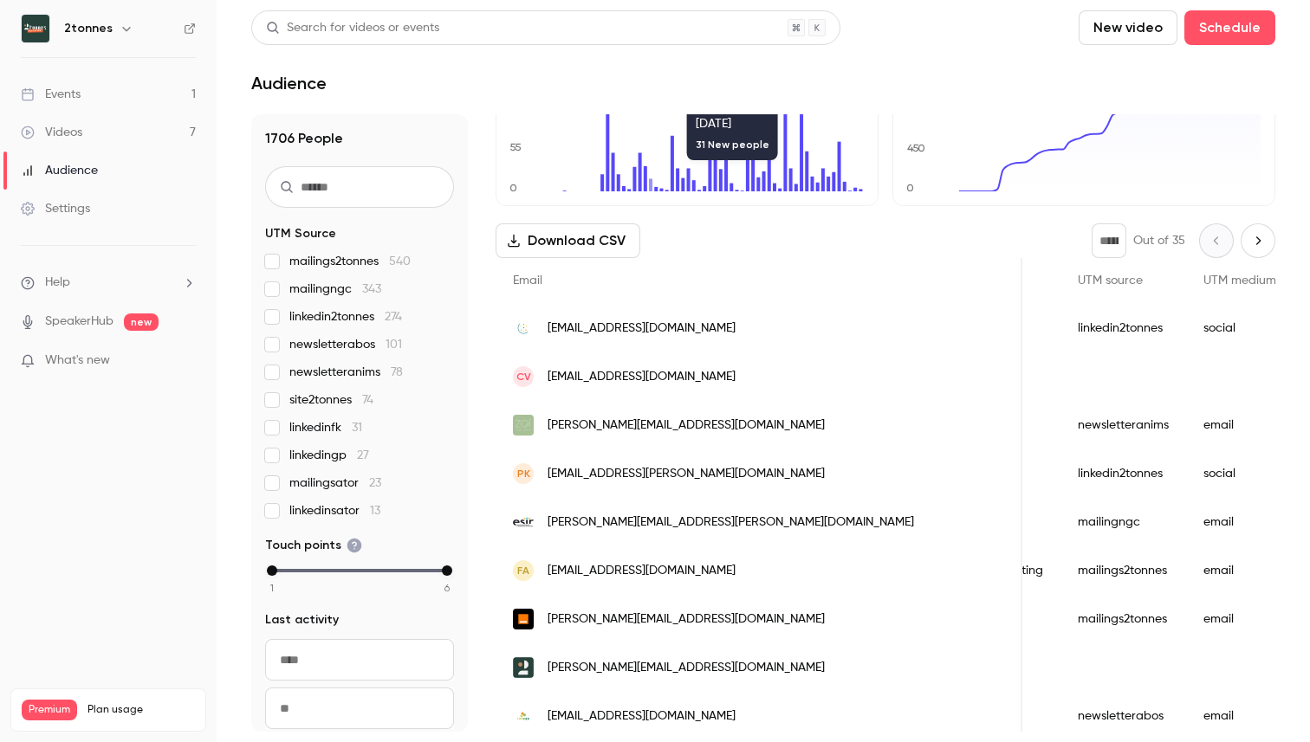
click at [573, 512] on div "[PERSON_NAME][EMAIL_ADDRESS][PERSON_NAME][DOMAIN_NAME]" at bounding box center [759, 522] width 527 height 49
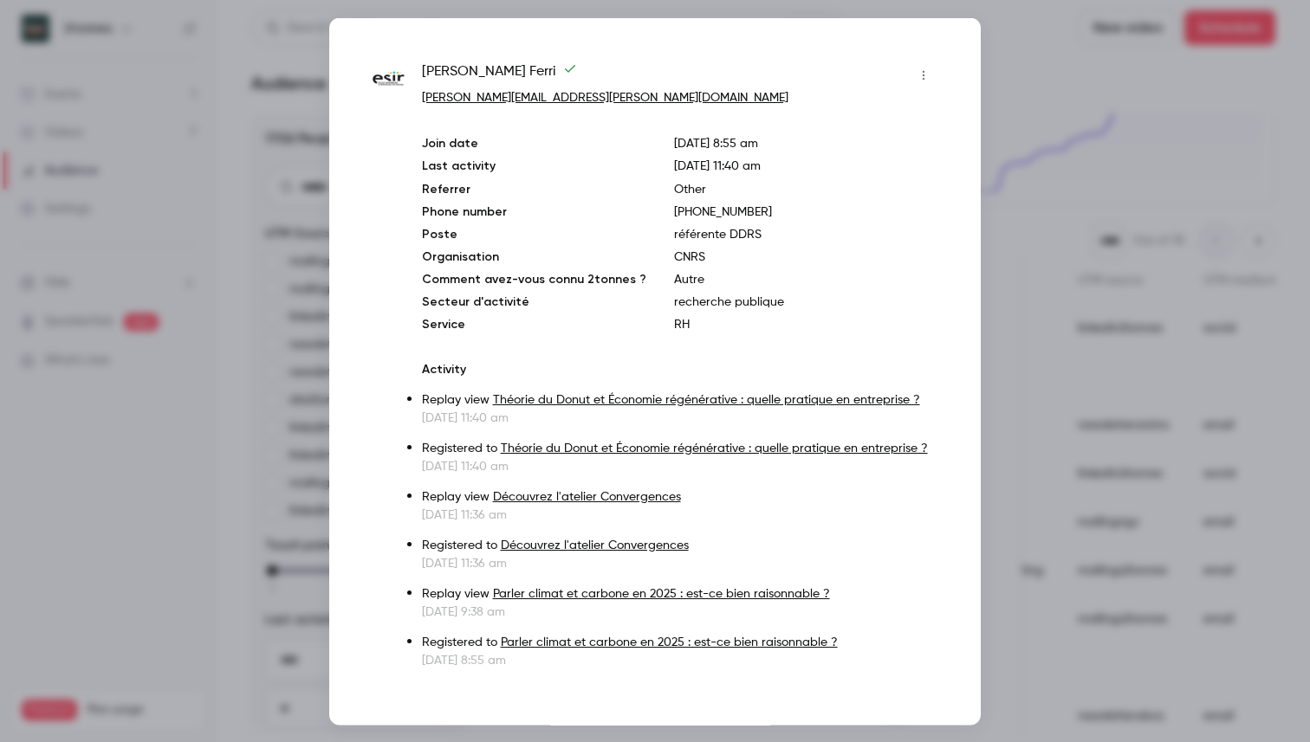
scroll to position [12, 0]
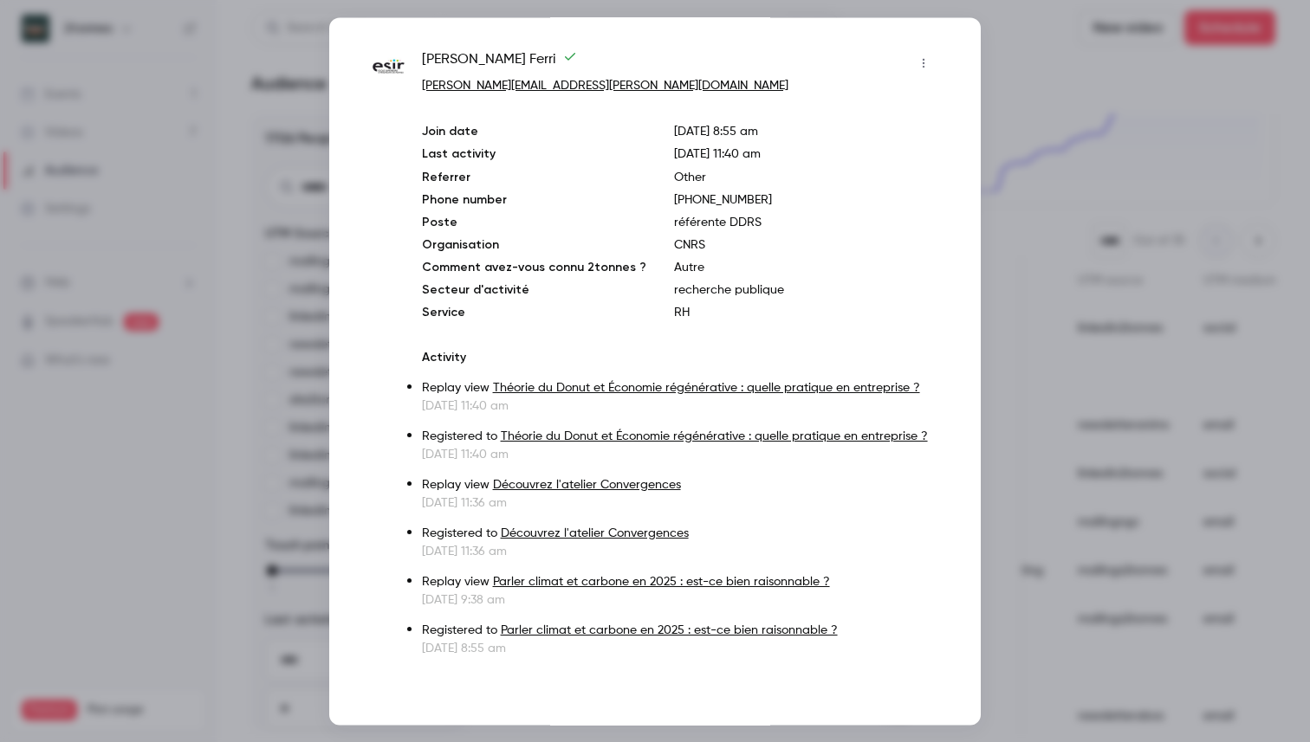
click at [920, 66] on icon "button" at bounding box center [924, 62] width 14 height 12
click at [889, 290] on div at bounding box center [655, 371] width 1310 height 742
click at [398, 66] on img at bounding box center [389, 66] width 32 height 32
click at [454, 49] on span "[PERSON_NAME]" at bounding box center [499, 63] width 155 height 28
click at [1029, 425] on div at bounding box center [655, 371] width 1310 height 742
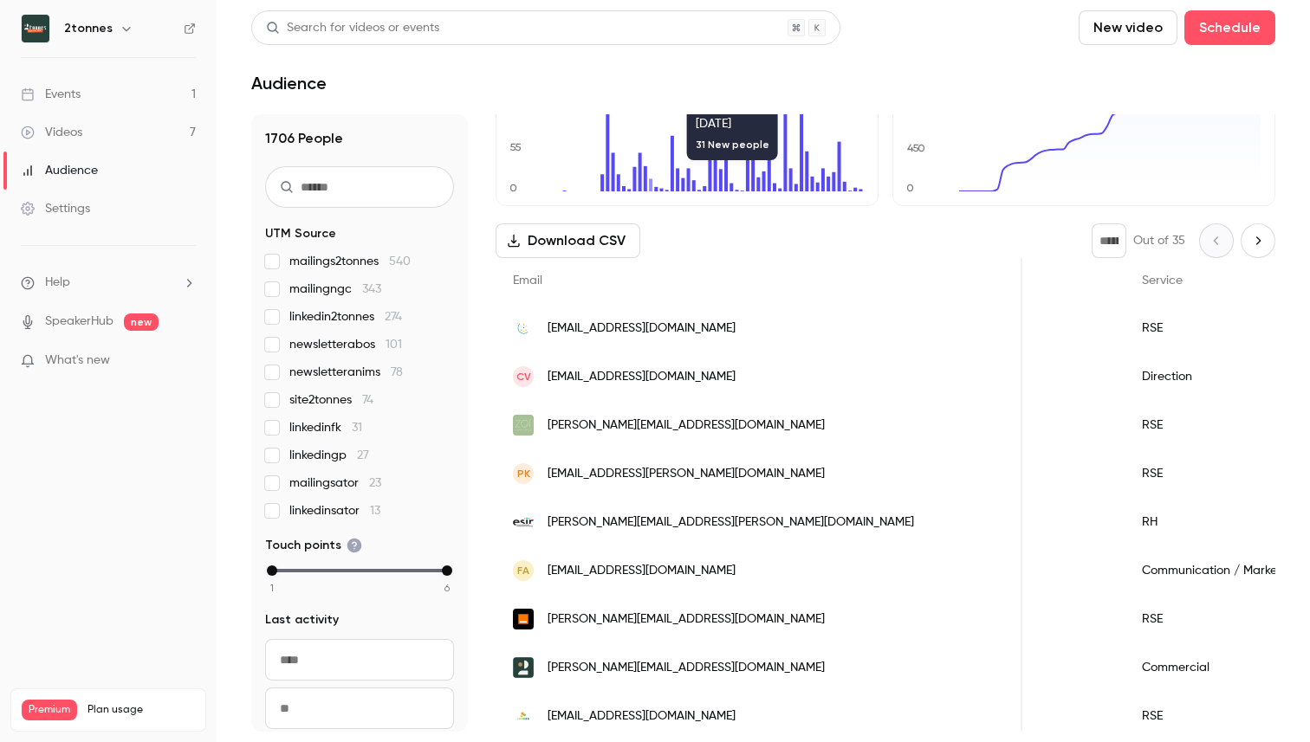
scroll to position [0, 2381]
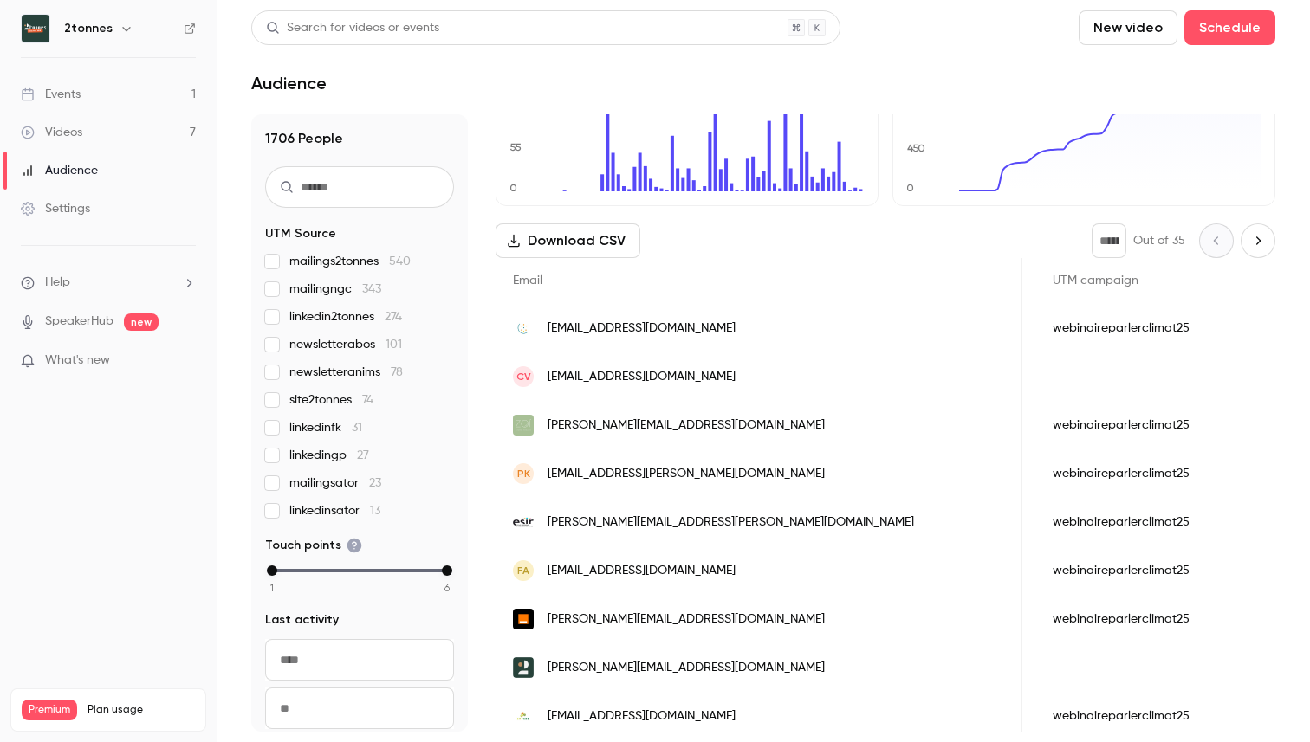
click at [353, 266] on span "mailings2tonnes 540" at bounding box center [349, 261] width 121 height 17
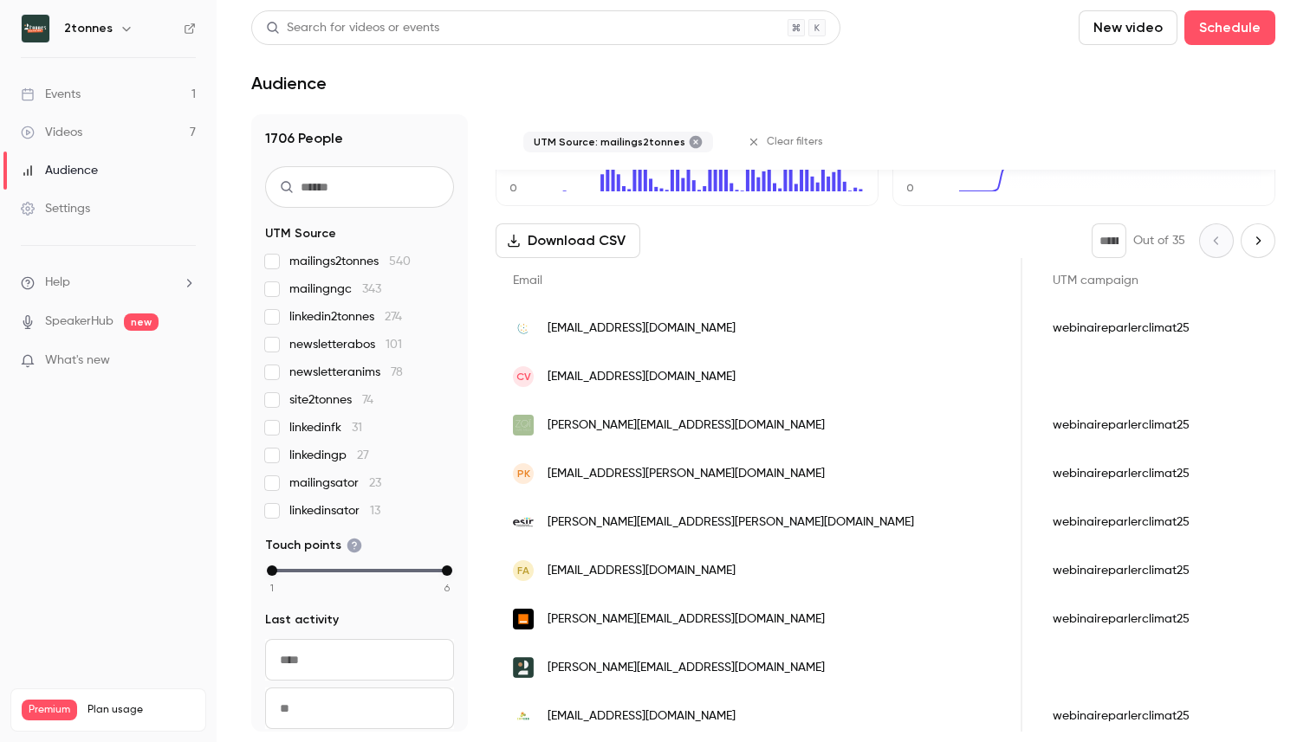
scroll to position [0, 2301]
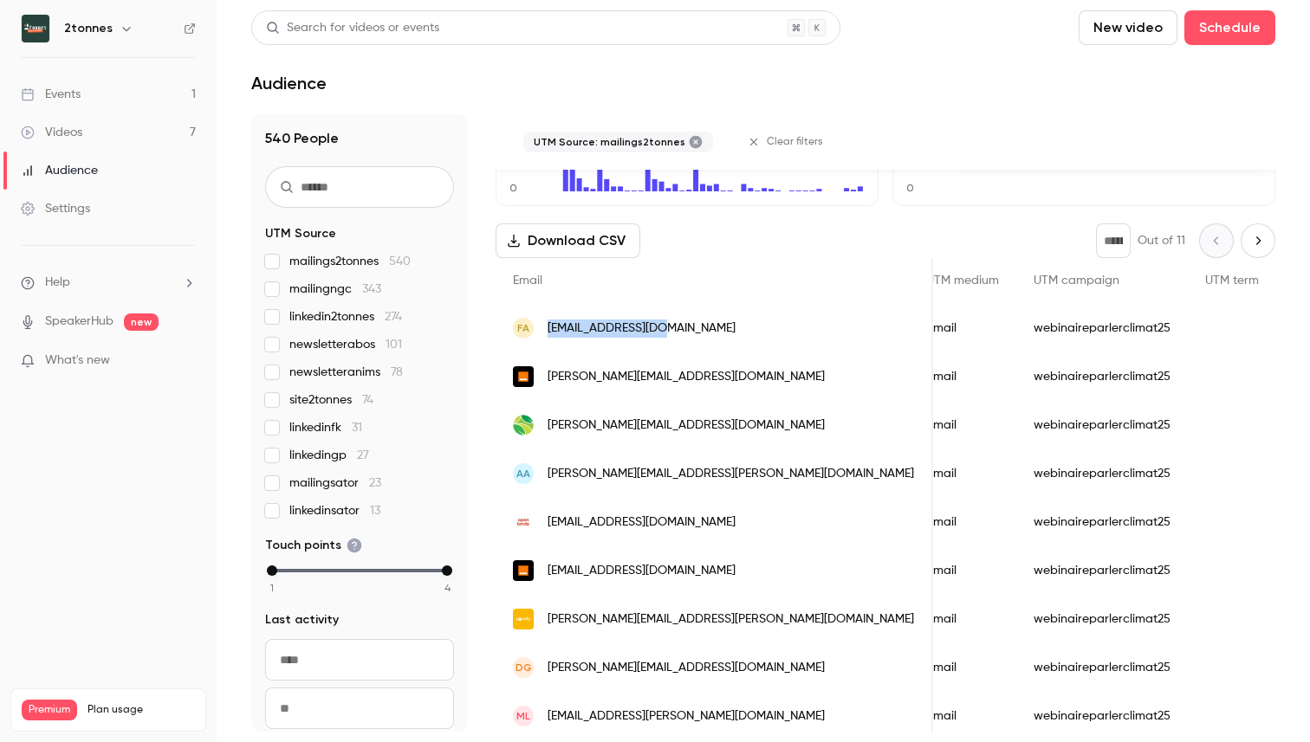
drag, startPoint x: 684, startPoint y: 330, endPoint x: 548, endPoint y: 328, distance: 136.0
click at [548, 328] on div "FA [EMAIL_ADDRESS][DOMAIN_NAME]" at bounding box center [715, 328] width 438 height 49
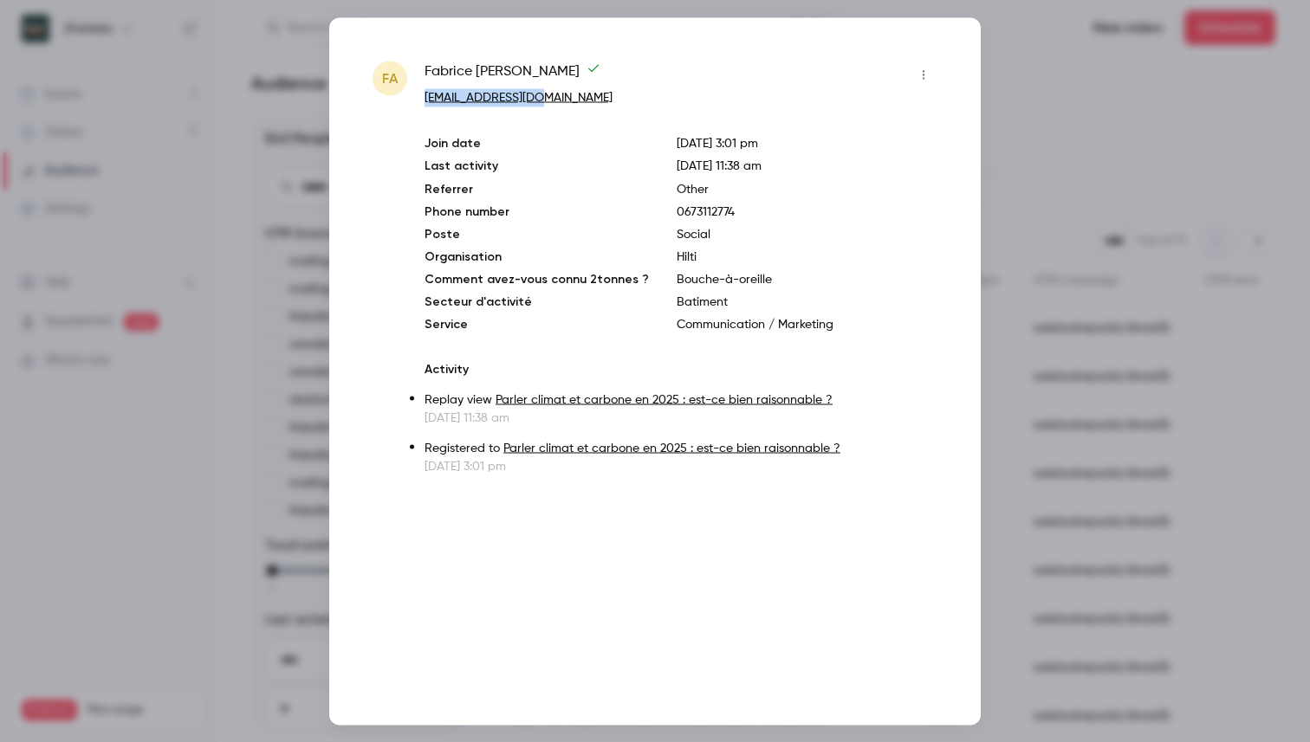
drag, startPoint x: 548, startPoint y: 94, endPoint x: 430, endPoint y: 87, distance: 118.1
click at [430, 87] on div "[PERSON_NAME] [EMAIL_ADDRESS][DOMAIN_NAME]" at bounding box center [681, 84] width 513 height 46
click at [1092, 280] on div at bounding box center [655, 371] width 1310 height 742
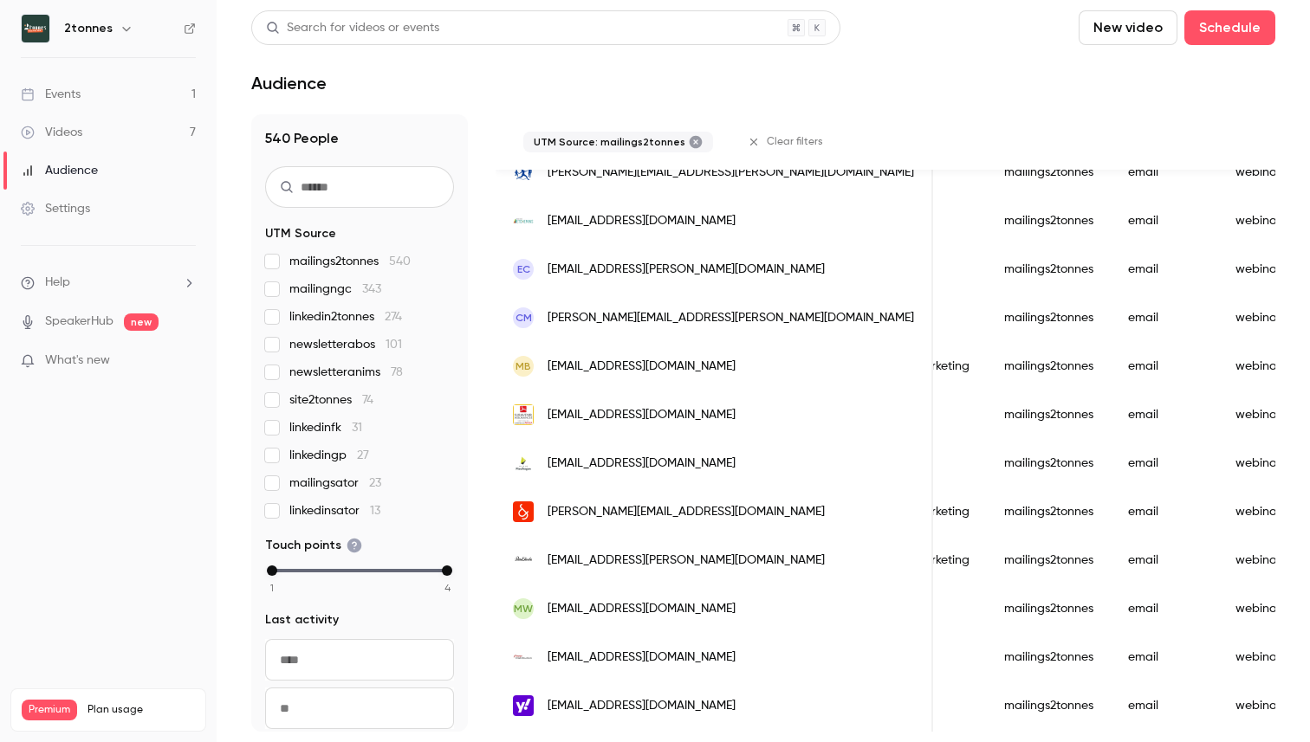
scroll to position [2189, 0]
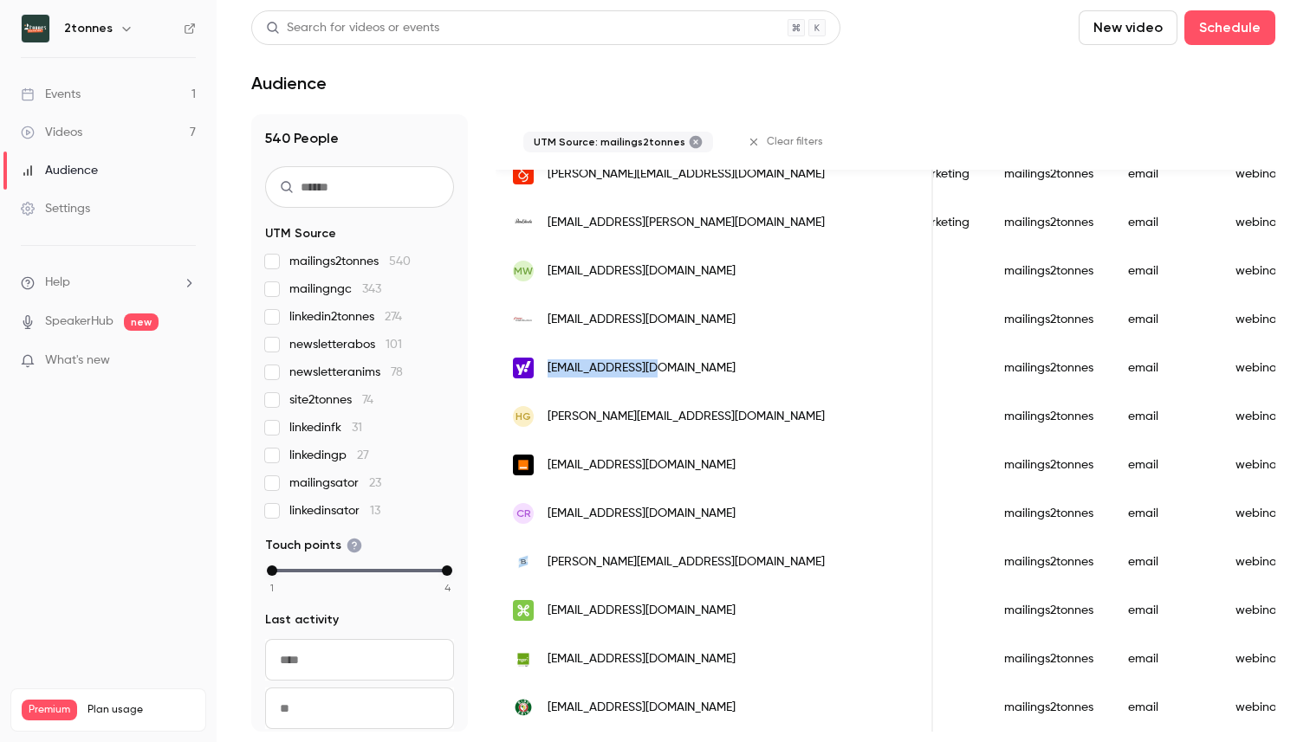
drag, startPoint x: 663, startPoint y: 366, endPoint x: 549, endPoint y: 371, distance: 113.6
click at [549, 371] on div "[EMAIL_ADDRESS][DOMAIN_NAME]" at bounding box center [715, 368] width 438 height 49
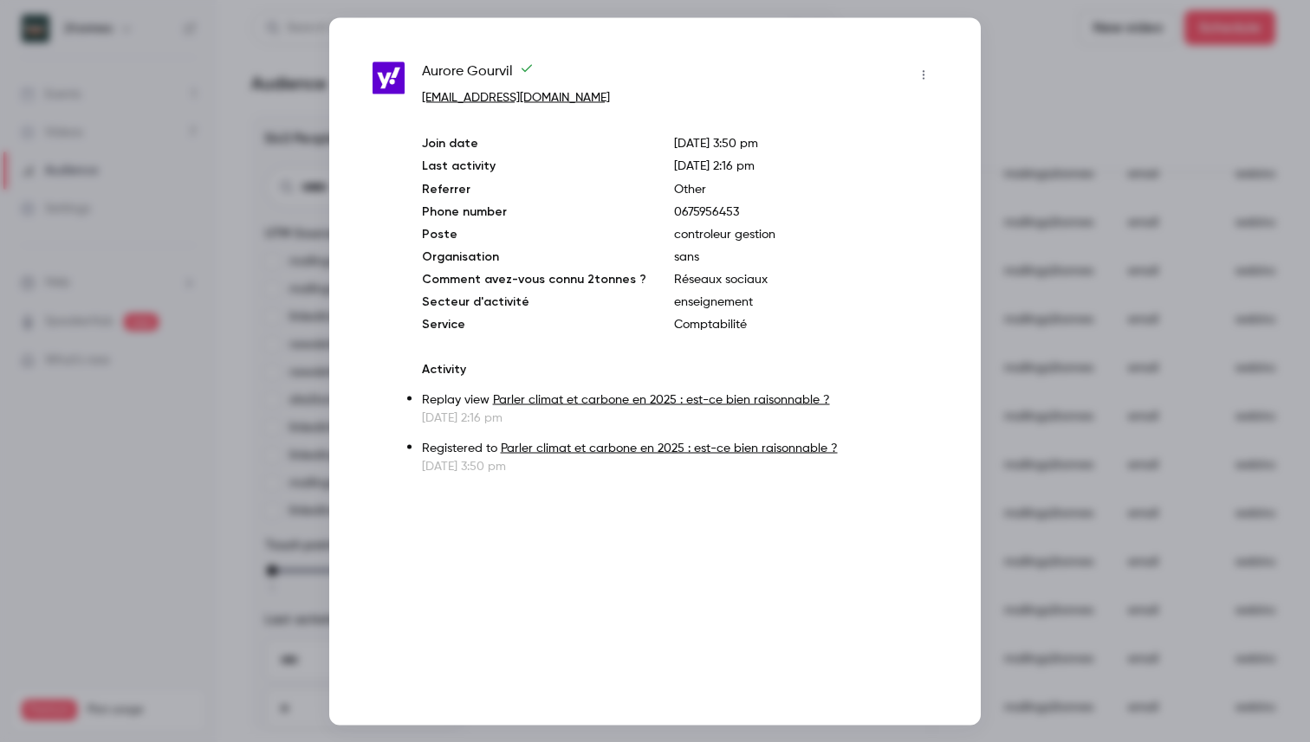
click at [996, 119] on div at bounding box center [655, 371] width 1310 height 742
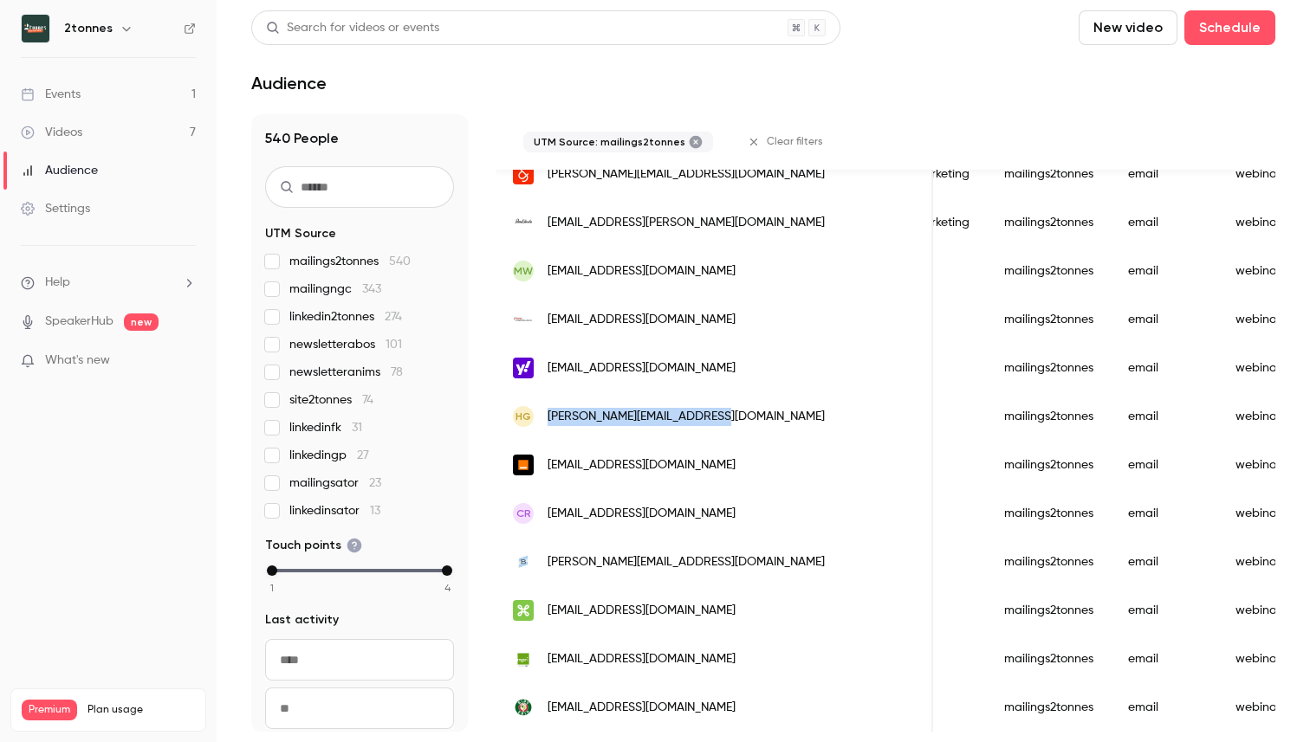
drag, startPoint x: 729, startPoint y: 417, endPoint x: 550, endPoint y: 422, distance: 178.5
click at [550, 422] on div "HG [PERSON_NAME][EMAIL_ADDRESS][DOMAIN_NAME]" at bounding box center [715, 416] width 438 height 49
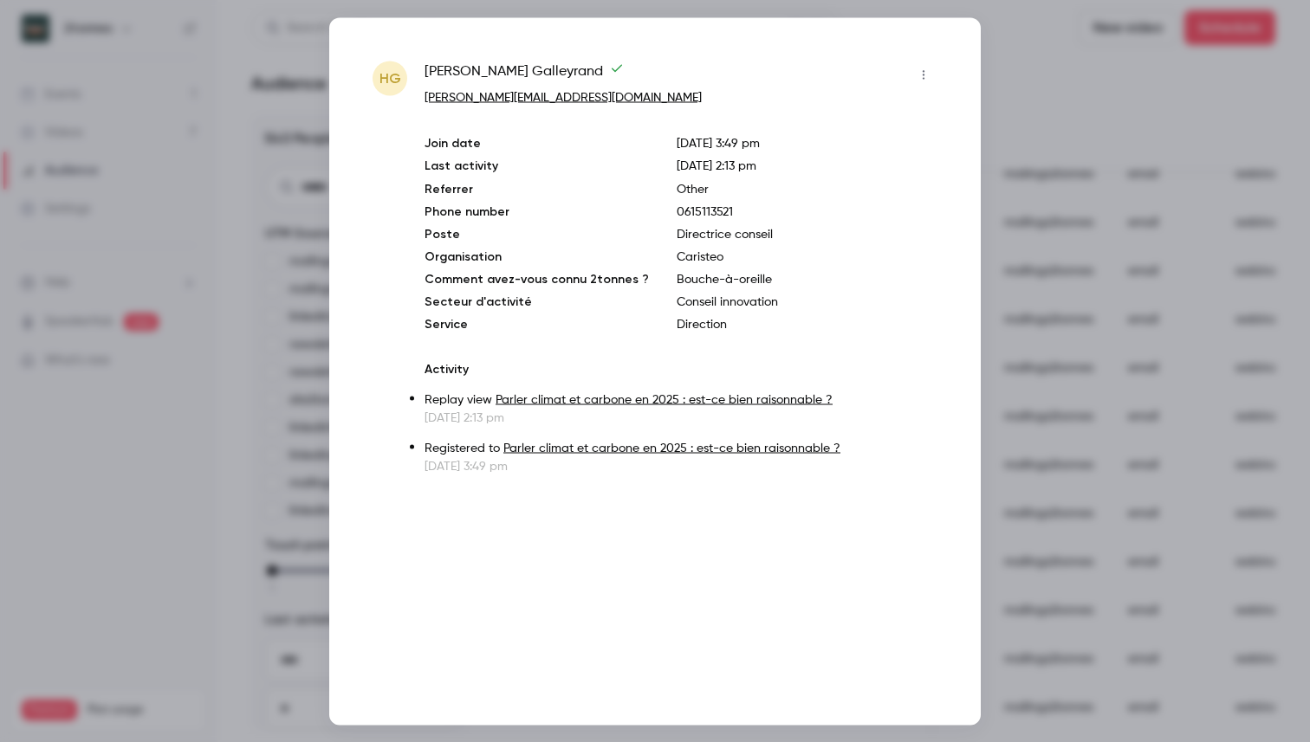
click at [1081, 66] on div at bounding box center [655, 371] width 1310 height 742
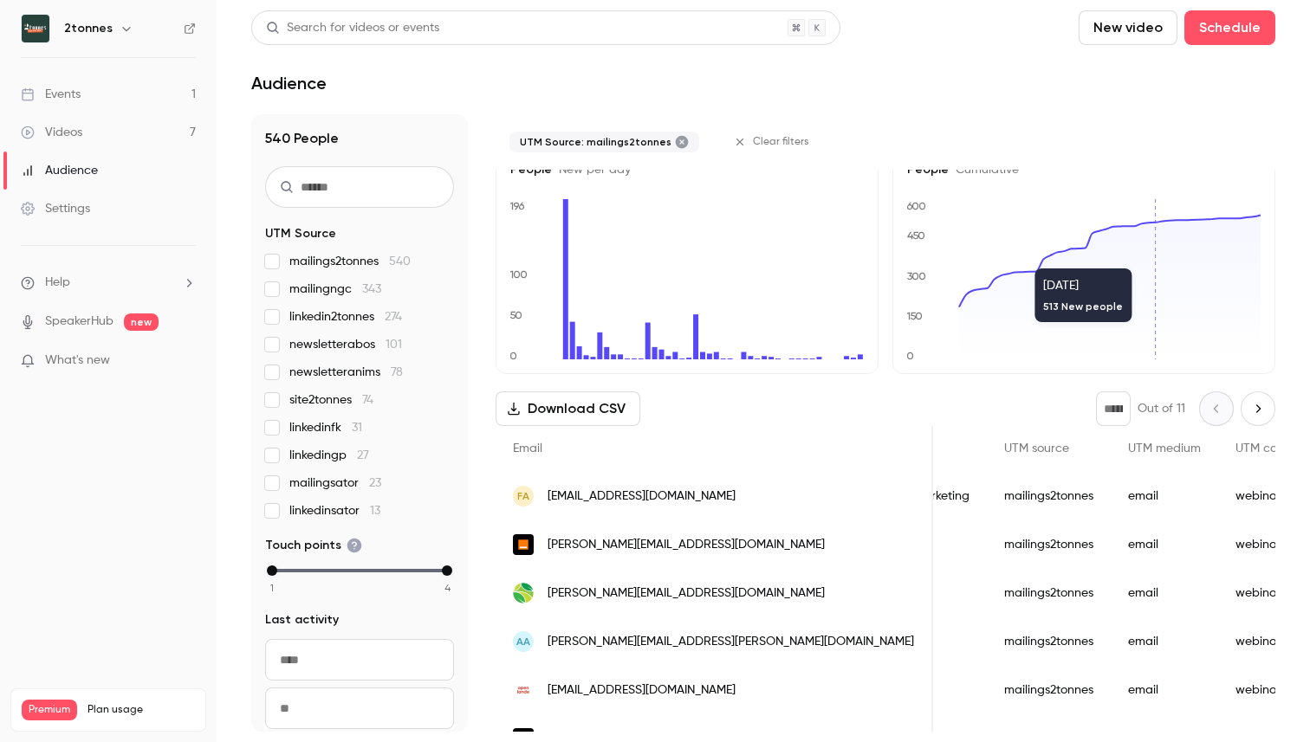
scroll to position [0, 0]
